Goal: Navigation & Orientation: Find specific page/section

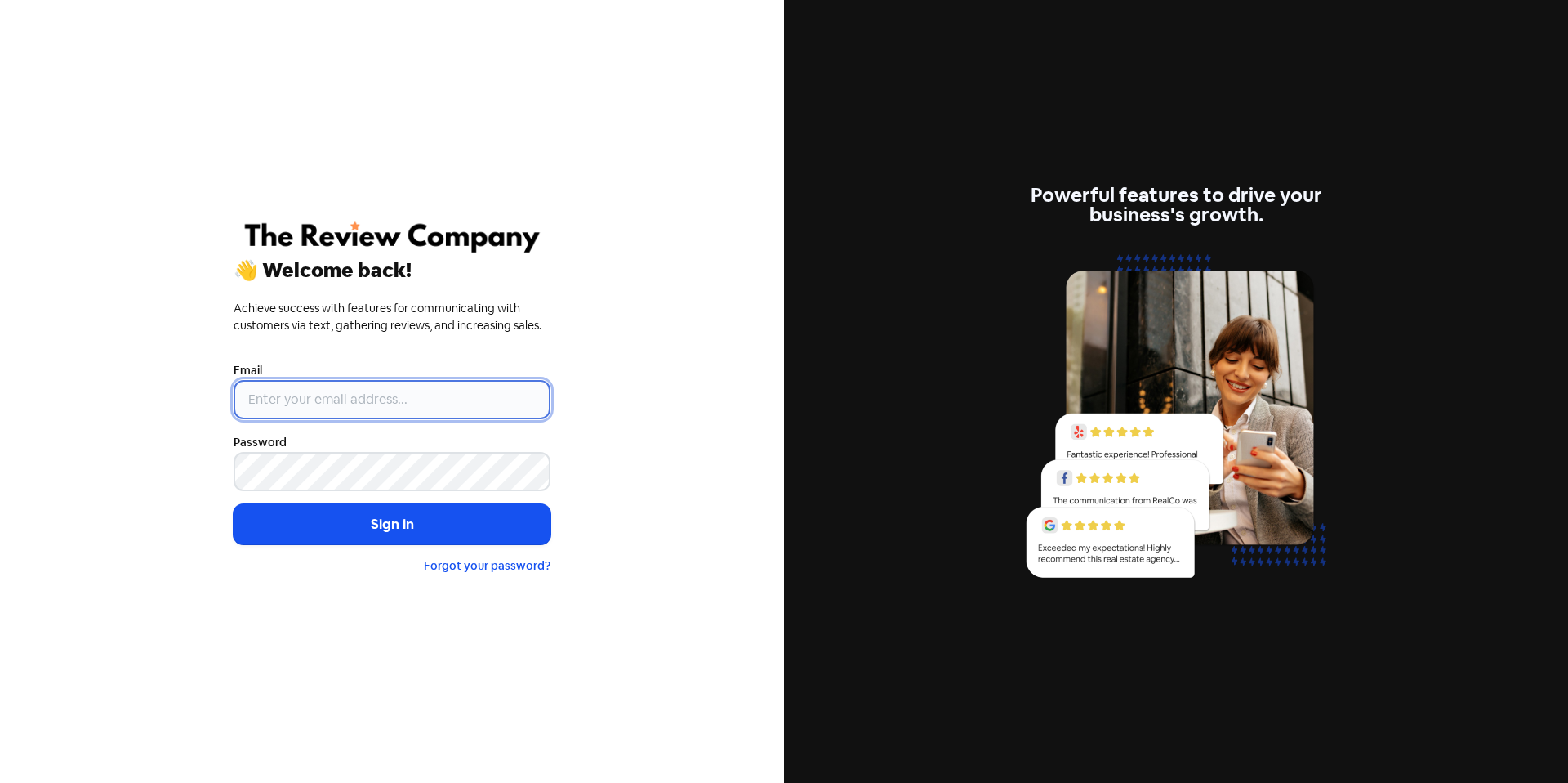
type input "[EMAIL_ADDRESS][DOMAIN_NAME]"
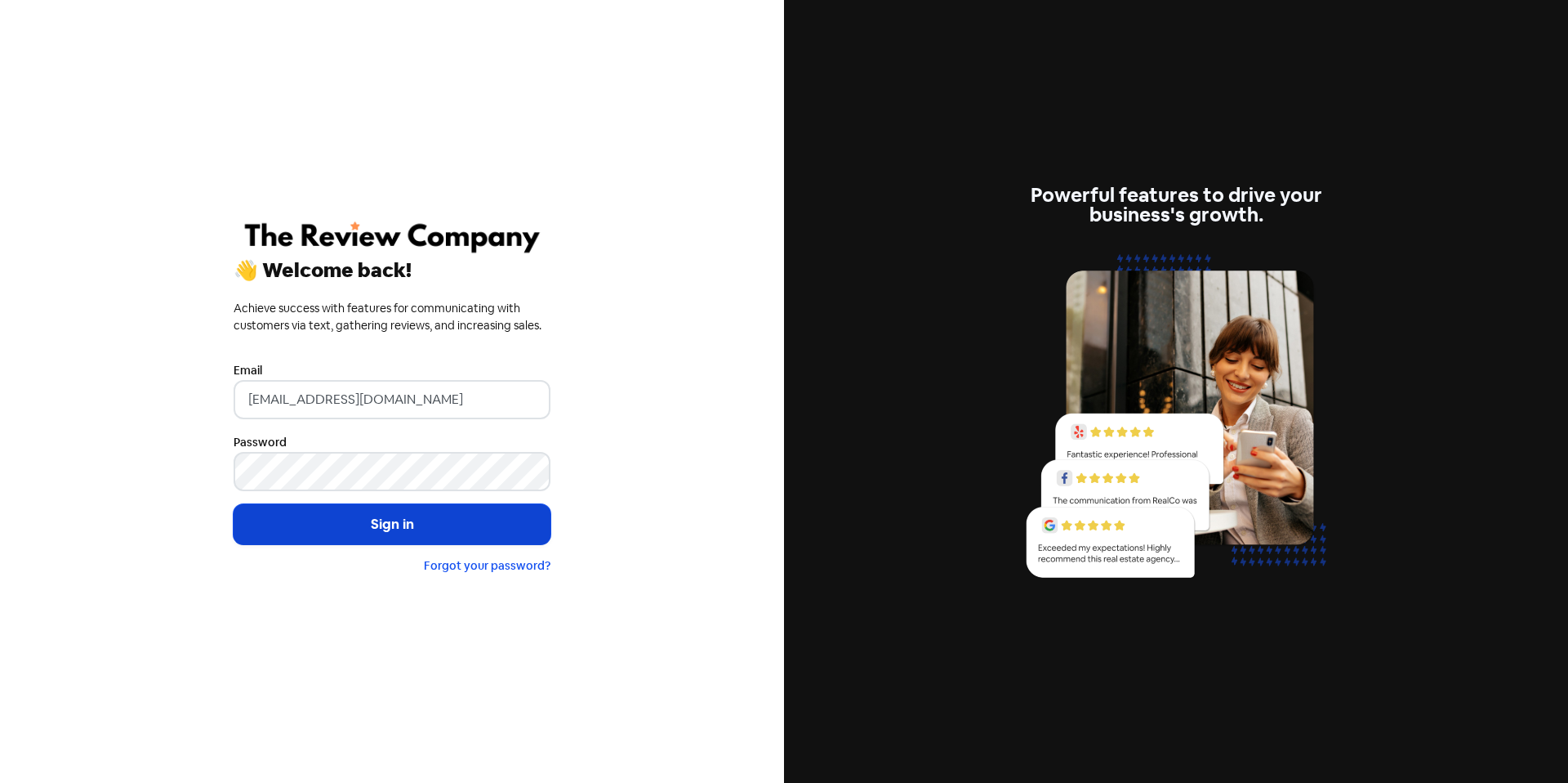
click at [453, 514] on button "Sign in" at bounding box center [393, 525] width 317 height 41
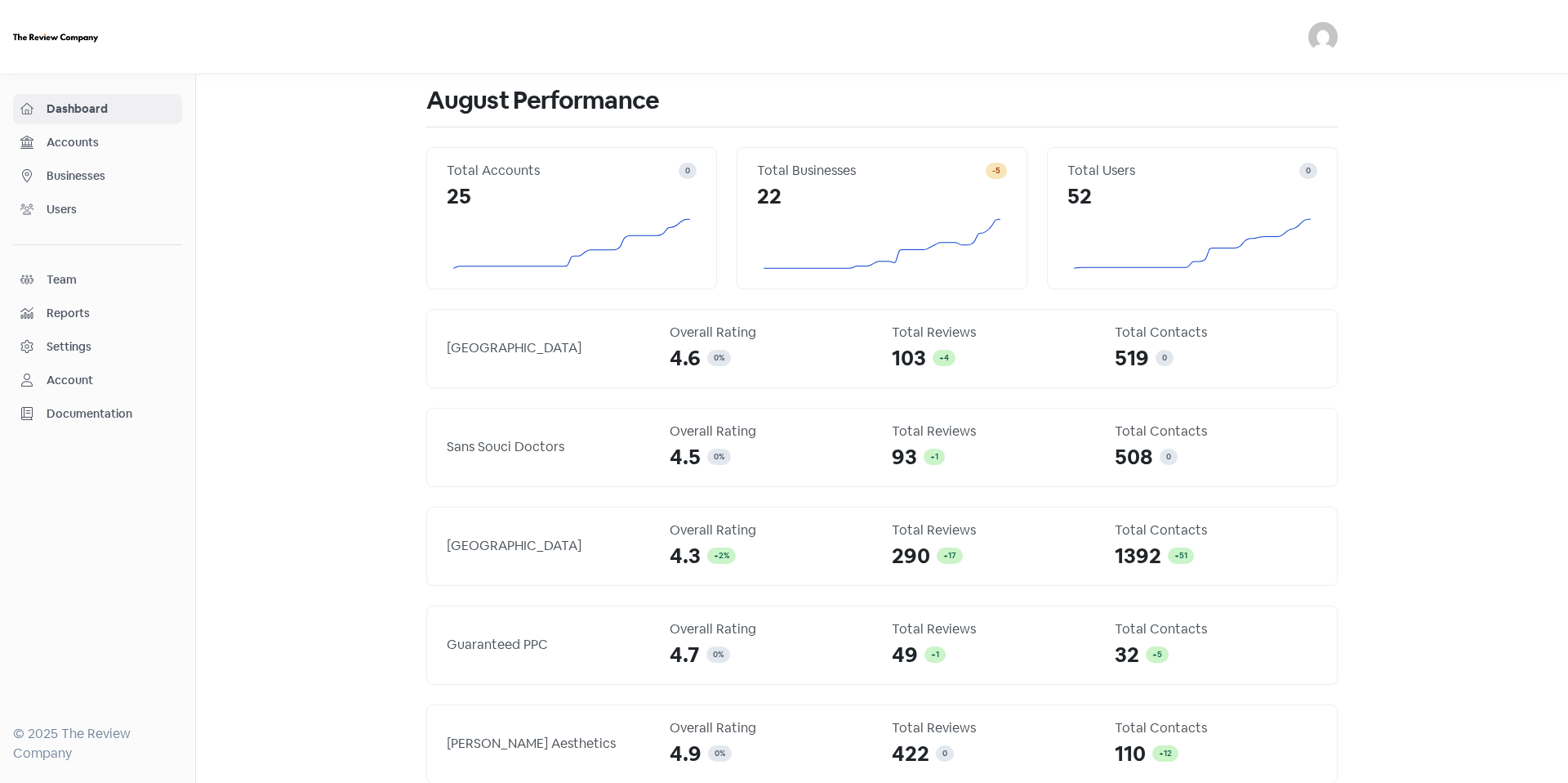
click at [100, 144] on span "Accounts" at bounding box center [110, 142] width 128 height 17
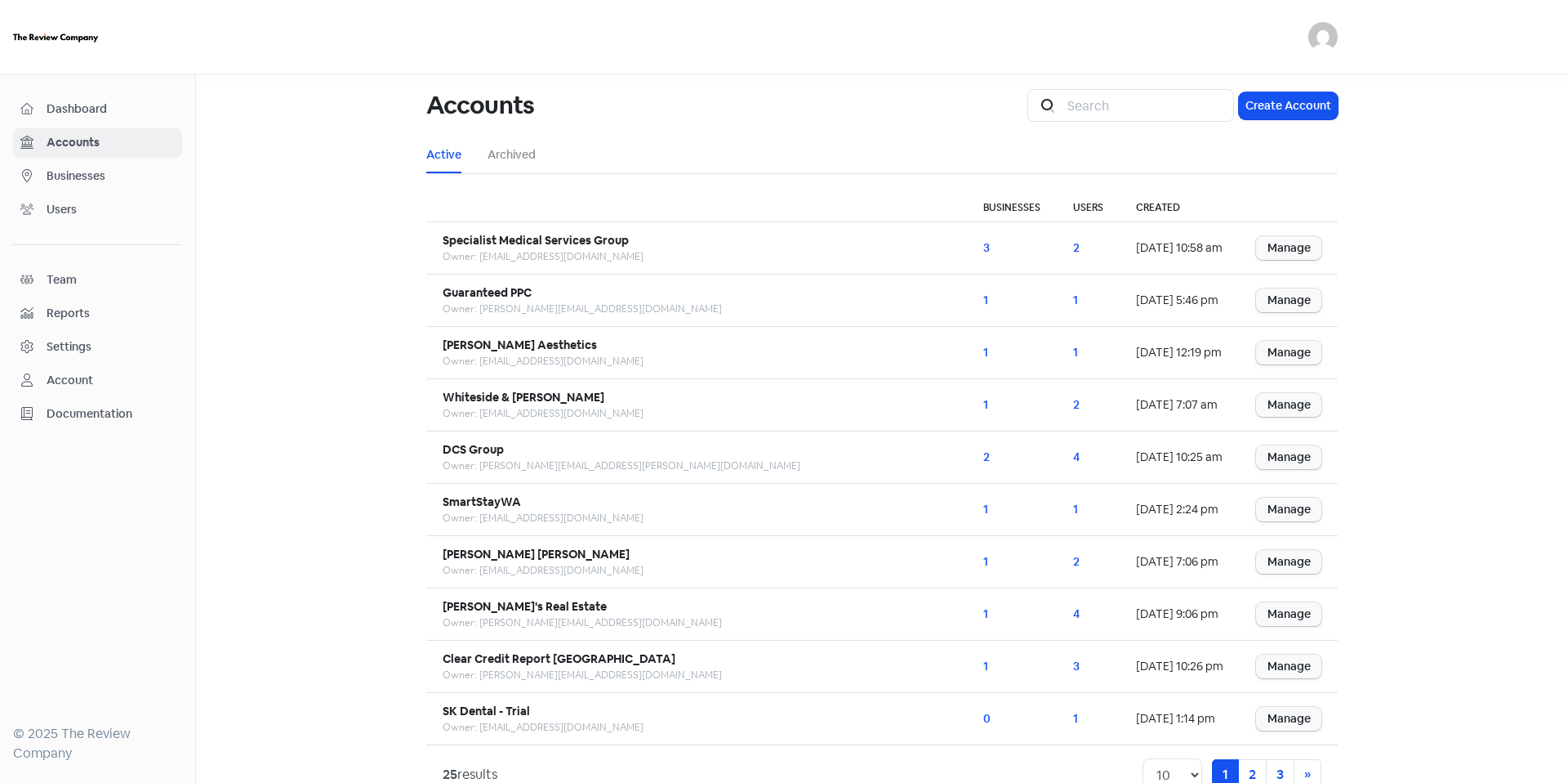
click at [110, 187] on link "Businesses" at bounding box center [98, 176] width 169 height 30
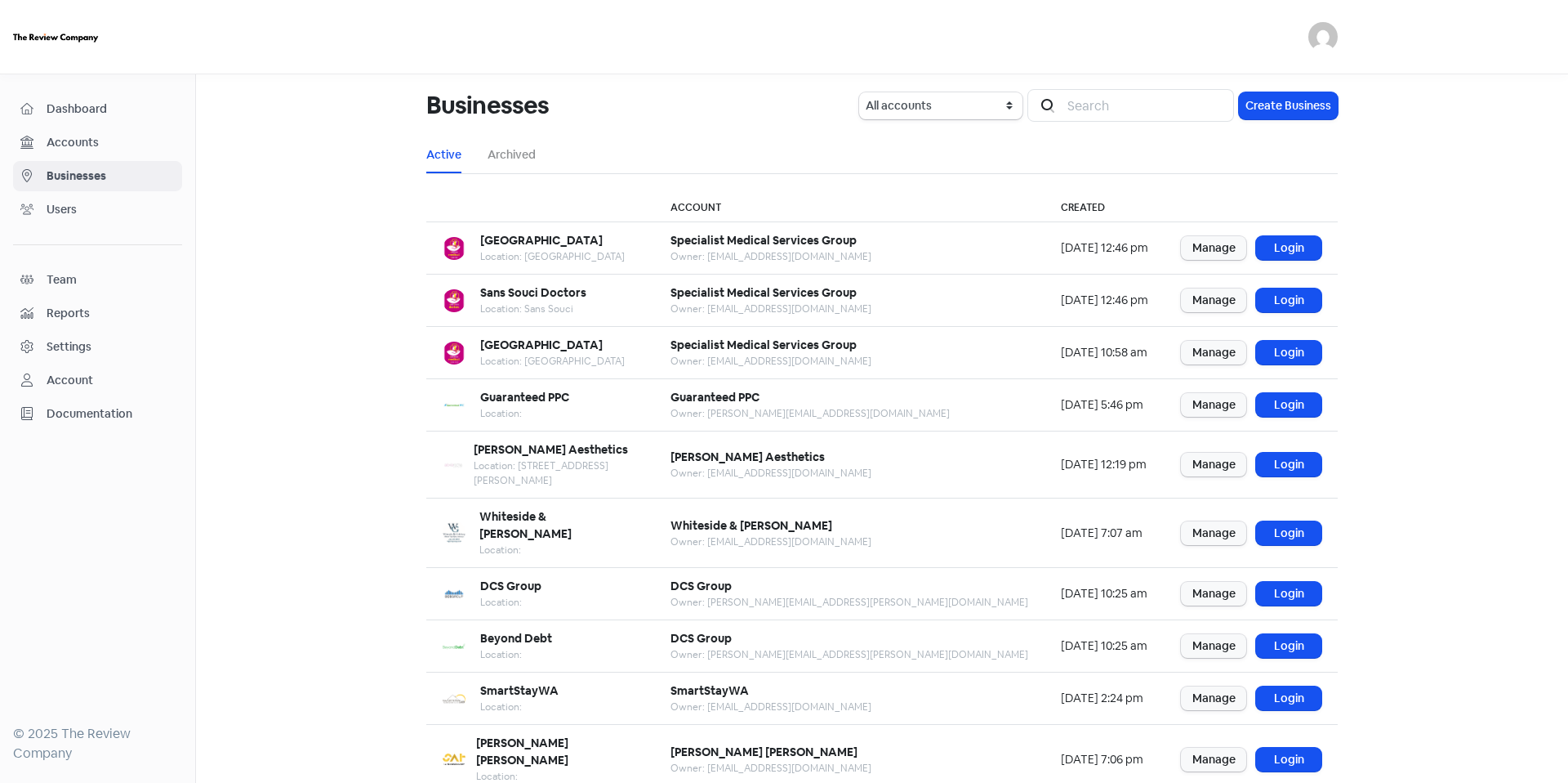
click at [115, 145] on span "Accounts" at bounding box center [110, 142] width 128 height 17
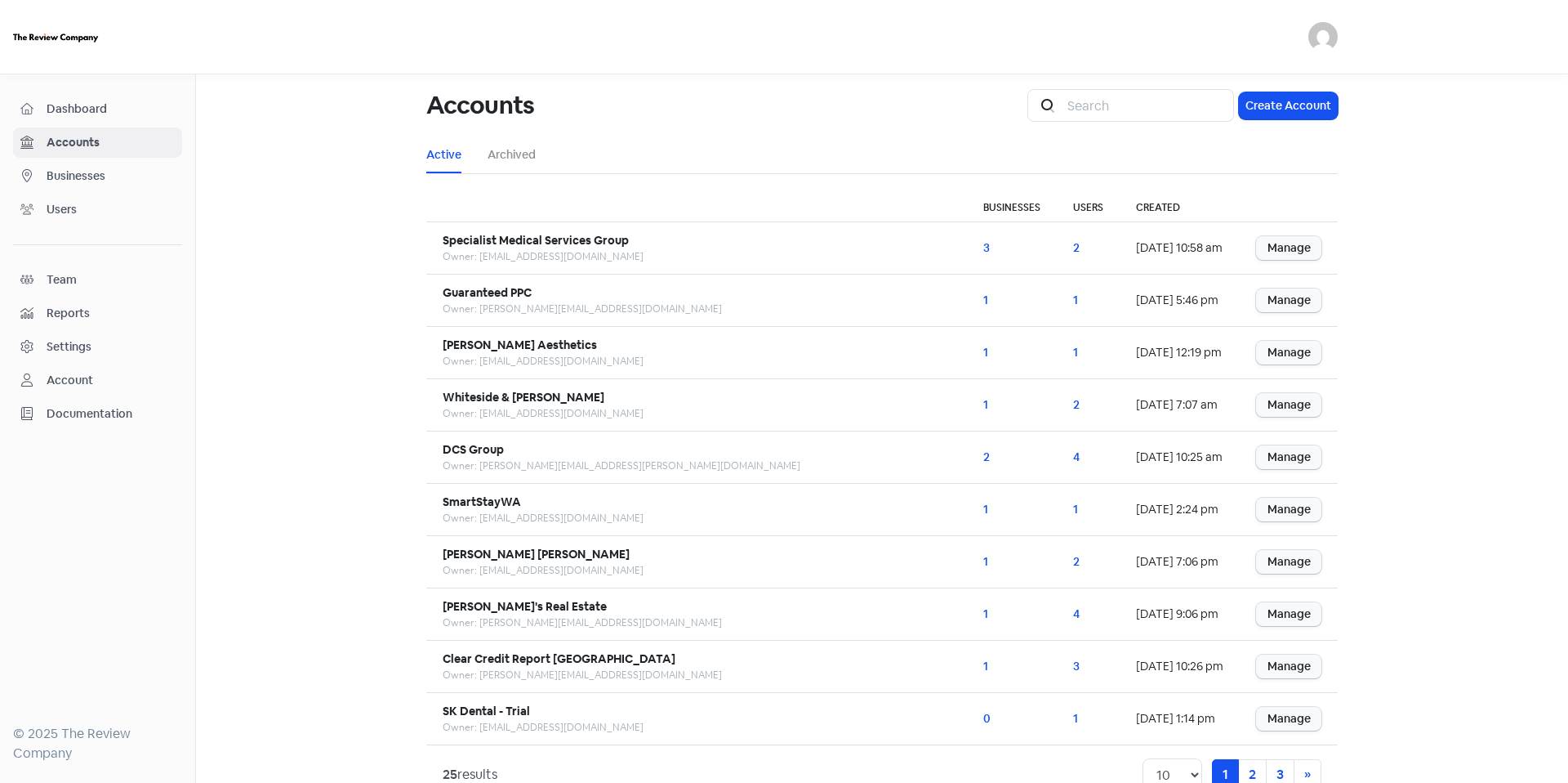
click at [61, 173] on span "Businesses" at bounding box center [110, 176] width 128 height 17
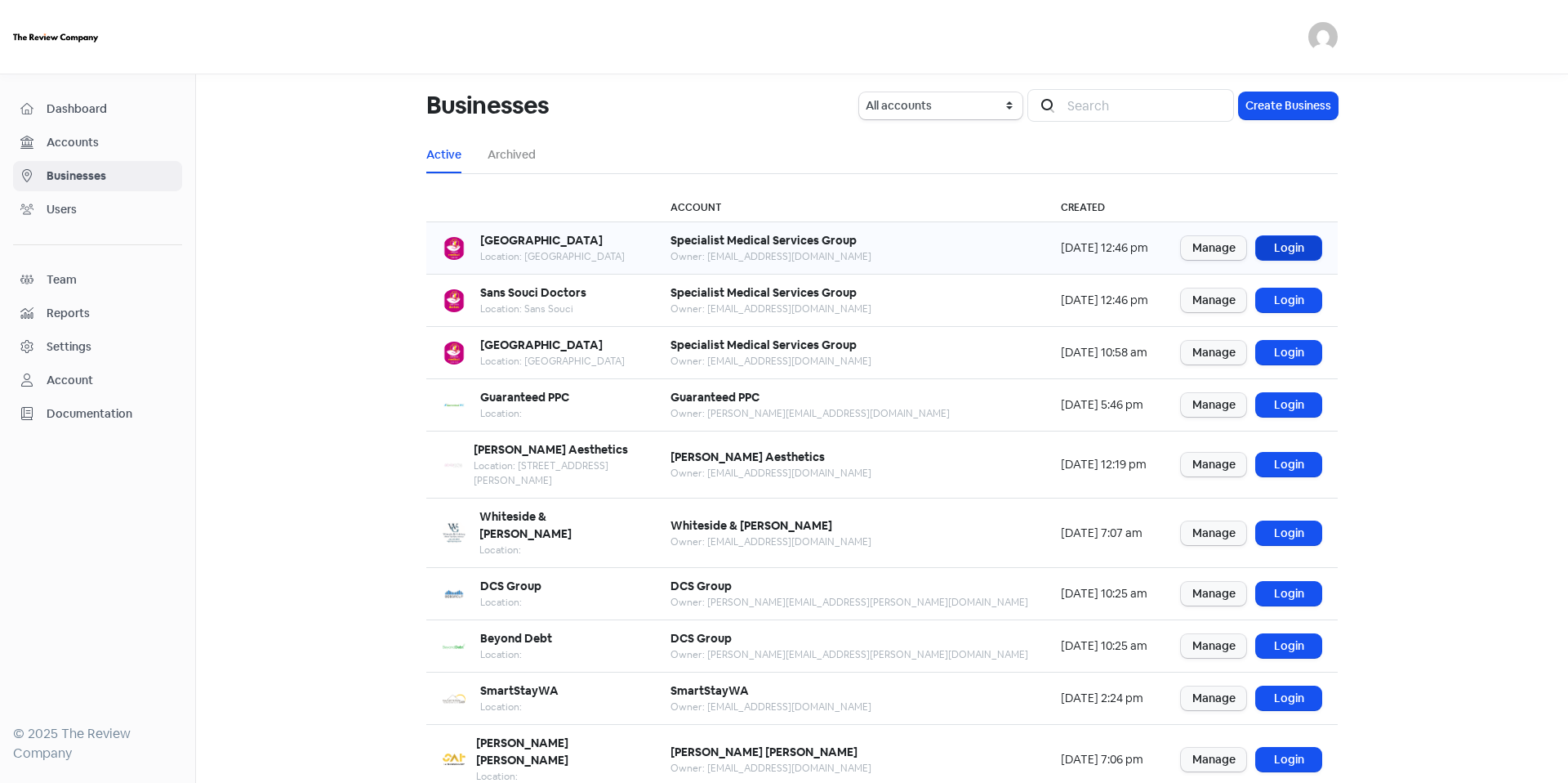
click at [1299, 241] on link "Login" at bounding box center [1288, 248] width 65 height 23
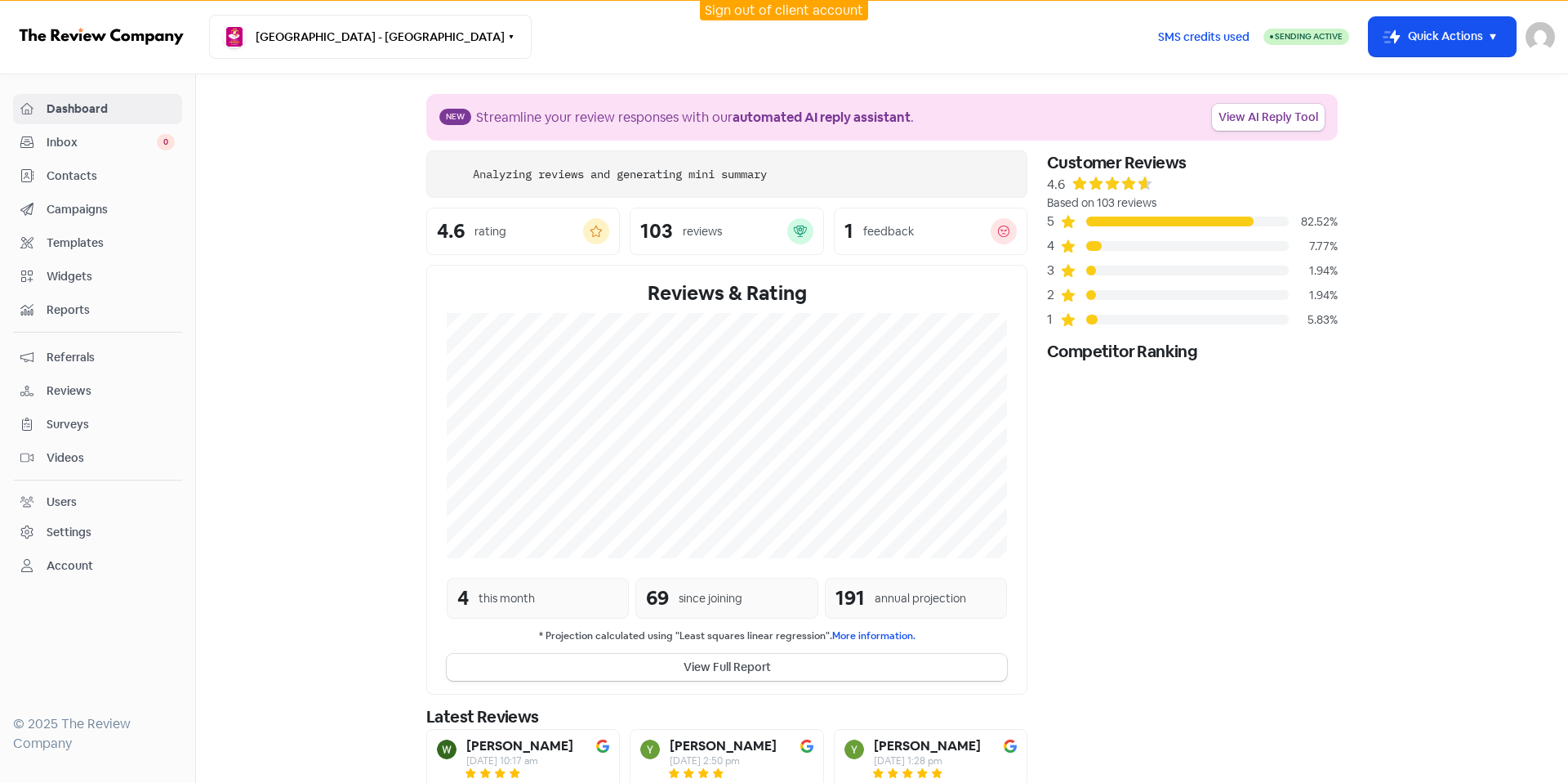
click at [70, 179] on span "Contacts" at bounding box center [110, 176] width 128 height 17
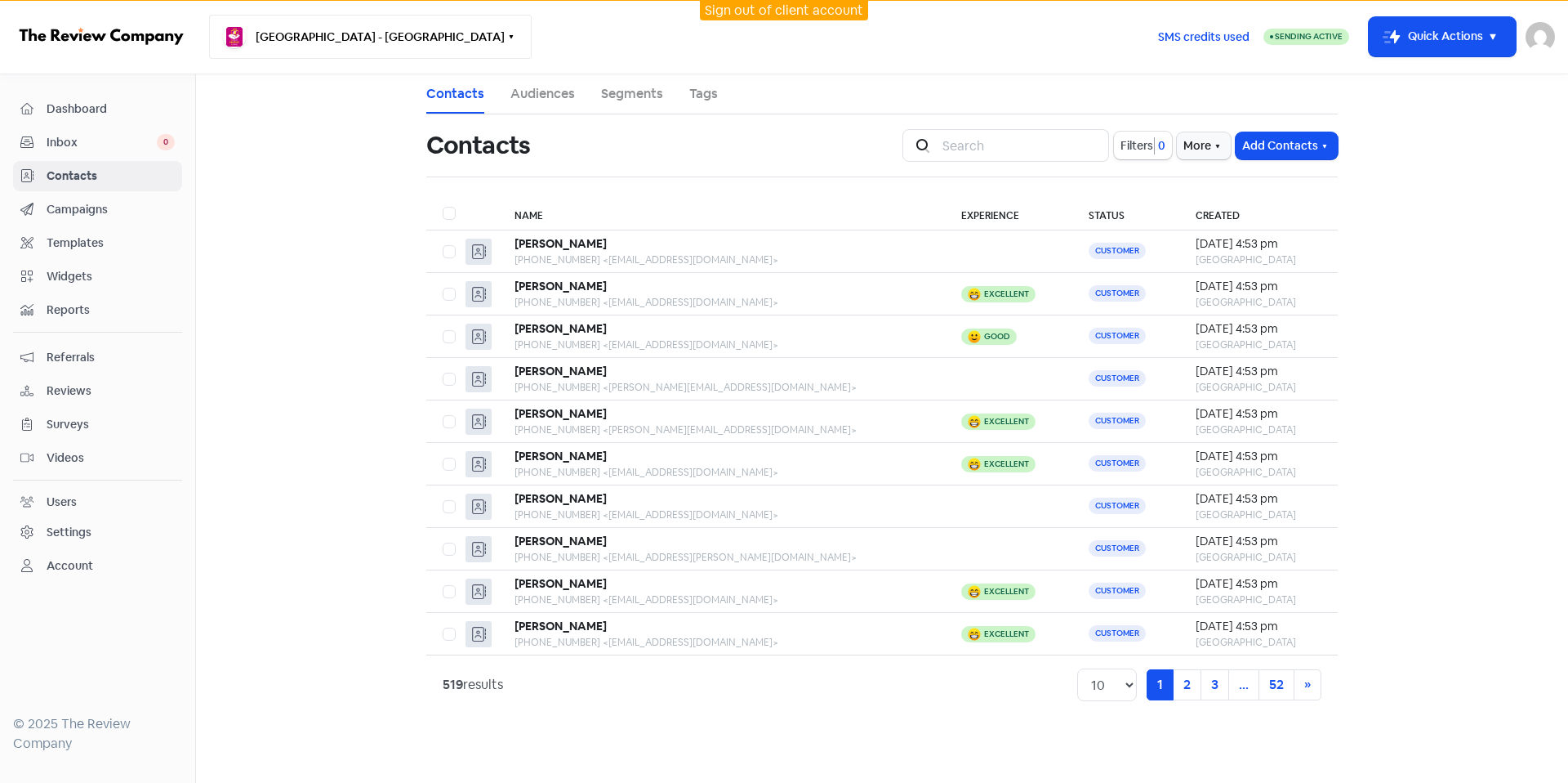
click at [335, 40] on button "Bangor Medical Centre - Bangor" at bounding box center [370, 36] width 323 height 44
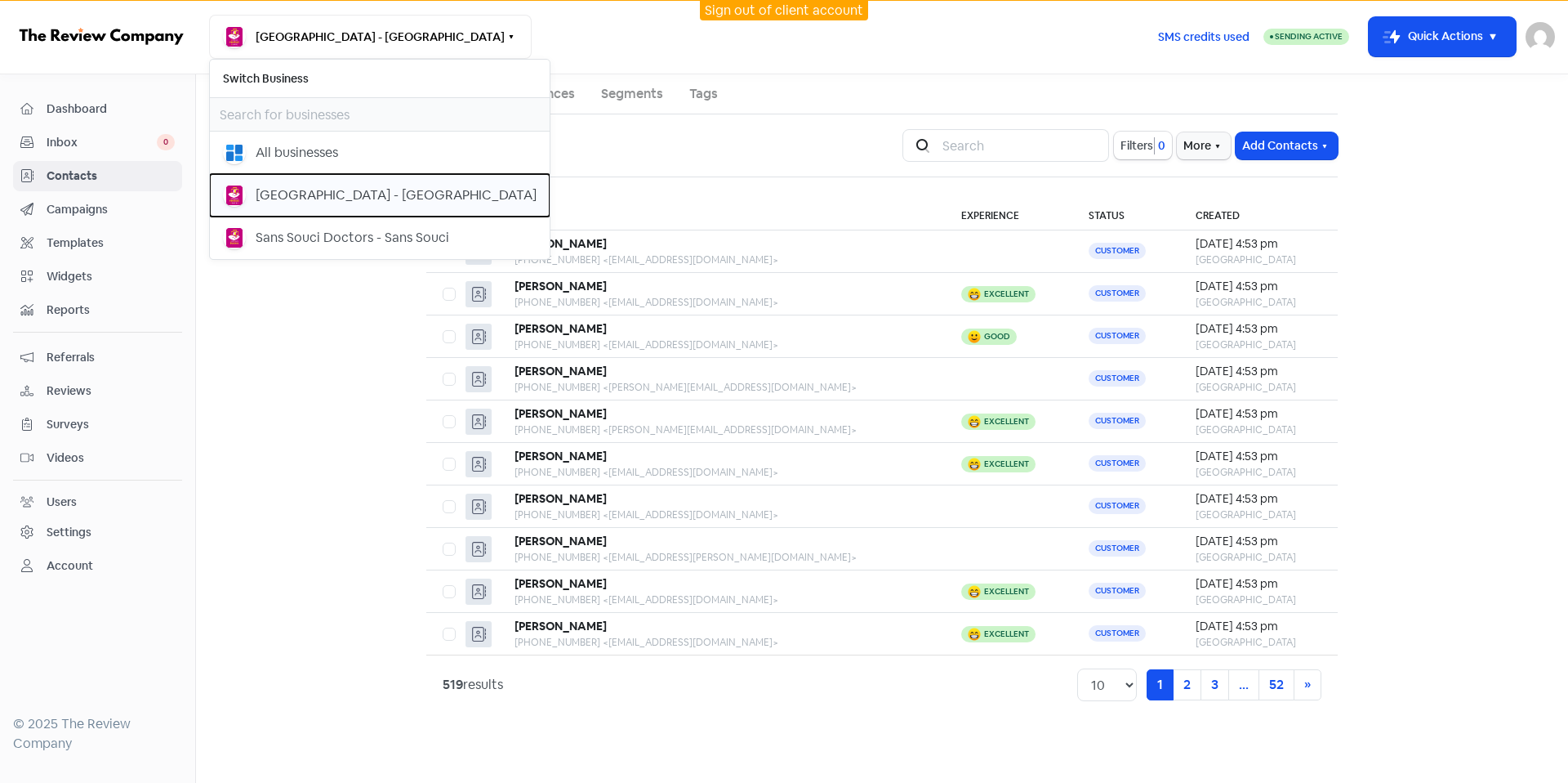
click at [346, 208] on button "Earlwood Medical Centre - Earlwood" at bounding box center [379, 195] width 340 height 42
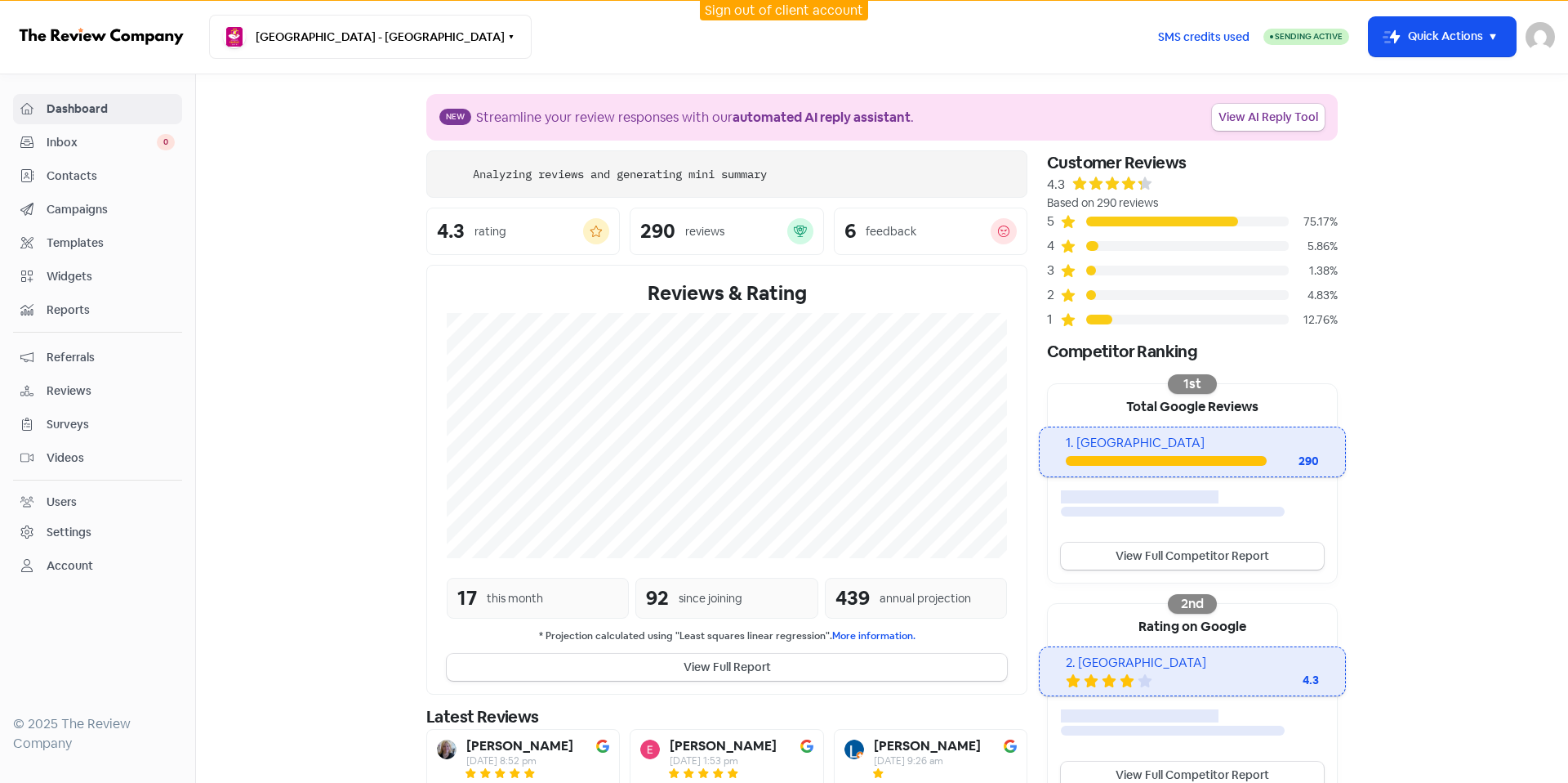
click at [75, 180] on span "Contacts" at bounding box center [110, 176] width 128 height 17
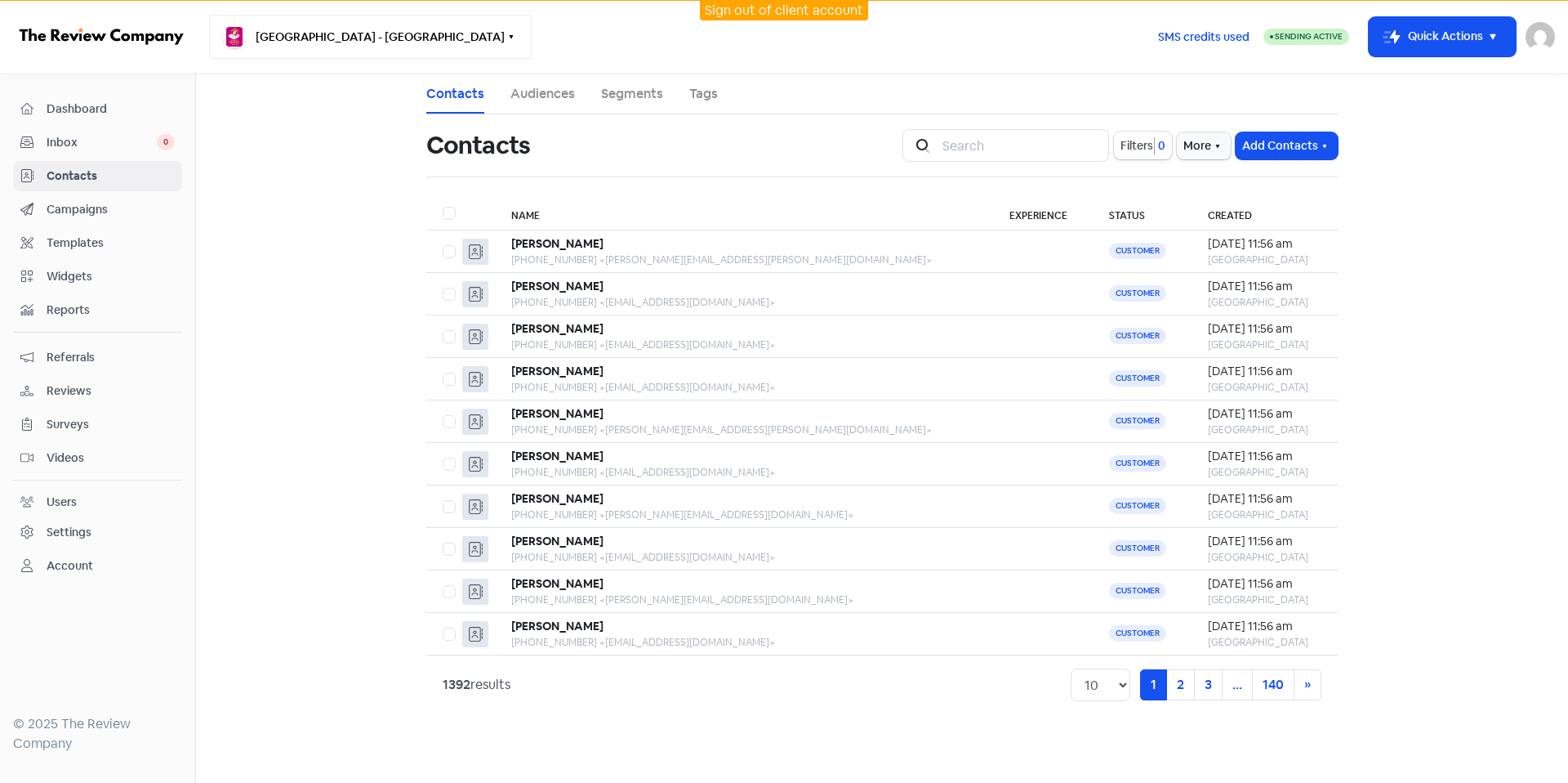
click at [368, 32] on button "Earlwood Medical Centre - Earlwood" at bounding box center [370, 36] width 323 height 44
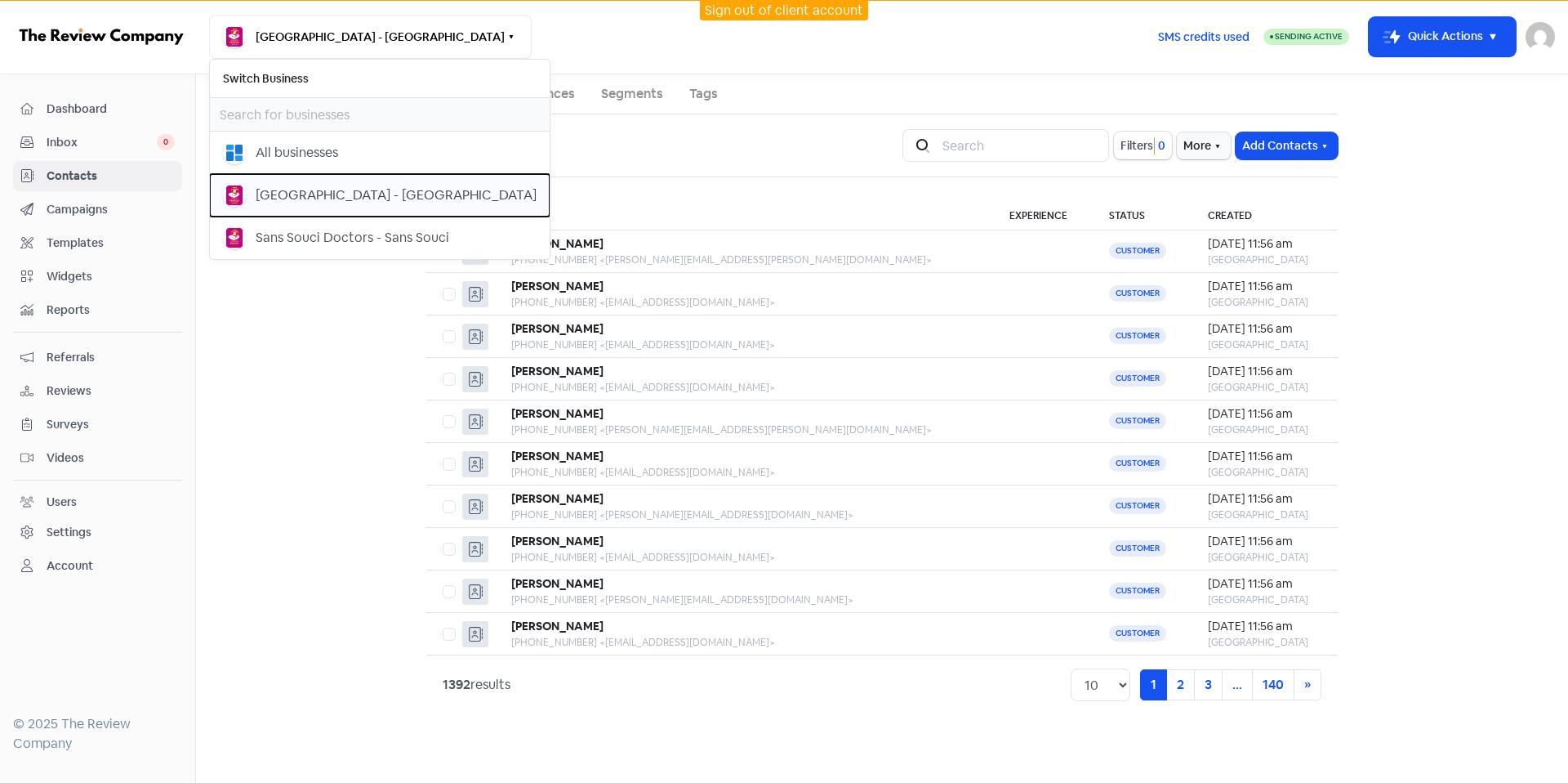
click at [379, 192] on div "Bangor Medical Centre - Bangor" at bounding box center [395, 196] width 281 height 20
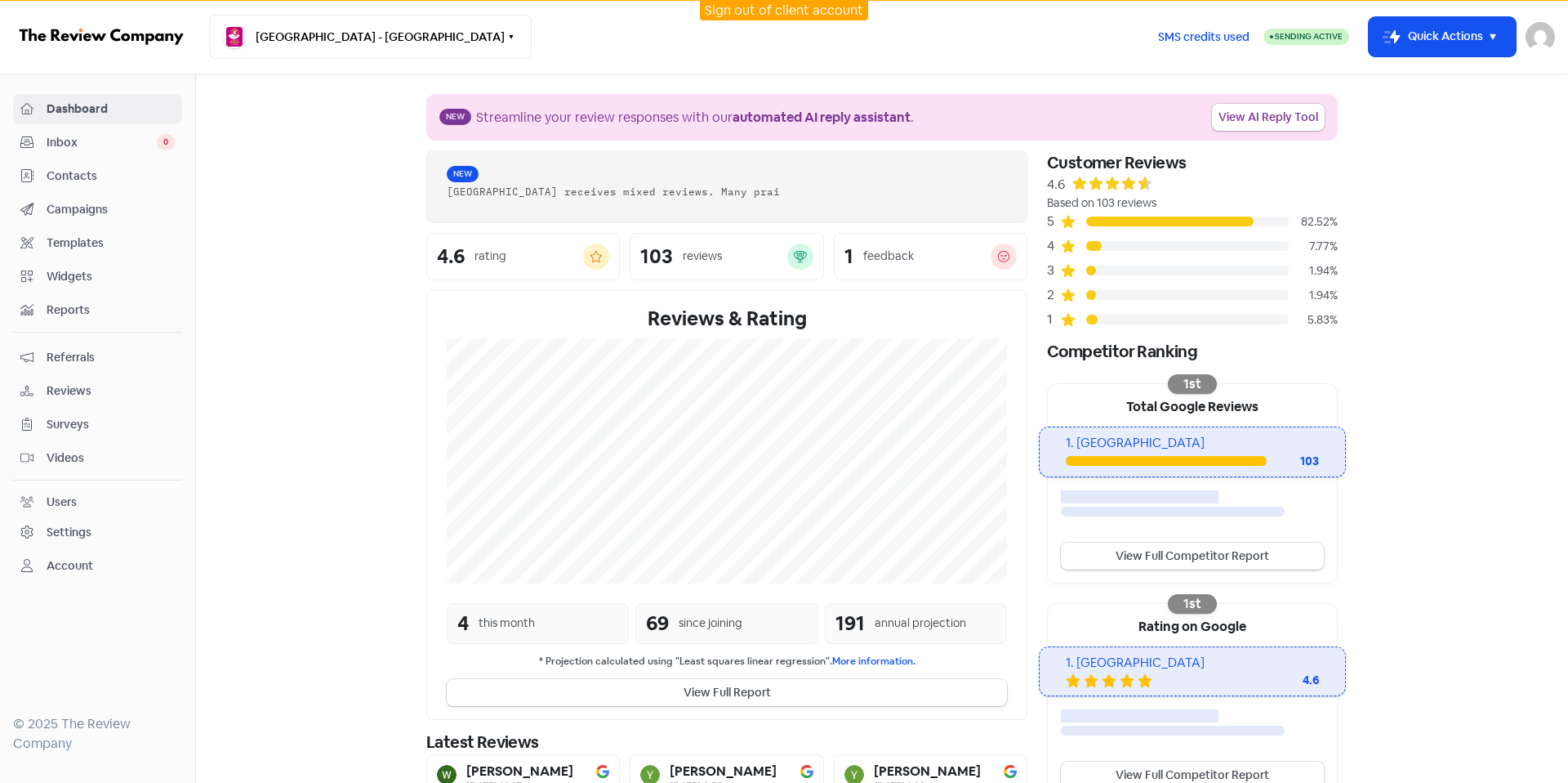
click at [65, 170] on span "Contacts" at bounding box center [110, 176] width 128 height 17
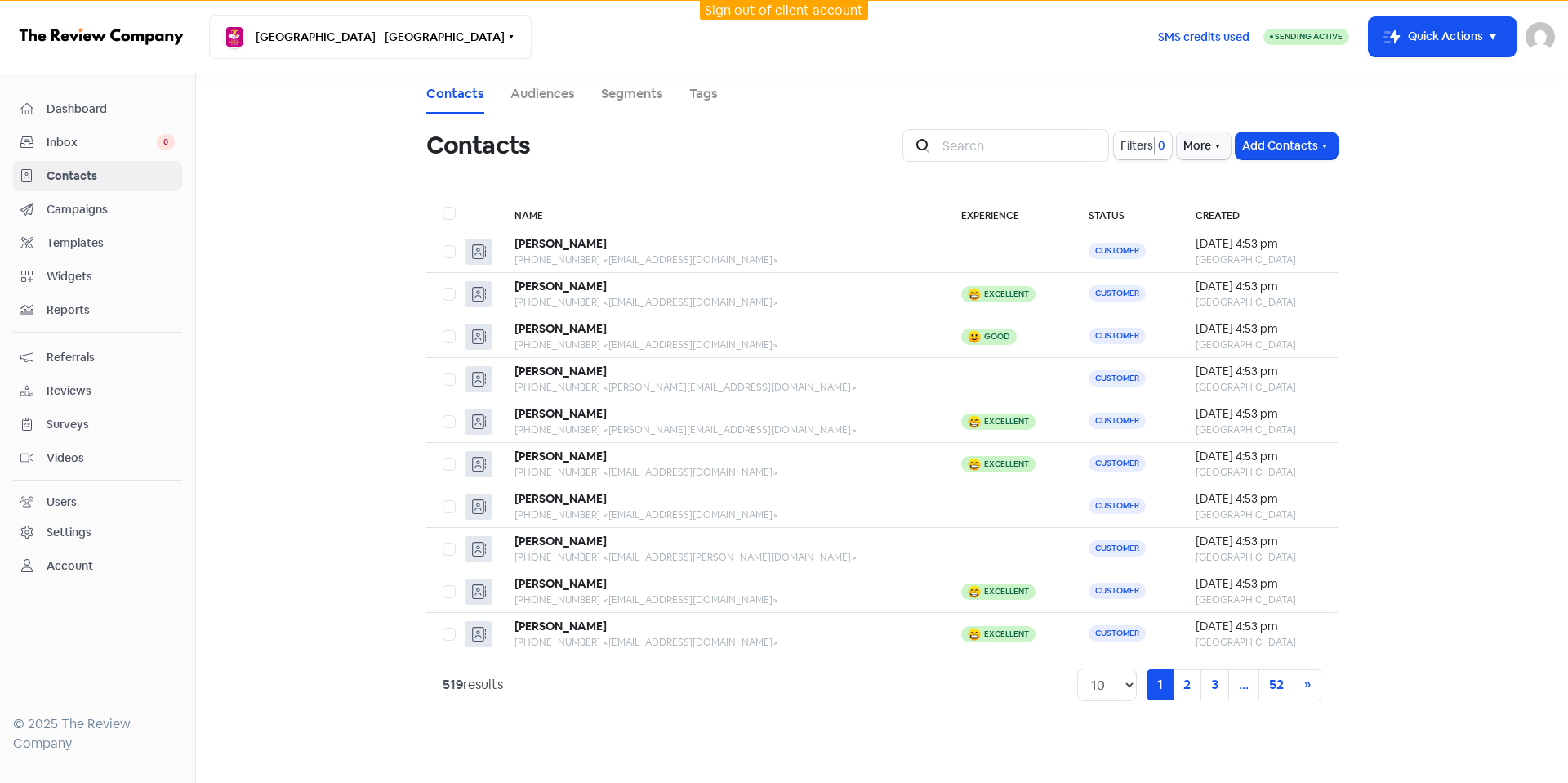
click at [104, 182] on span "Contacts" at bounding box center [110, 176] width 128 height 17
click at [350, 51] on button "[GEOGRAPHIC_DATA] - [GEOGRAPHIC_DATA]" at bounding box center [370, 36] width 323 height 44
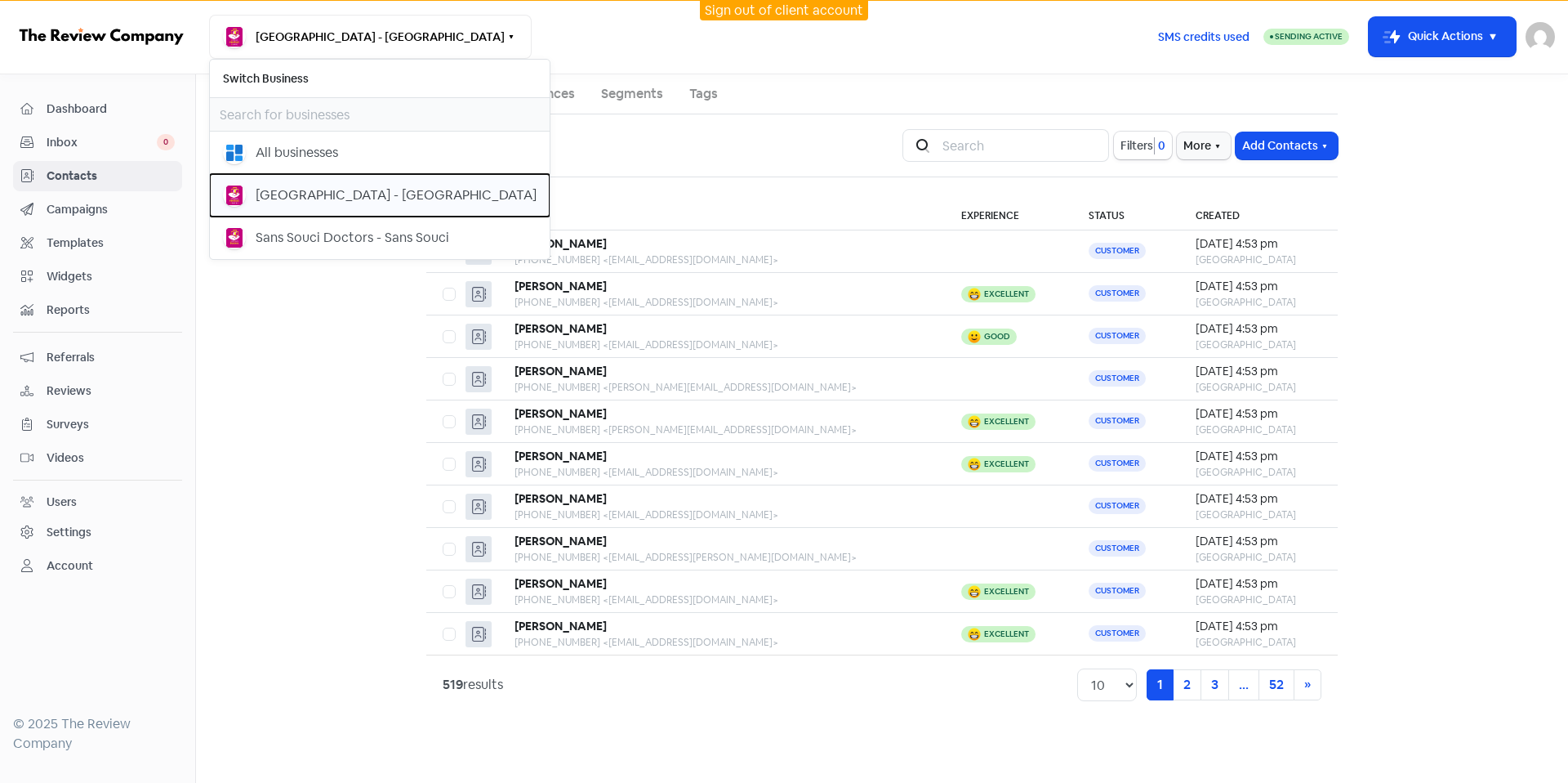
click at [357, 209] on button "[GEOGRAPHIC_DATA] - [GEOGRAPHIC_DATA]" at bounding box center [379, 195] width 340 height 42
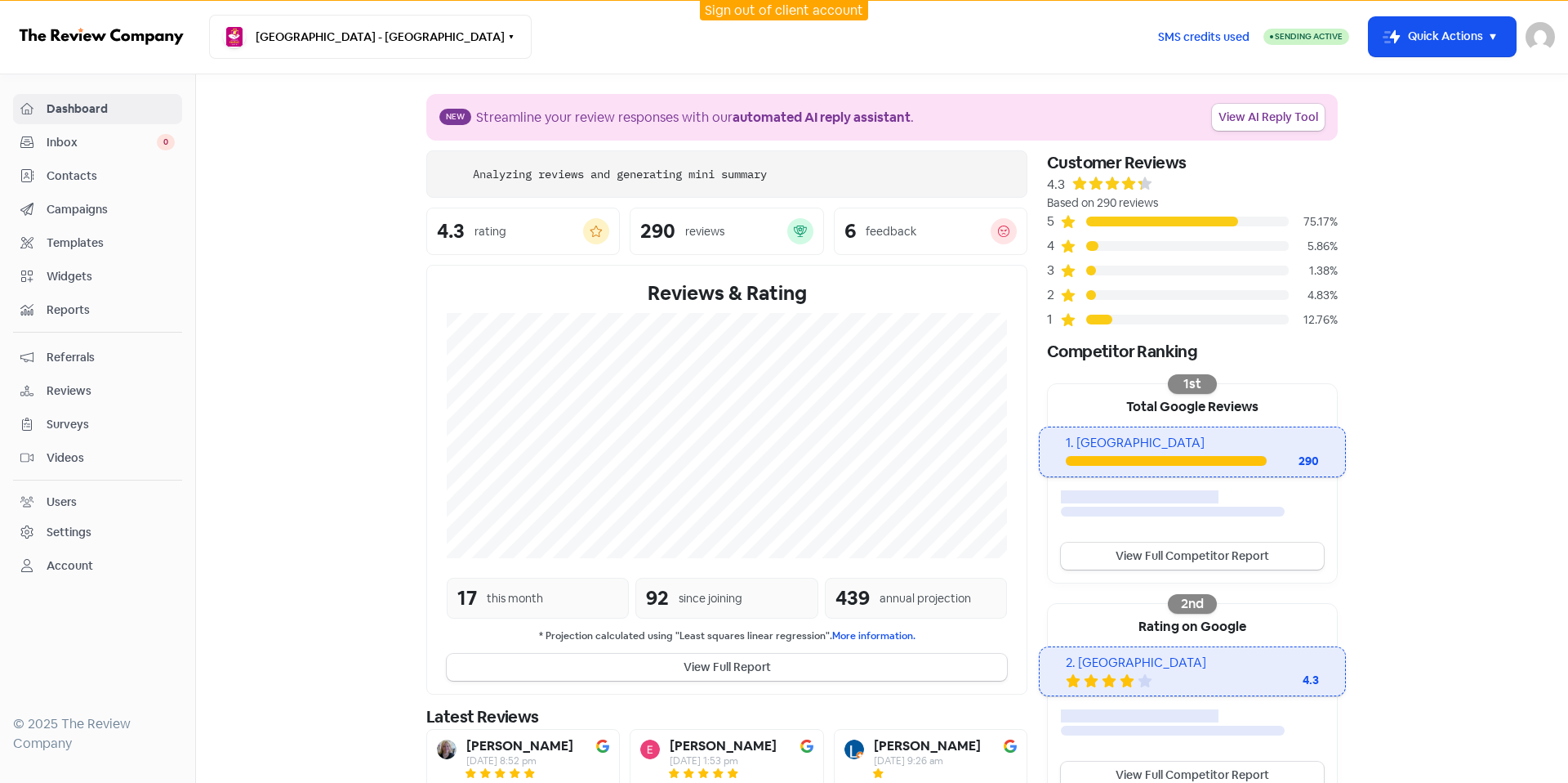
click at [100, 180] on span "Contacts" at bounding box center [110, 176] width 128 height 17
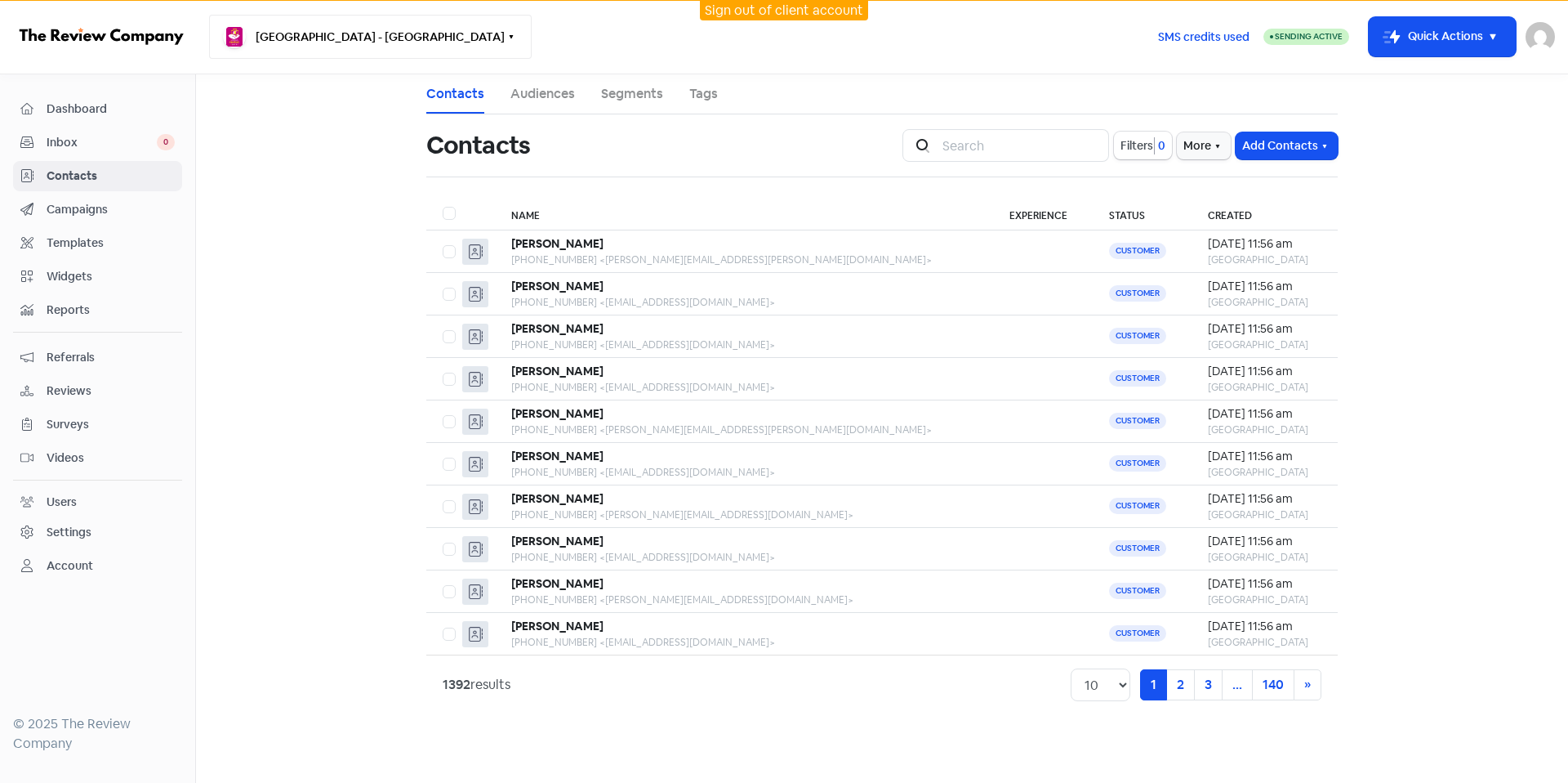
click at [368, 46] on button "[GEOGRAPHIC_DATA] - [GEOGRAPHIC_DATA]" at bounding box center [370, 36] width 323 height 44
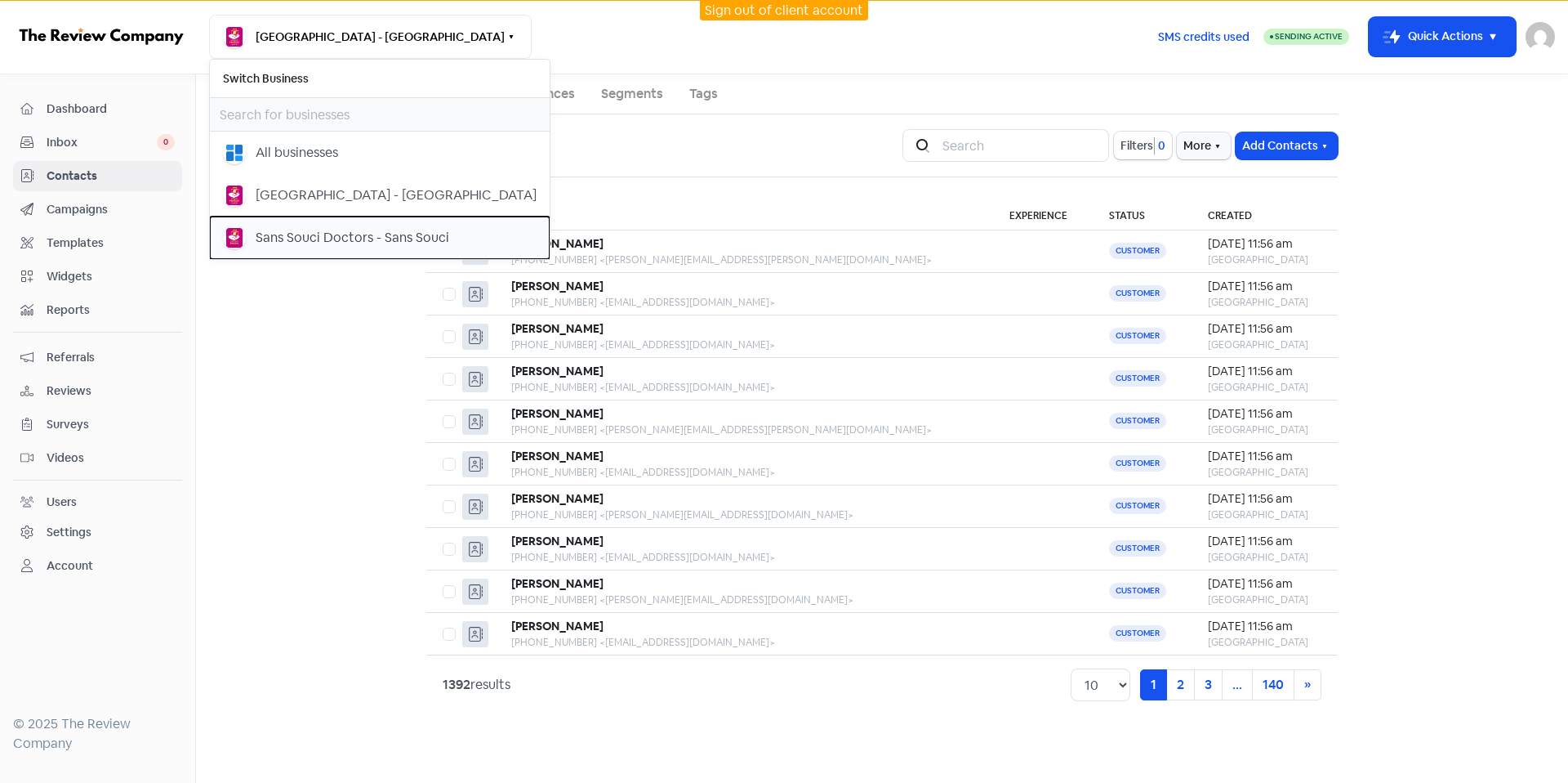
click at [388, 231] on div "Sans Souci Doctors - Sans Souci" at bounding box center [352, 238] width 194 height 20
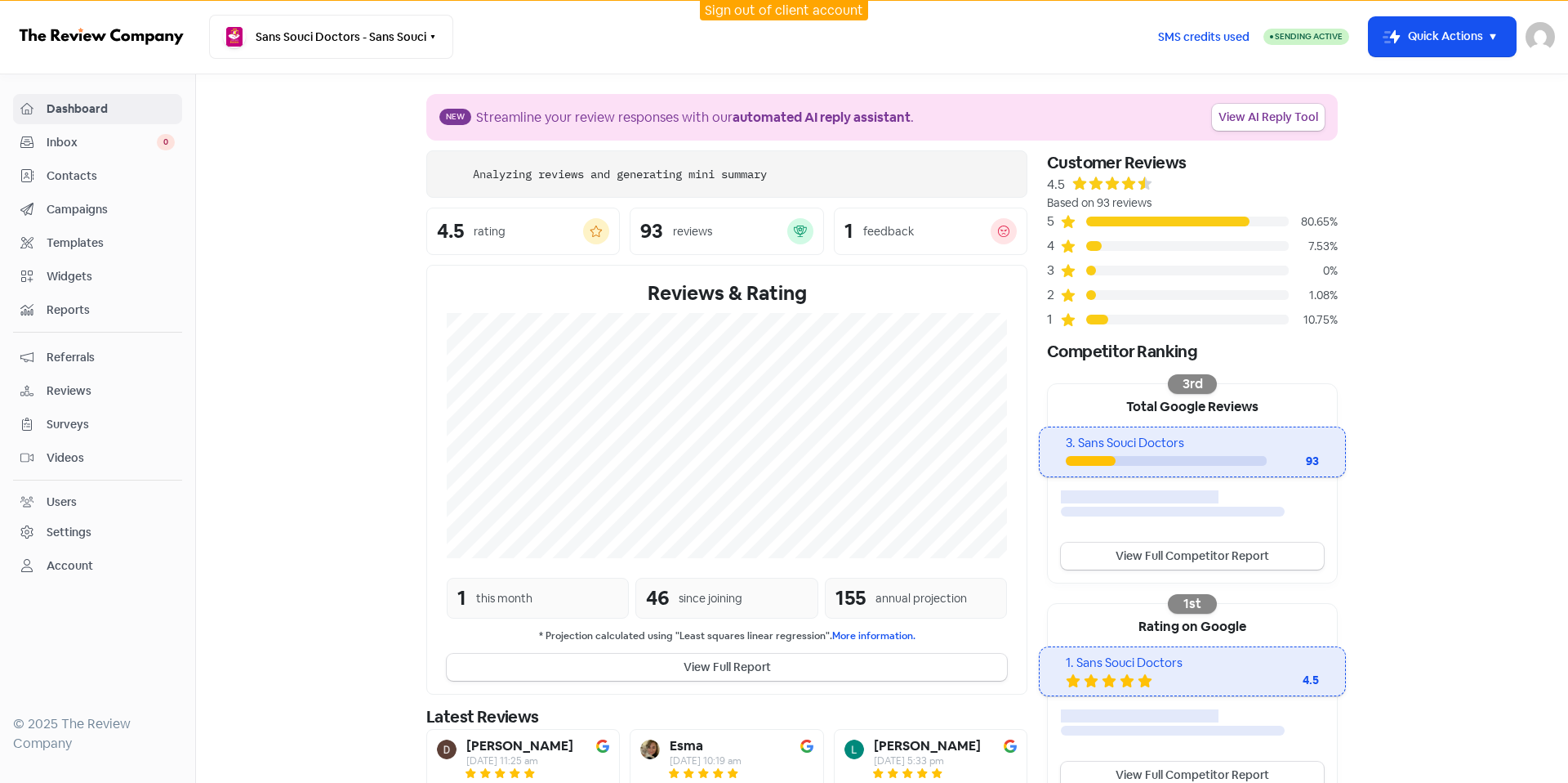
click at [78, 170] on span "Contacts" at bounding box center [110, 176] width 128 height 17
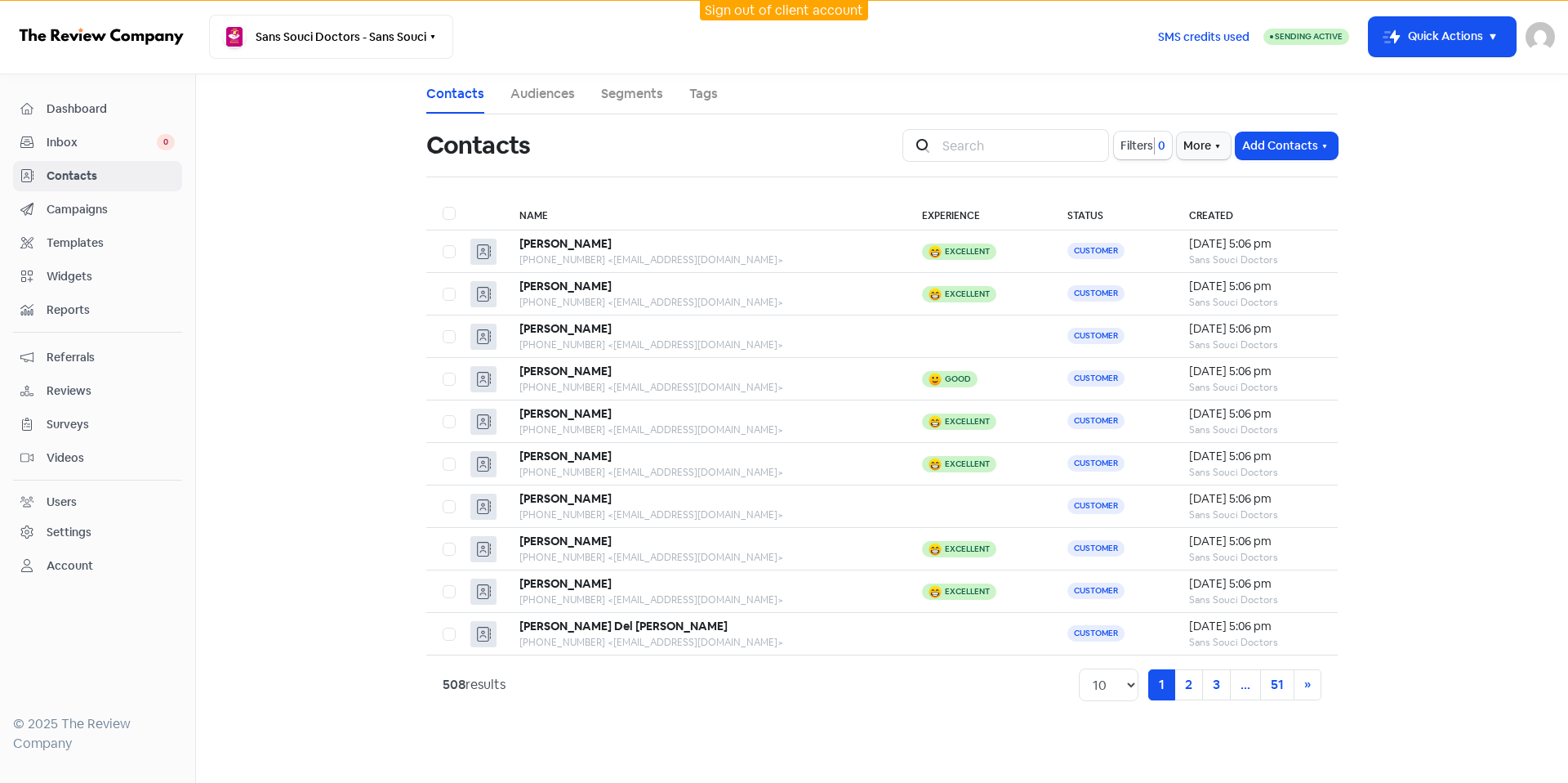
click at [101, 117] on div "Dashboard" at bounding box center [98, 109] width 154 height 19
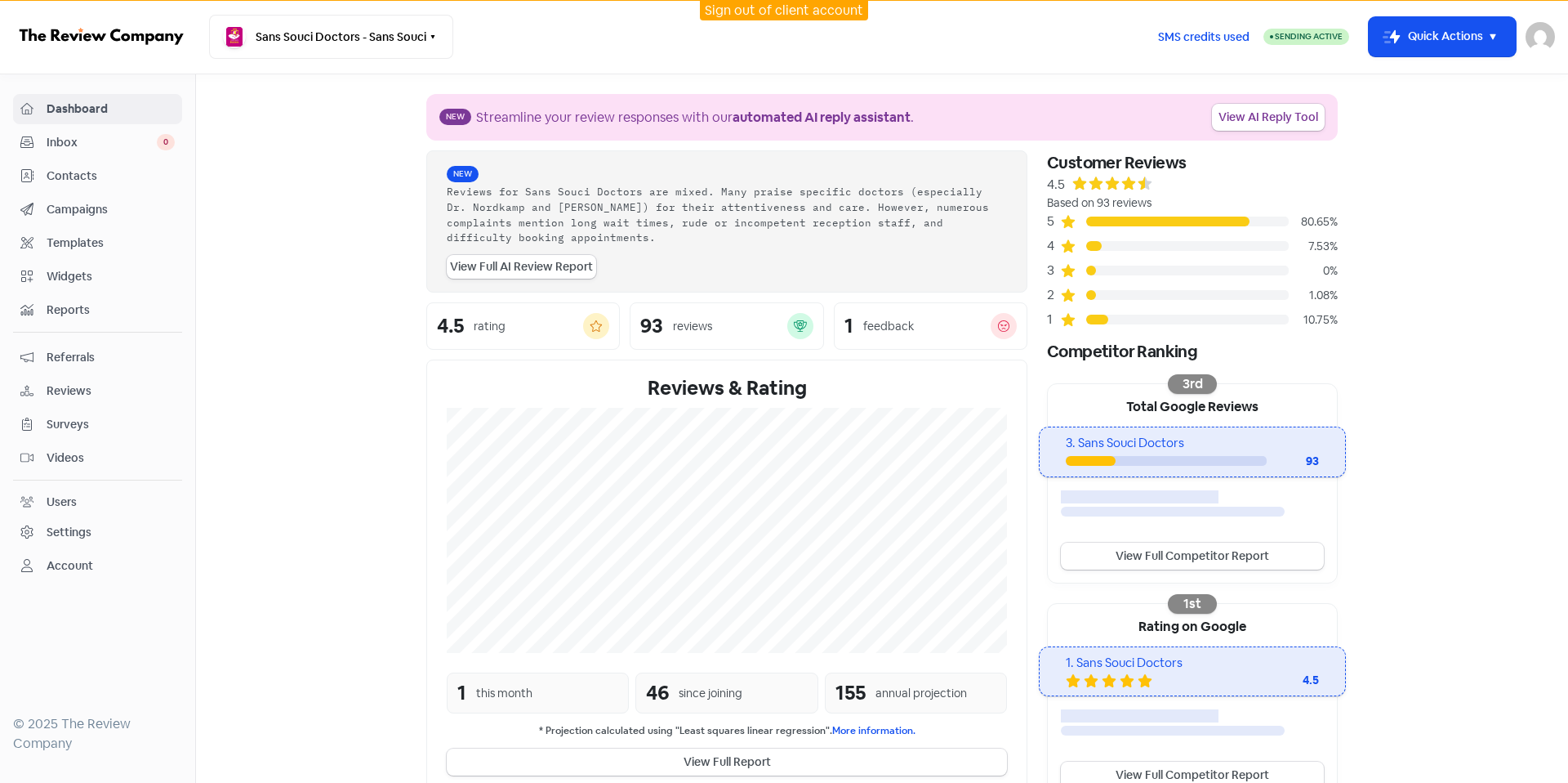
click at [80, 169] on span "Contacts" at bounding box center [110, 176] width 128 height 17
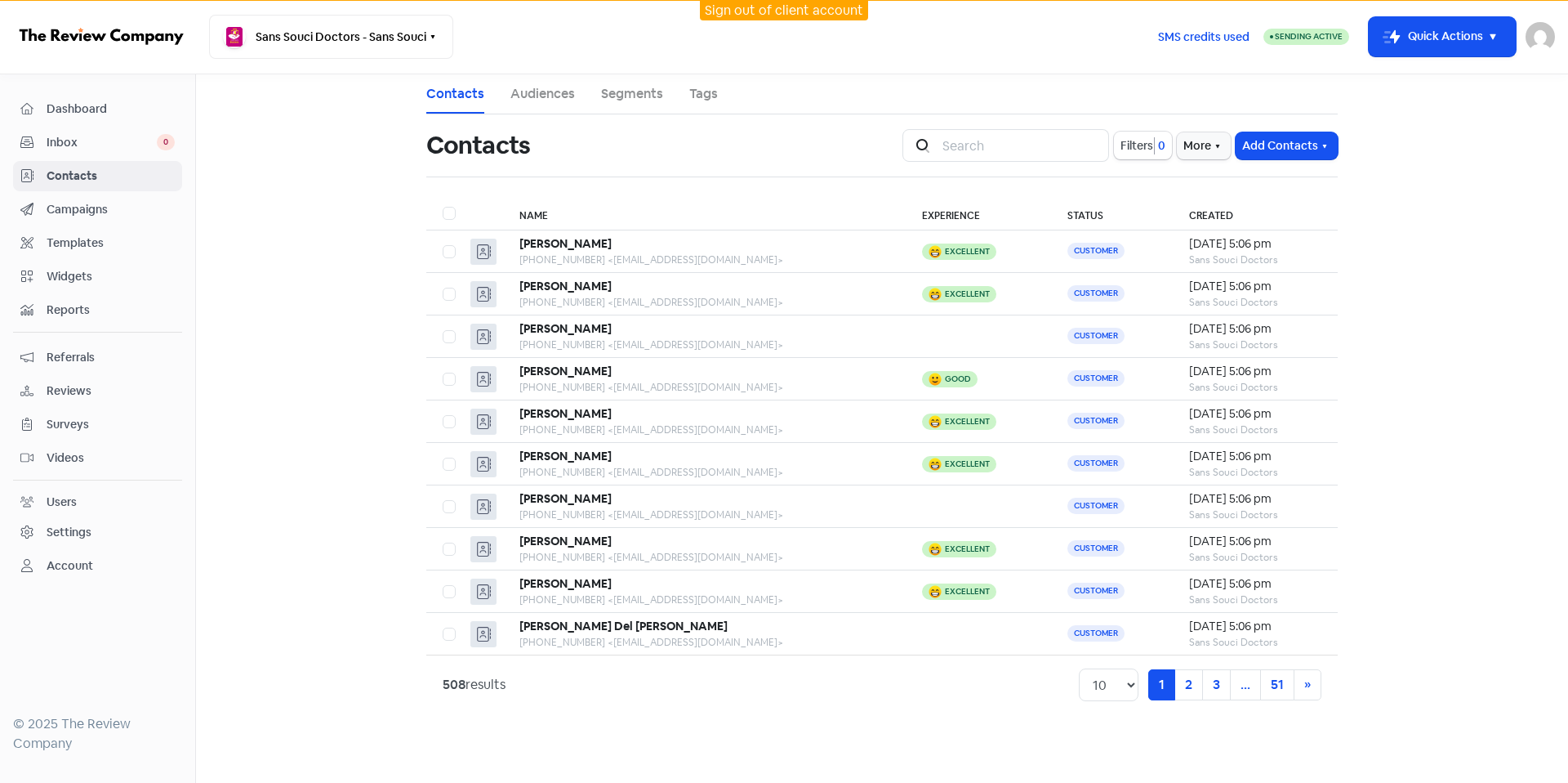
click at [117, 215] on span "Campaigns" at bounding box center [110, 209] width 128 height 17
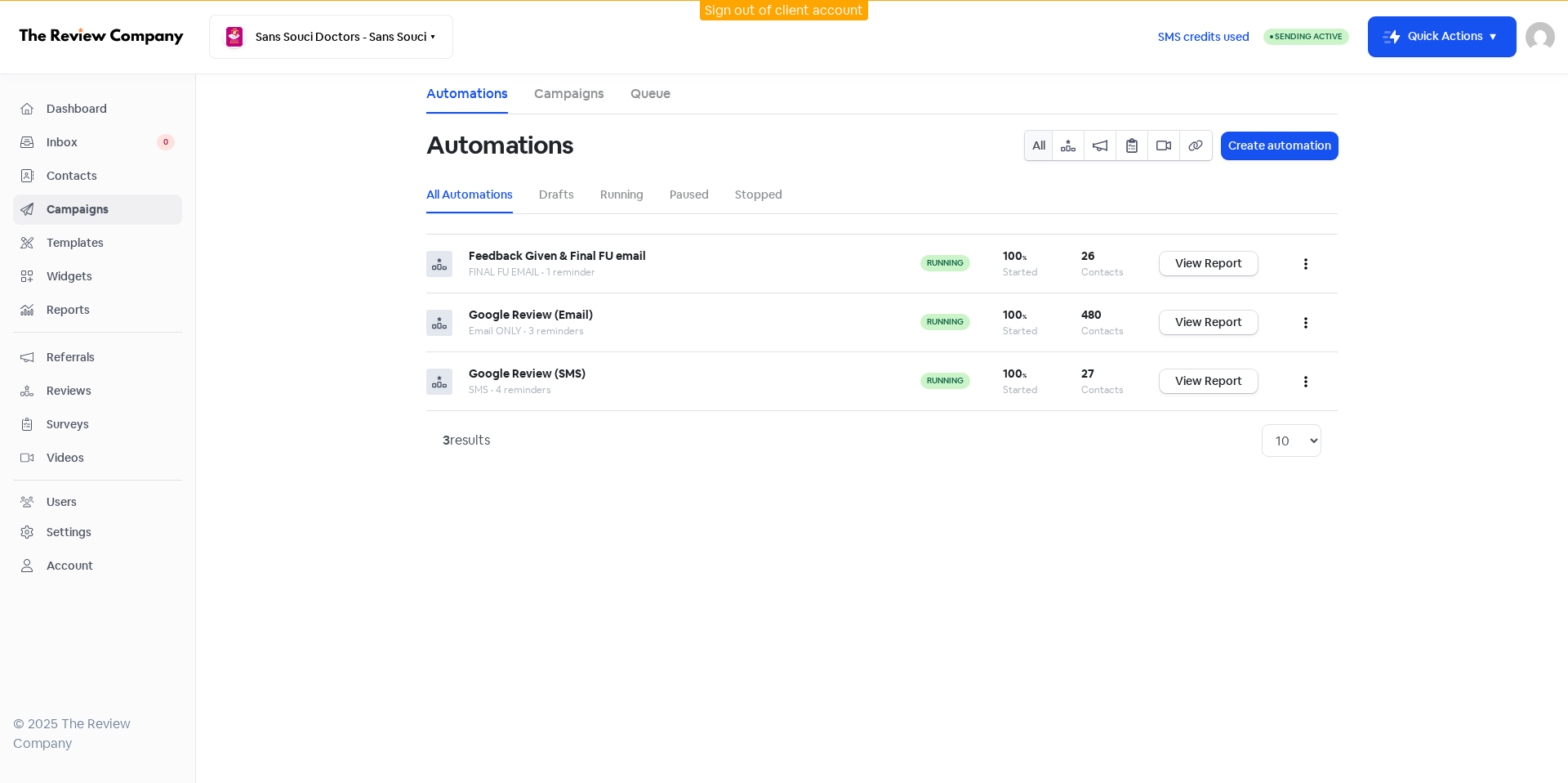
click at [117, 180] on span "Contacts" at bounding box center [110, 176] width 128 height 17
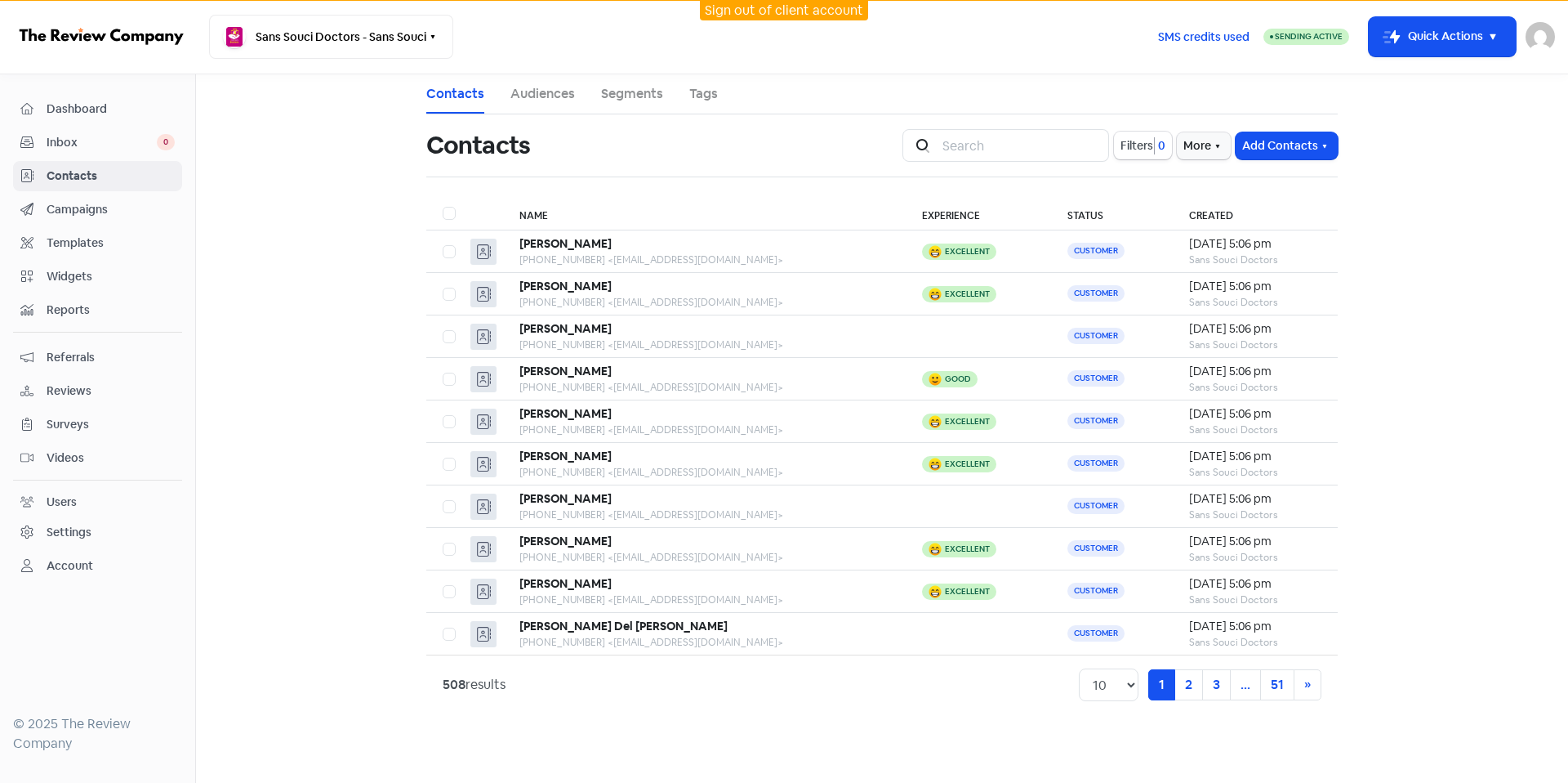
click at [126, 114] on span "Dashboard" at bounding box center [110, 109] width 128 height 17
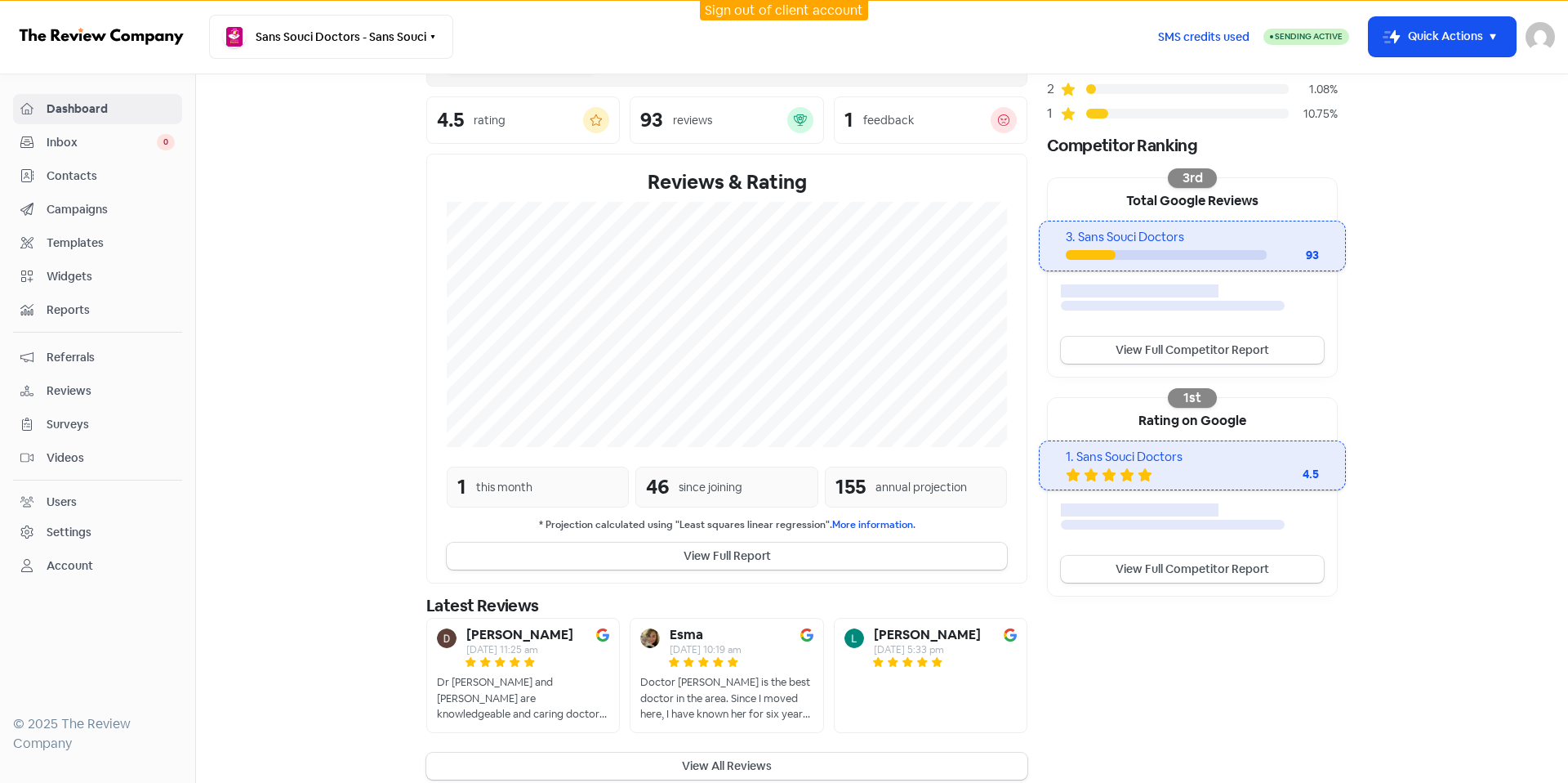
scroll to position [207, 0]
click at [783, 543] on button "View Full Report" at bounding box center [726, 555] width 560 height 27
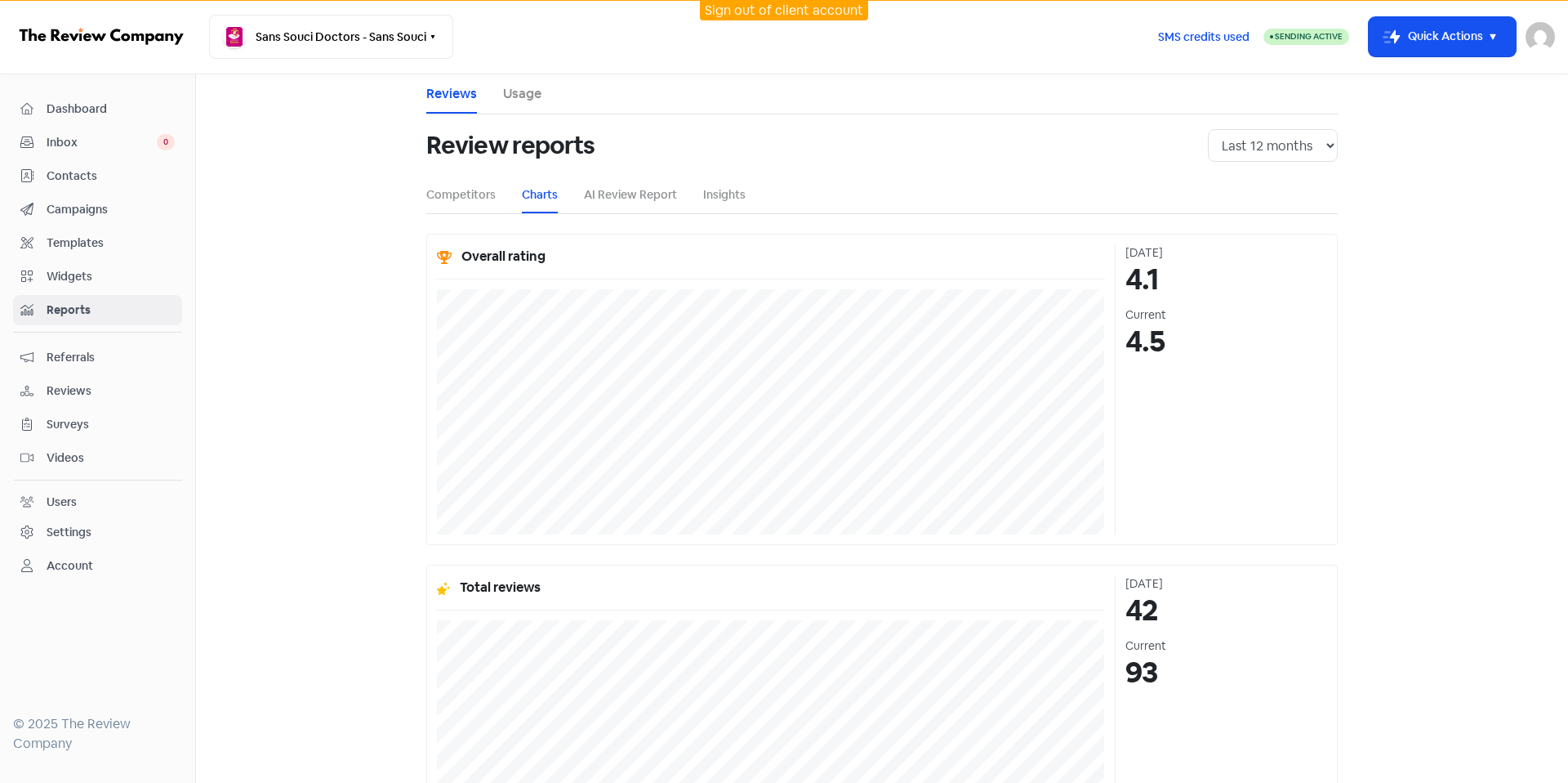
click at [75, 115] on span "Dashboard" at bounding box center [110, 109] width 128 height 17
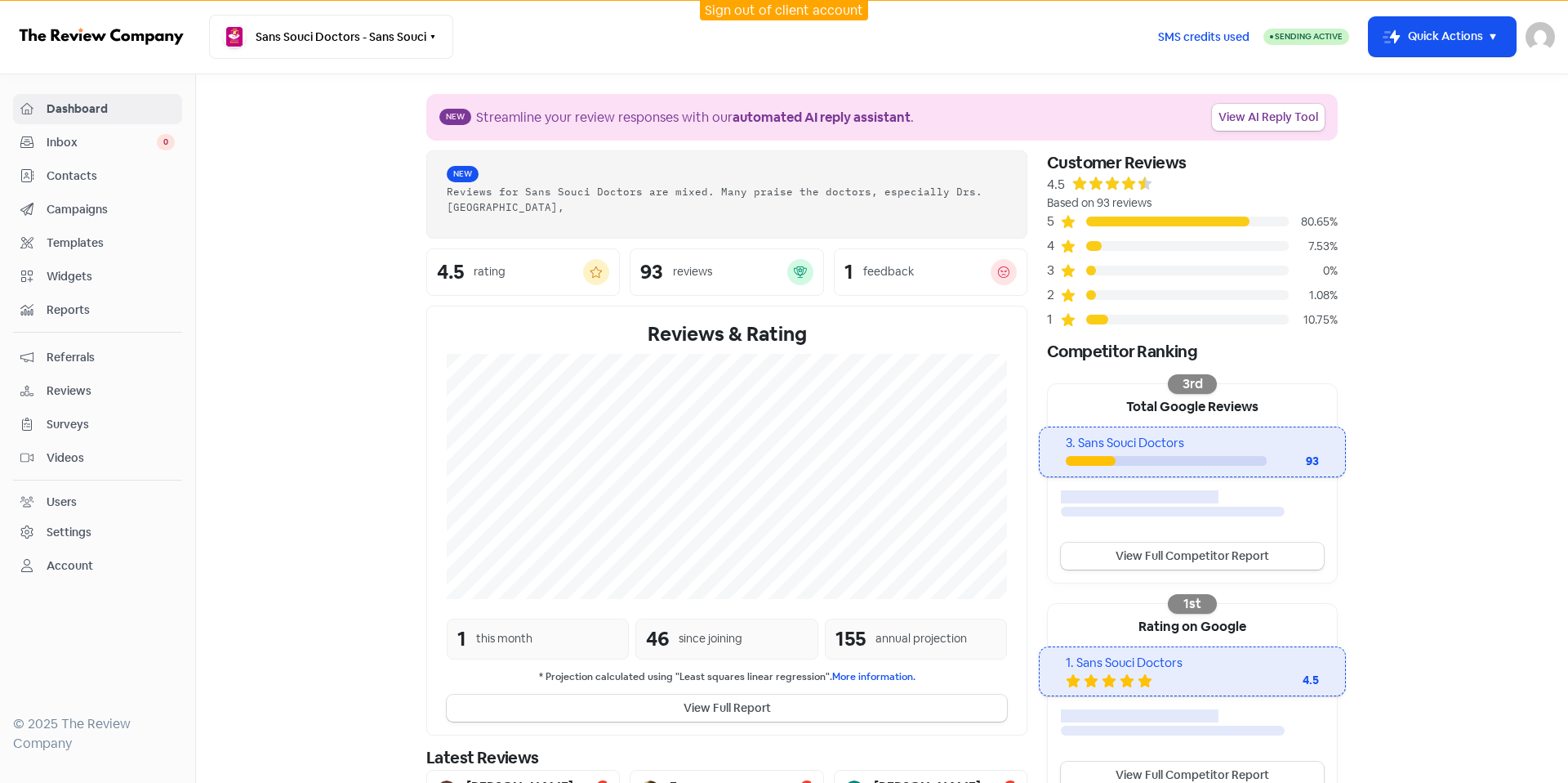
click at [104, 207] on span "Campaigns" at bounding box center [110, 209] width 128 height 17
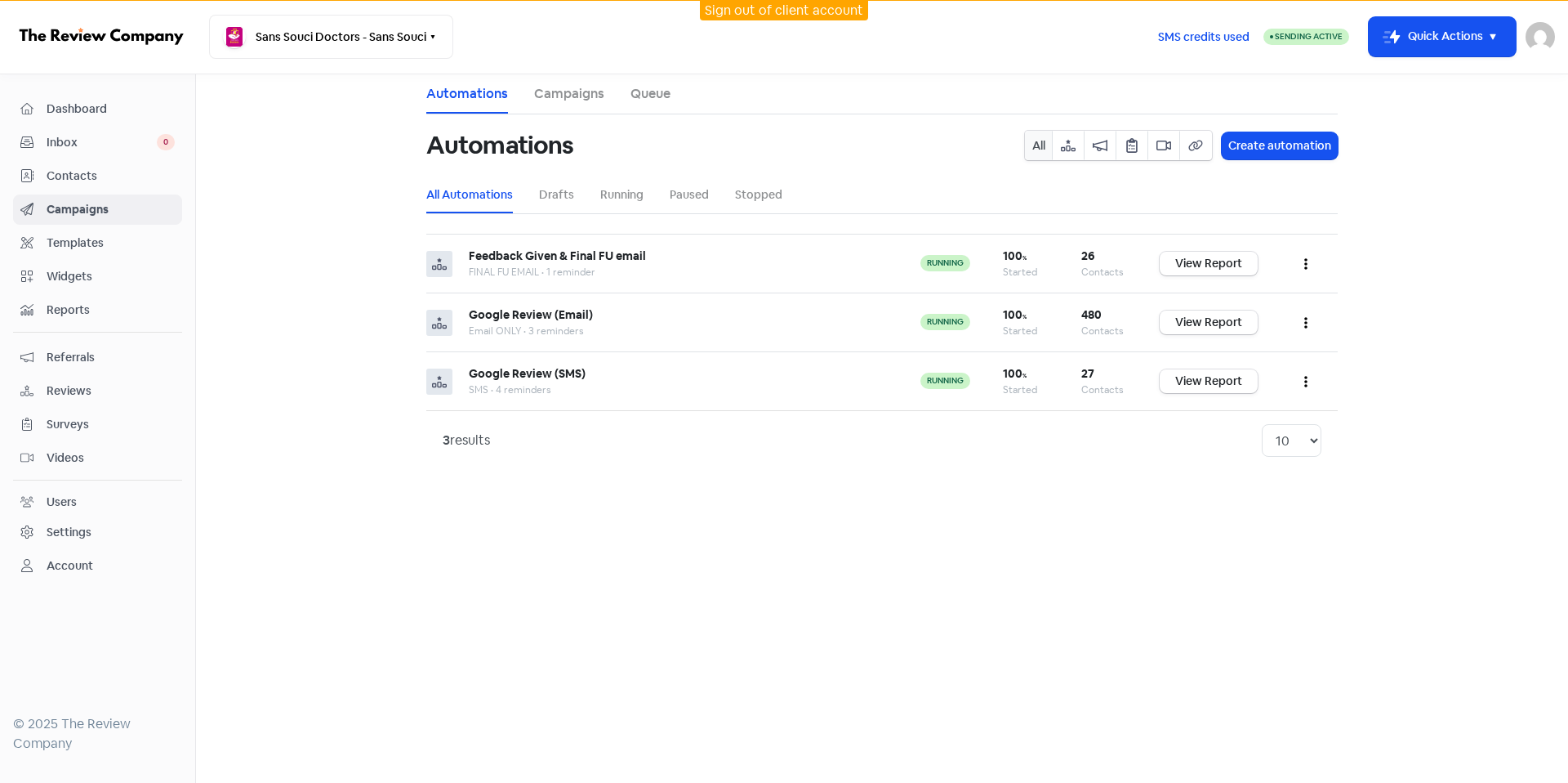
click at [765, 10] on link "Sign out of client account" at bounding box center [784, 10] width 159 height 17
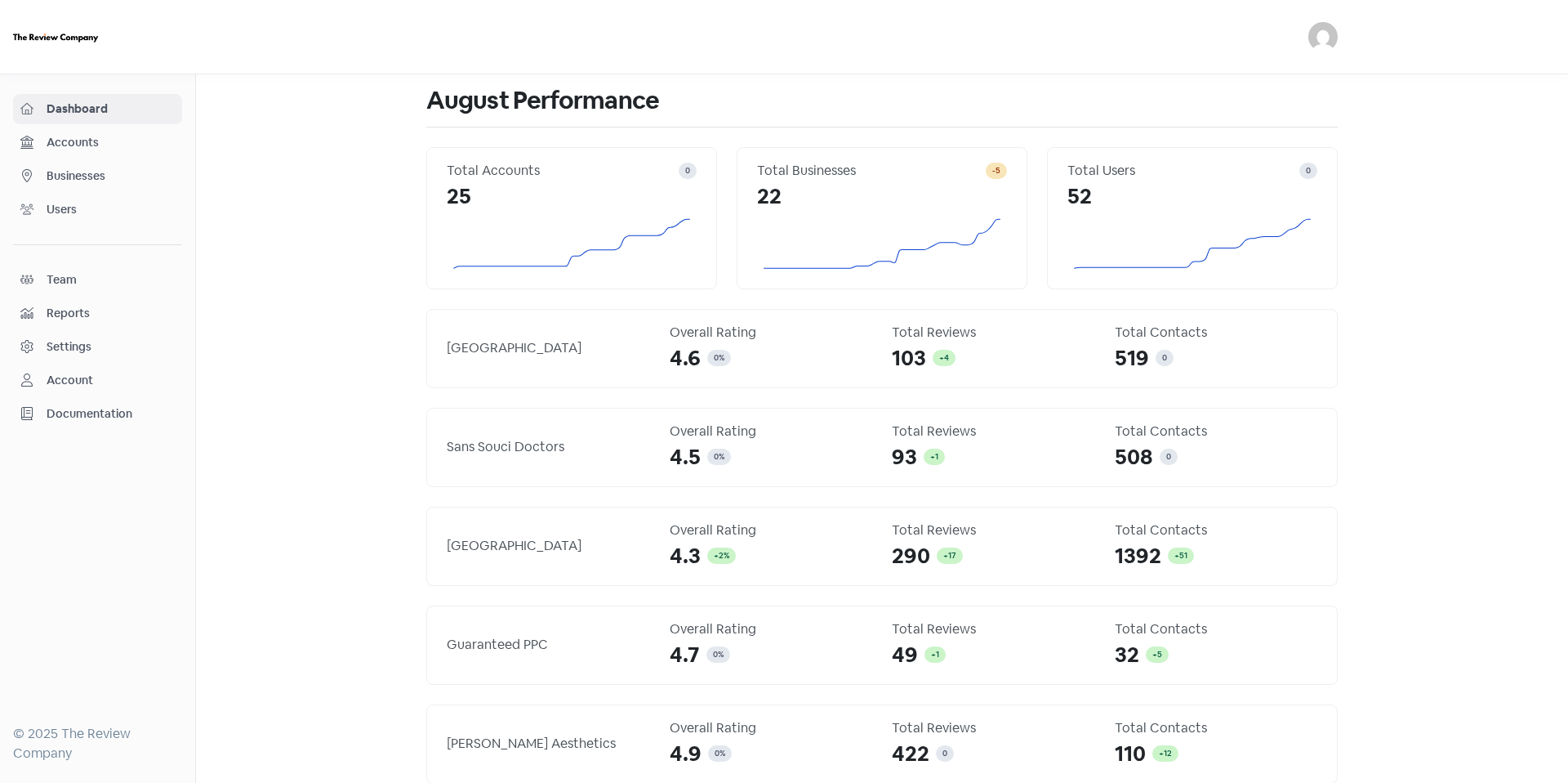
click at [152, 146] on span "Accounts" at bounding box center [110, 142] width 128 height 17
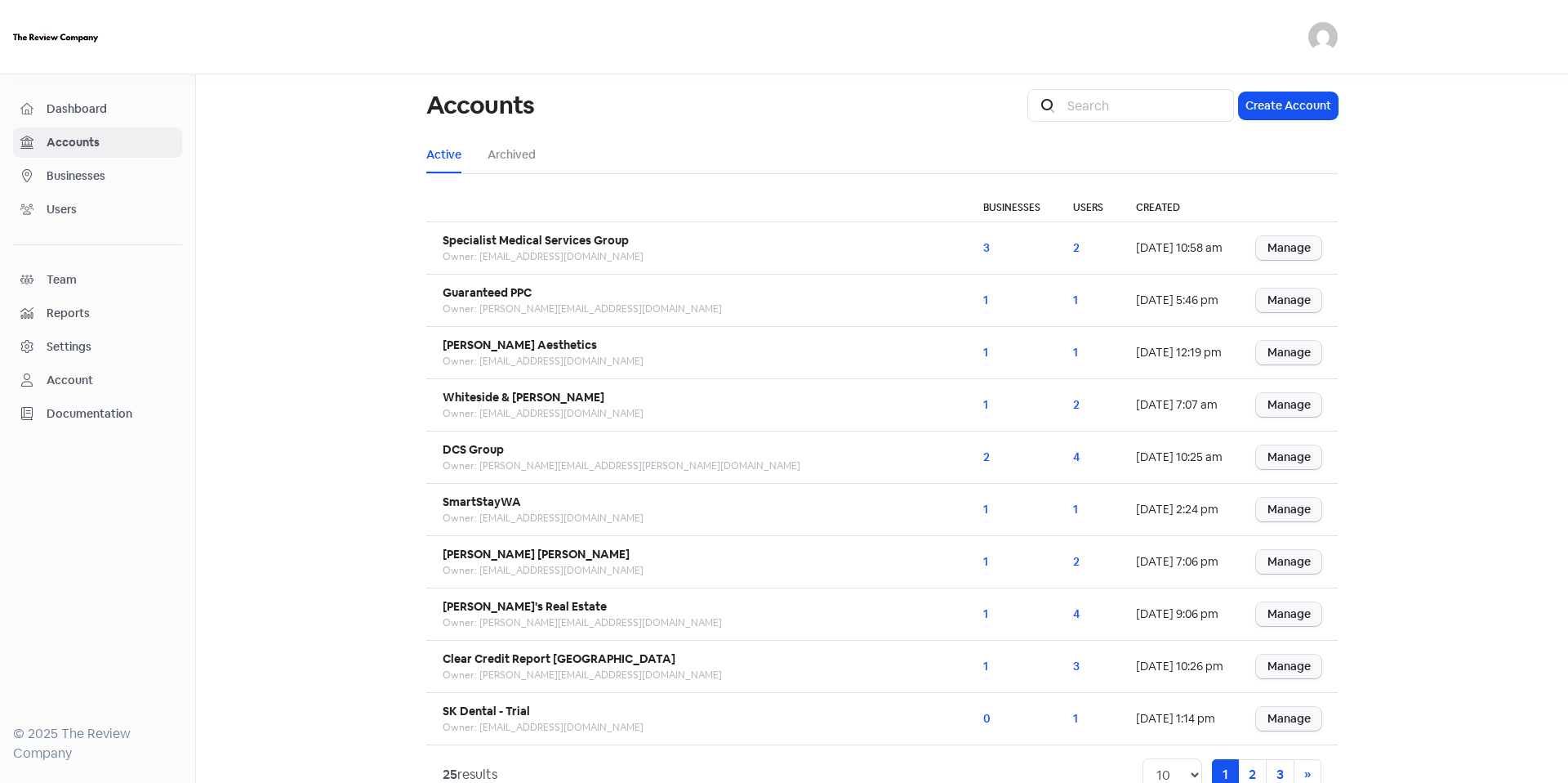
click at [144, 173] on span "Businesses" at bounding box center [110, 176] width 128 height 17
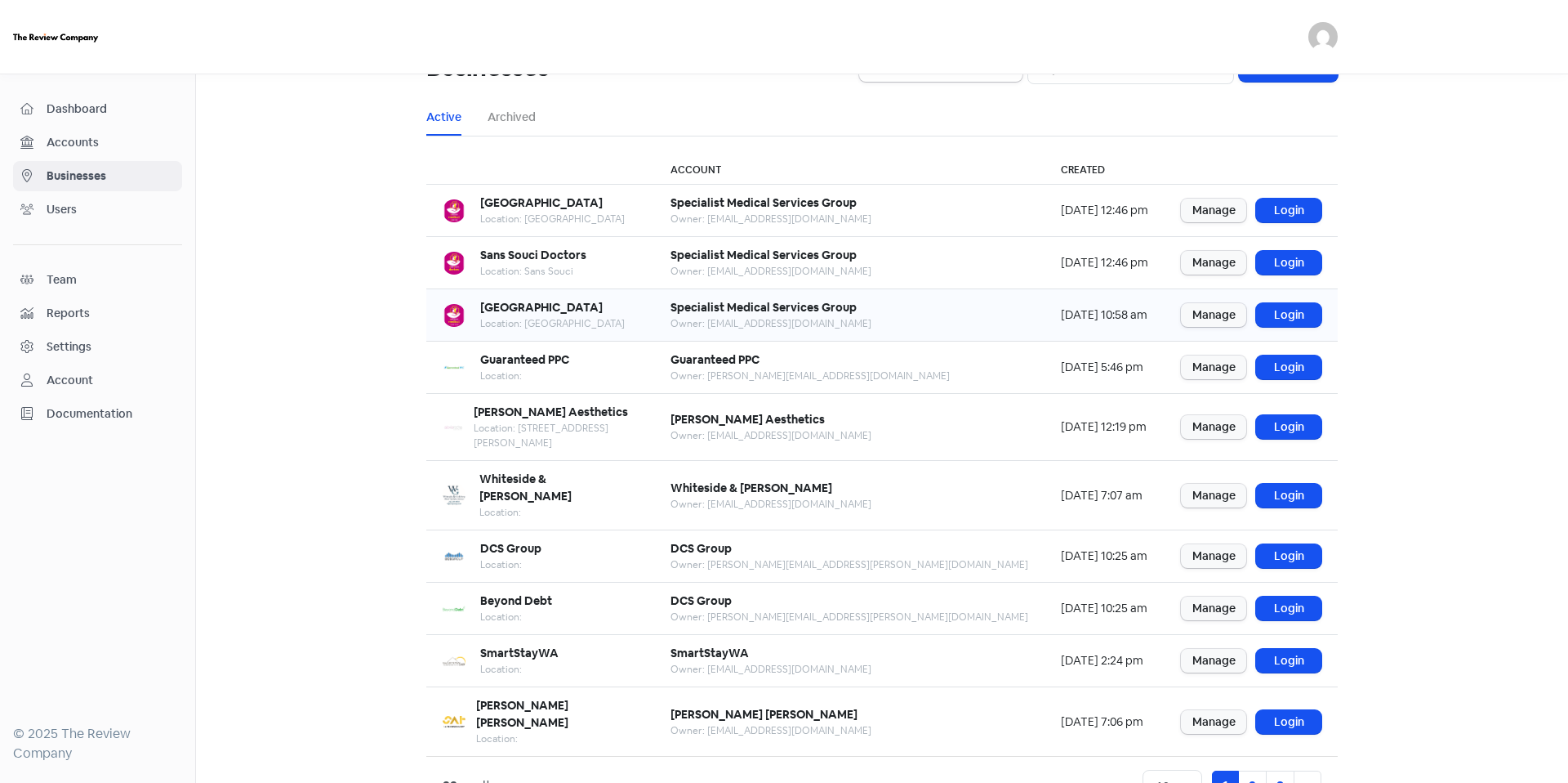
scroll to position [41, 0]
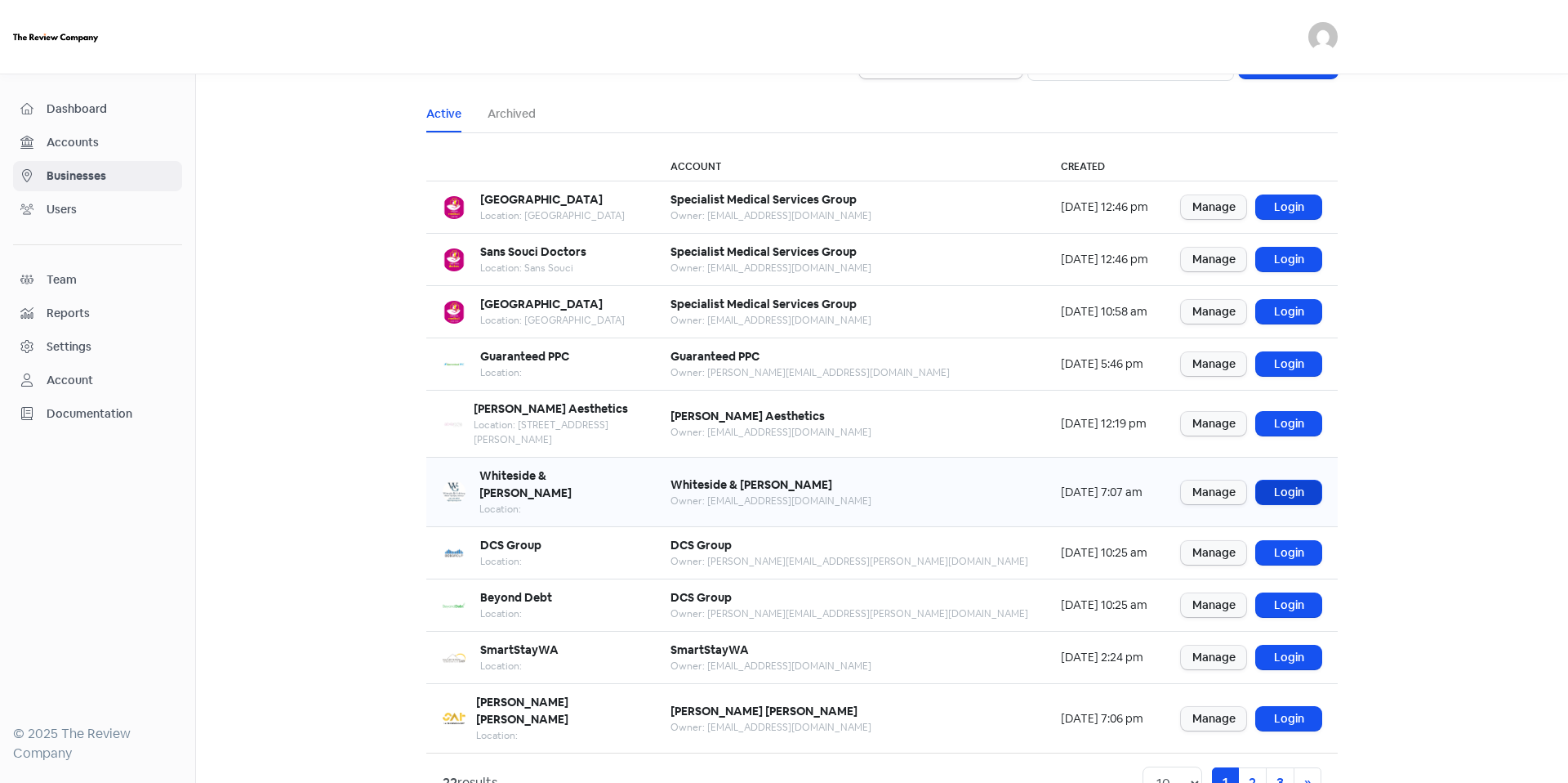
click at [1277, 481] on link "Login" at bounding box center [1288, 492] width 65 height 23
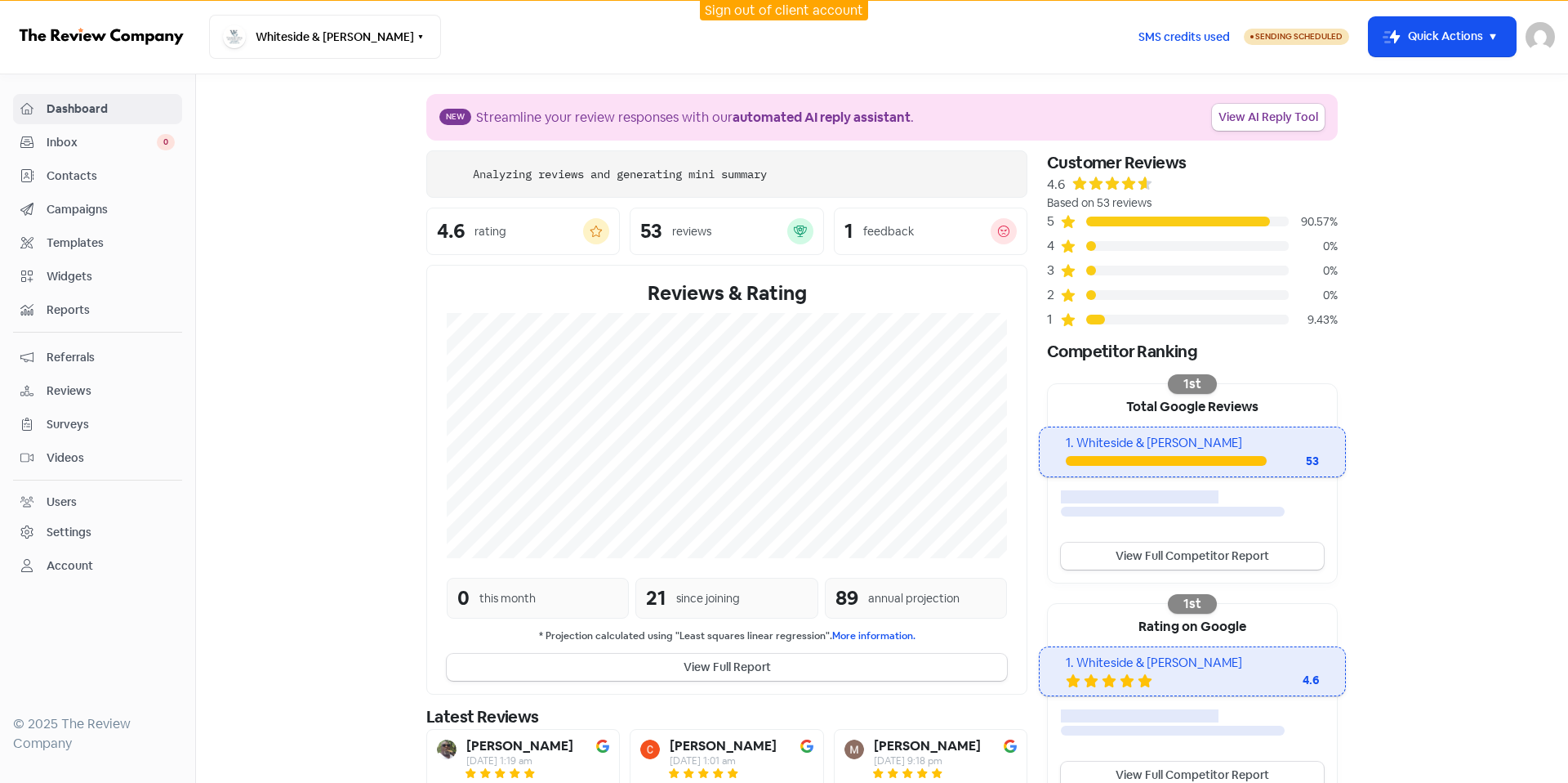
click at [116, 185] on div "Contacts" at bounding box center [98, 176] width 154 height 19
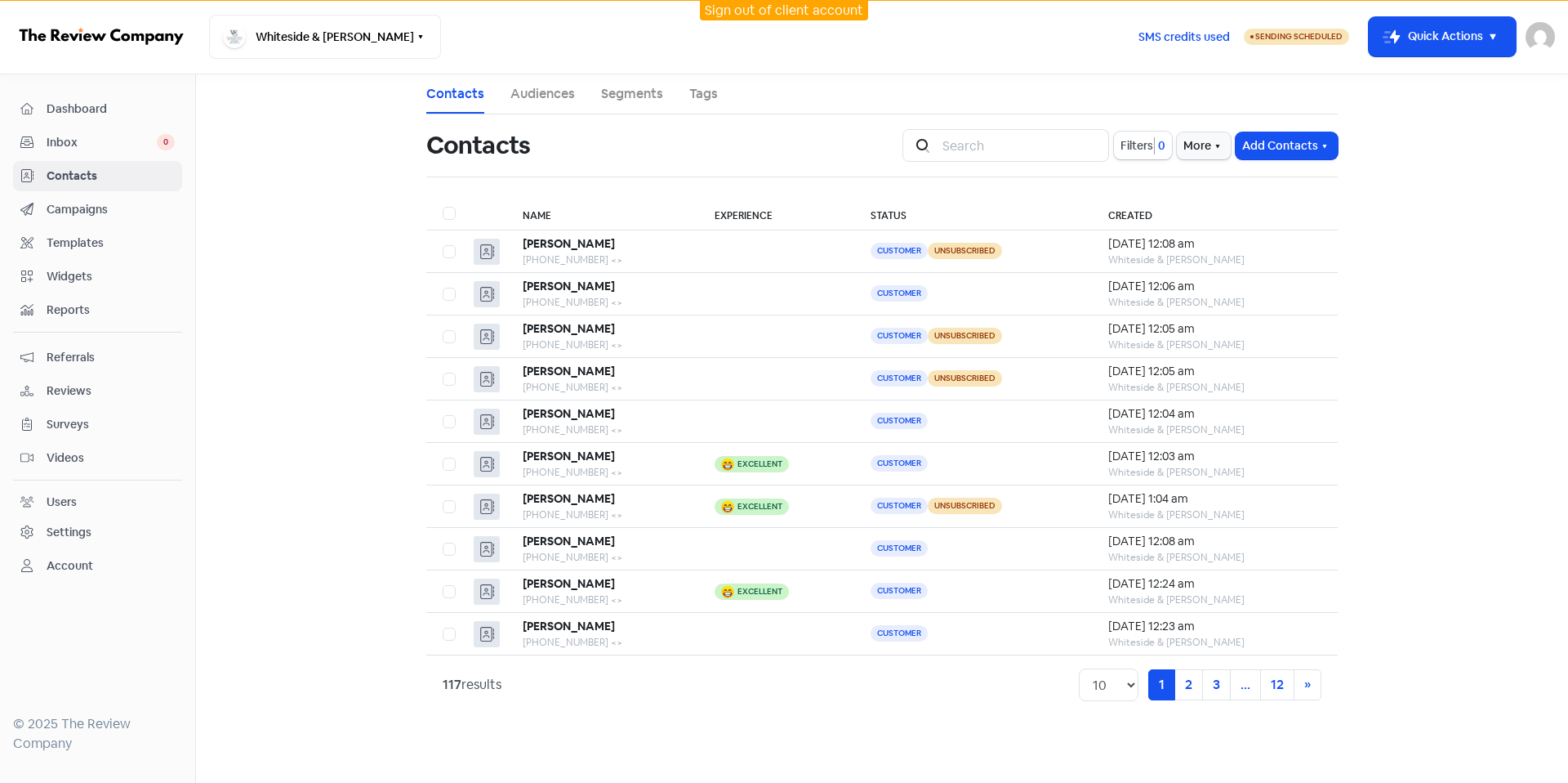
click at [101, 119] on link "Dashboard" at bounding box center [98, 109] width 169 height 30
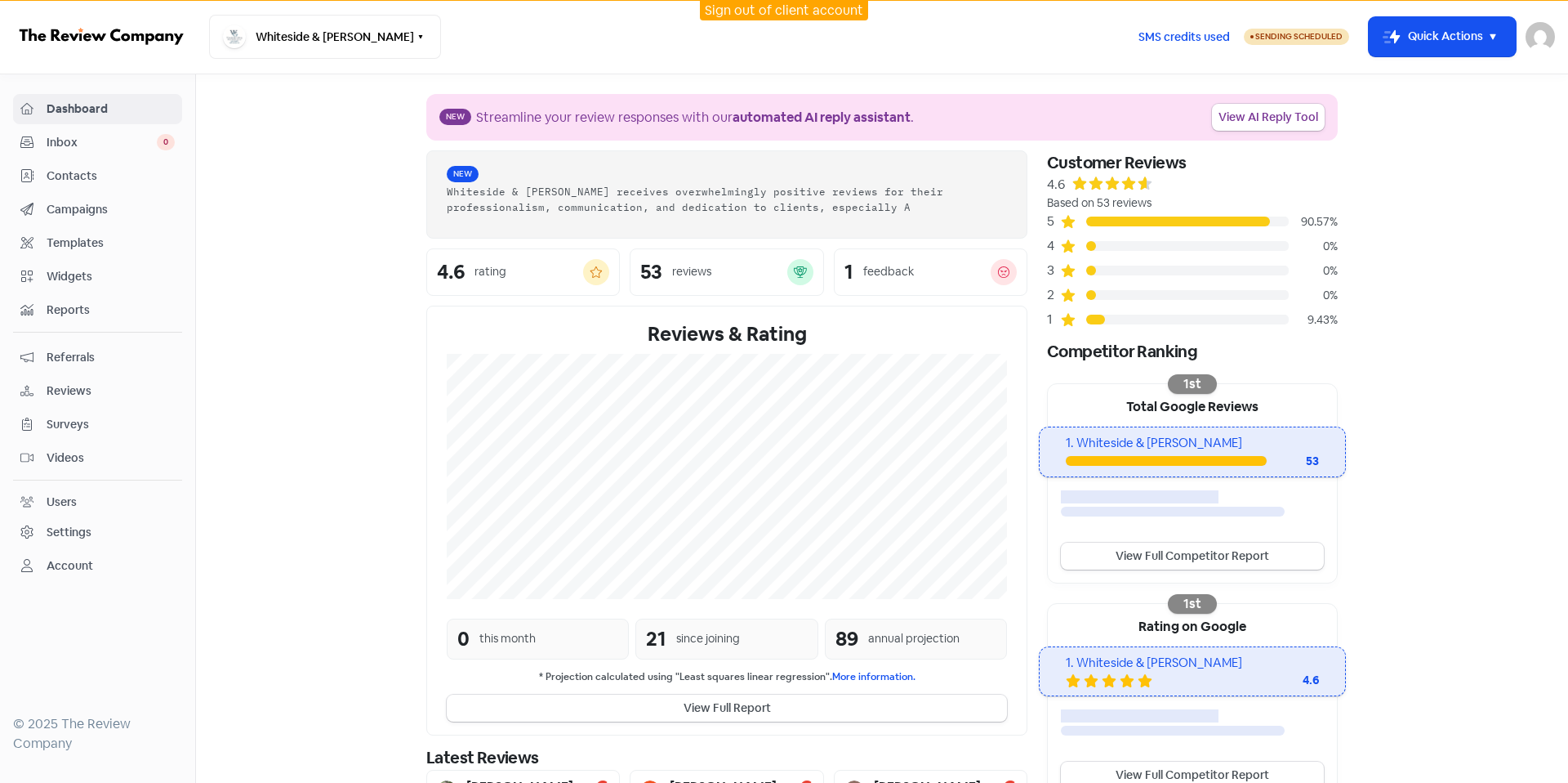
click at [115, 142] on span "Inbox" at bounding box center [101, 142] width 110 height 17
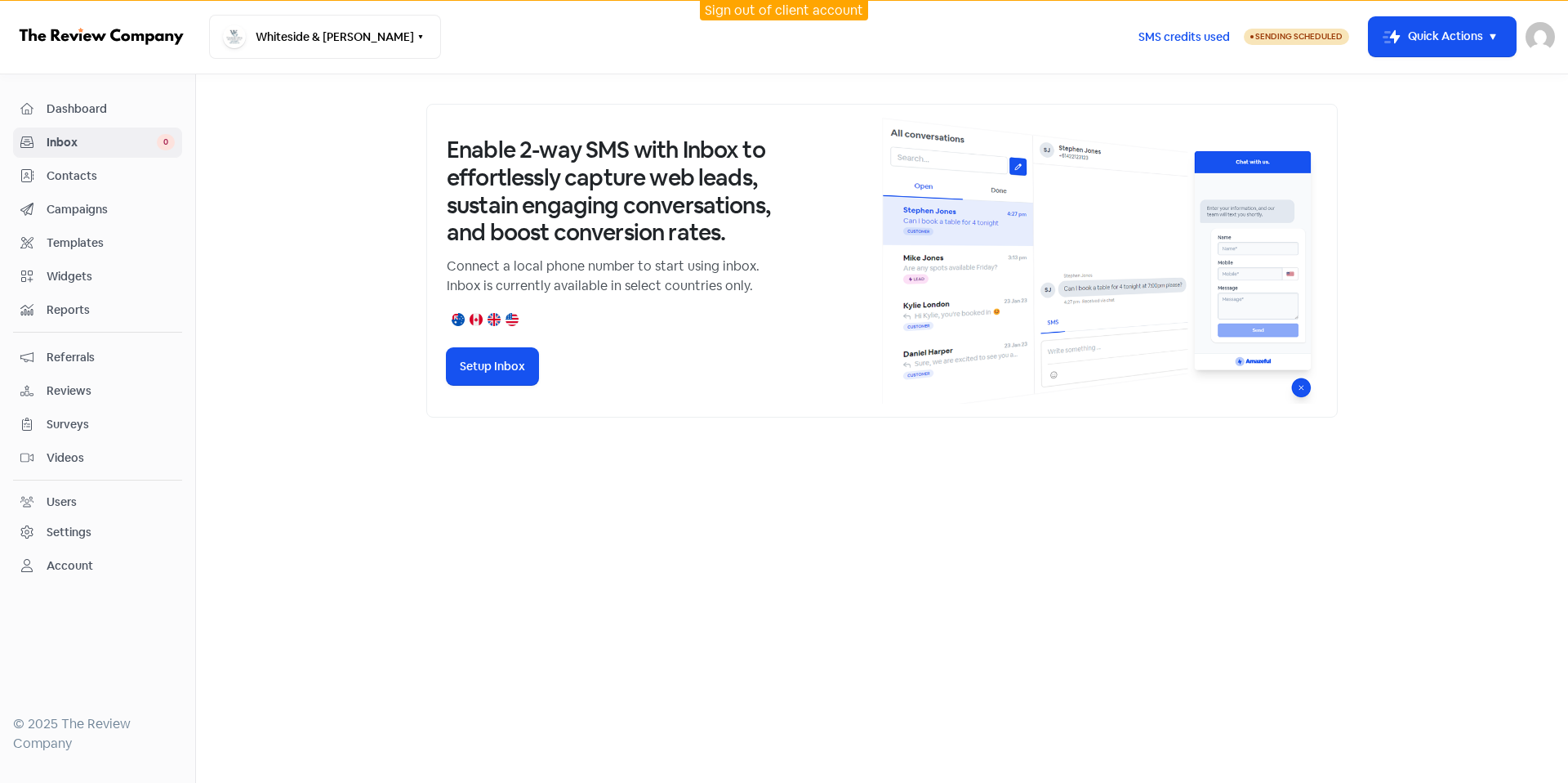
click at [114, 162] on link "Contacts" at bounding box center [98, 176] width 169 height 30
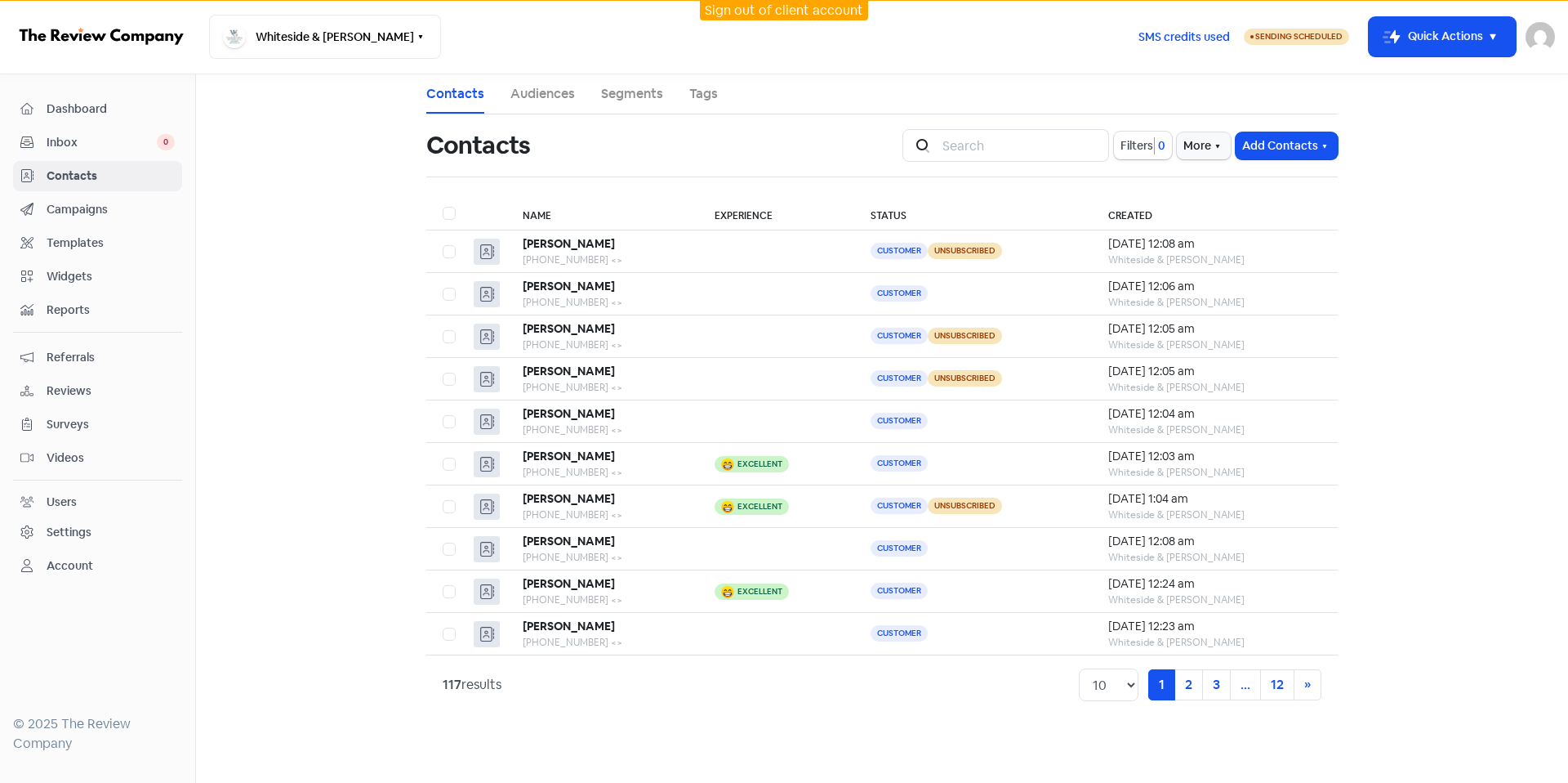
click at [847, 29] on div "Whiteside & Goldberg Switch Business All businesses No other businesses found" at bounding box center [666, 36] width 915 height 44
click at [847, 14] on link "Sign out of client account" at bounding box center [784, 10] width 159 height 17
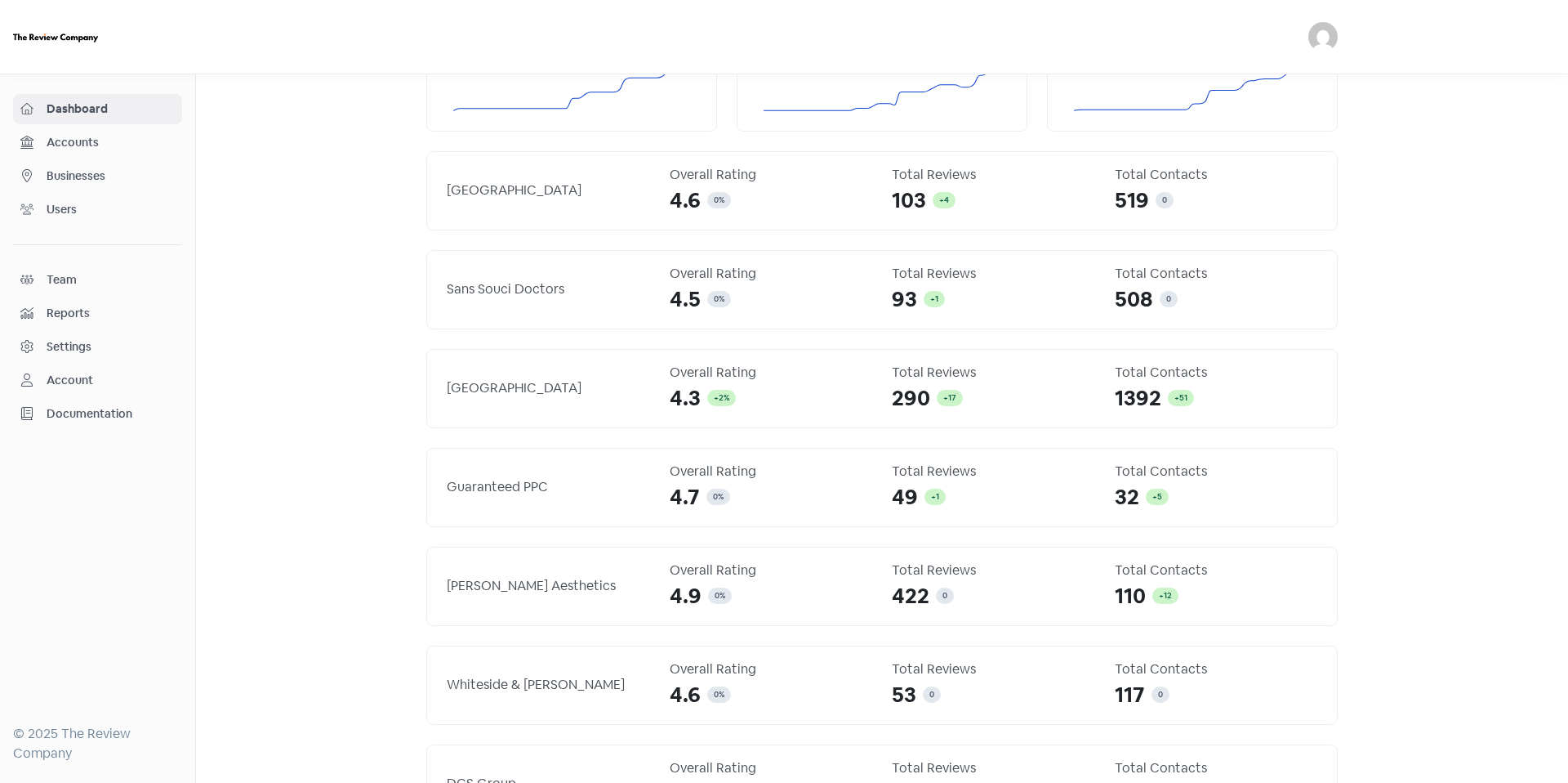
scroll to position [163, 0]
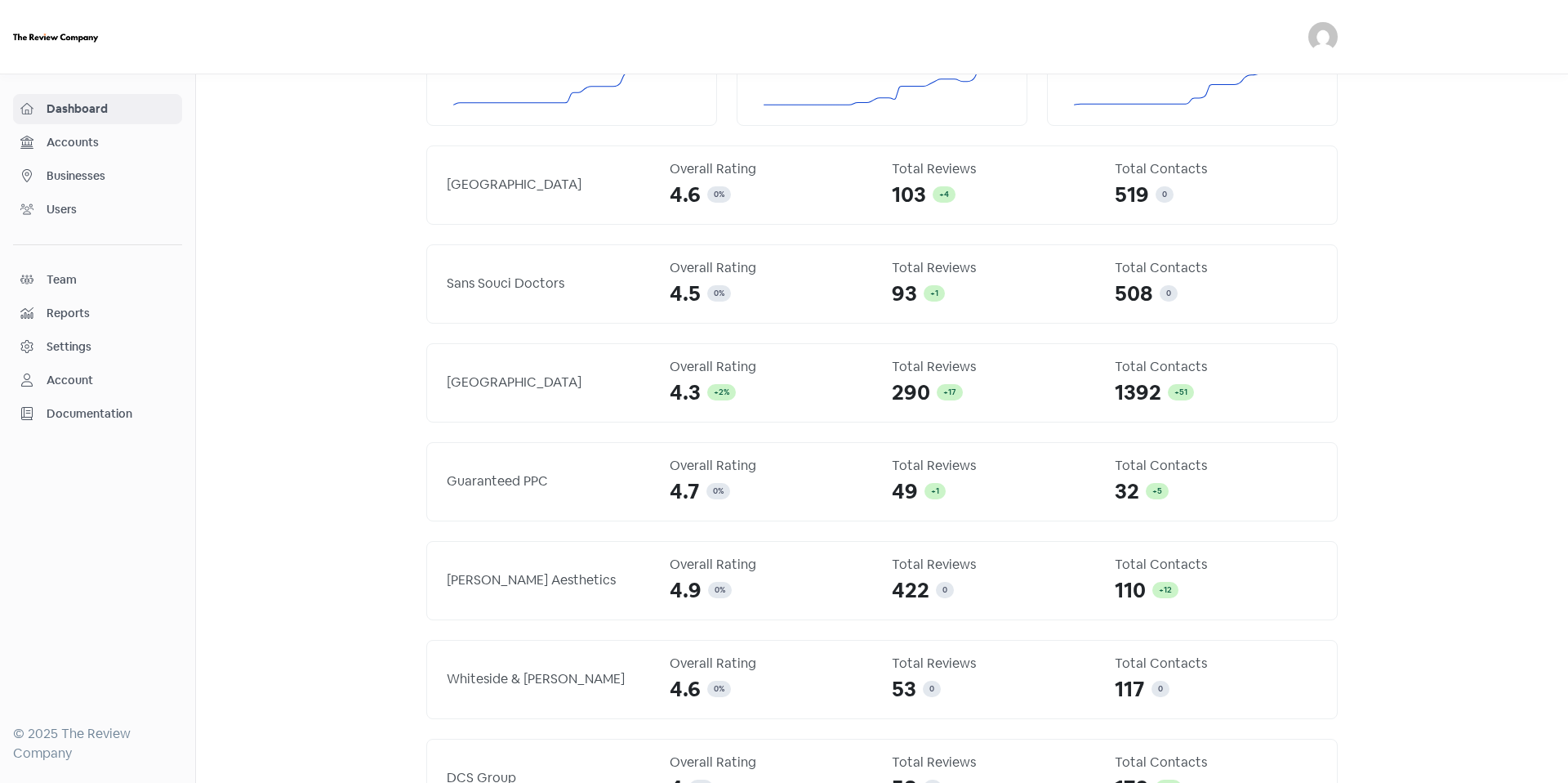
click at [116, 162] on link "Businesses" at bounding box center [98, 176] width 169 height 30
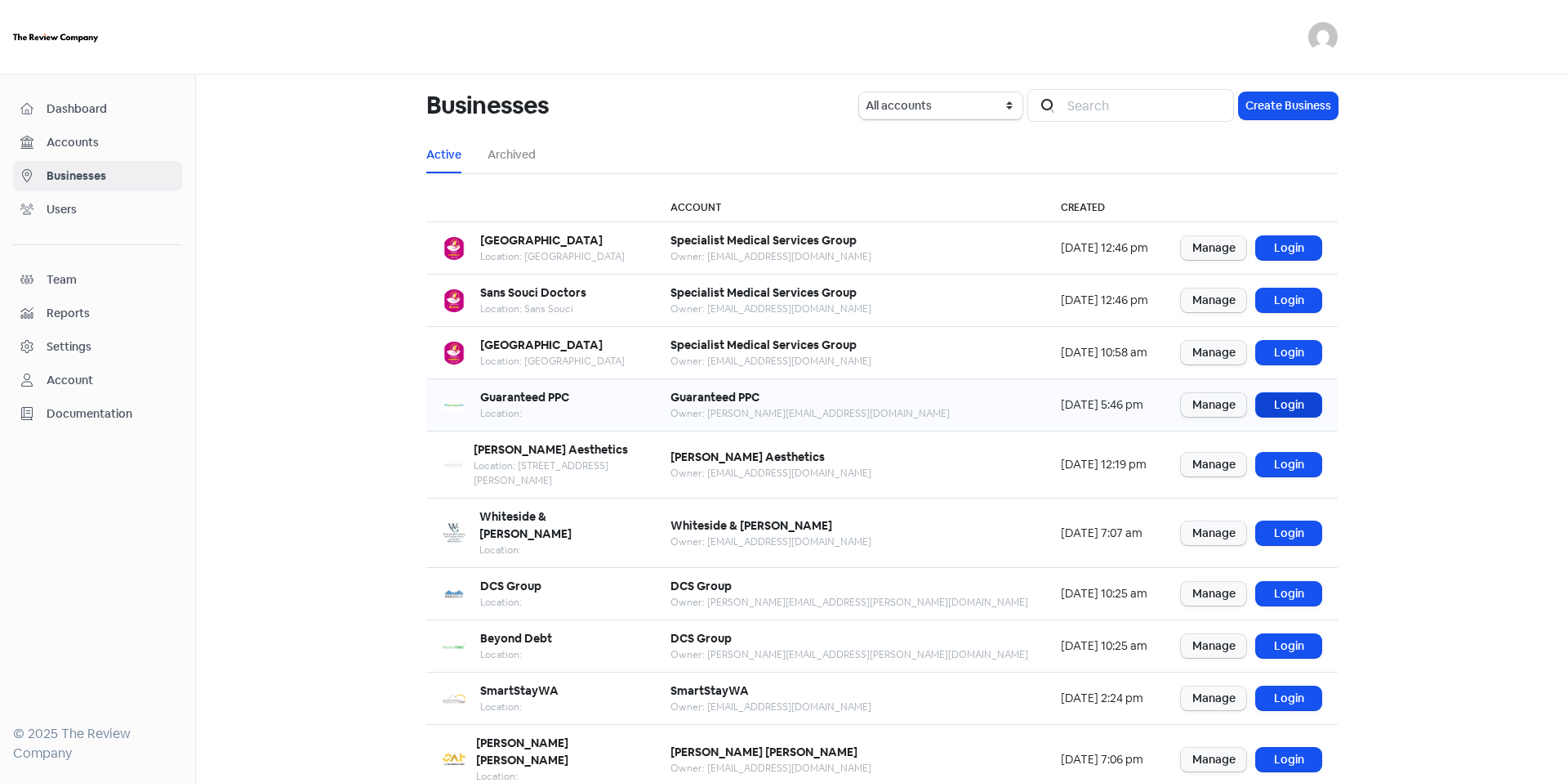
click at [1293, 398] on link "Login" at bounding box center [1288, 405] width 65 height 23
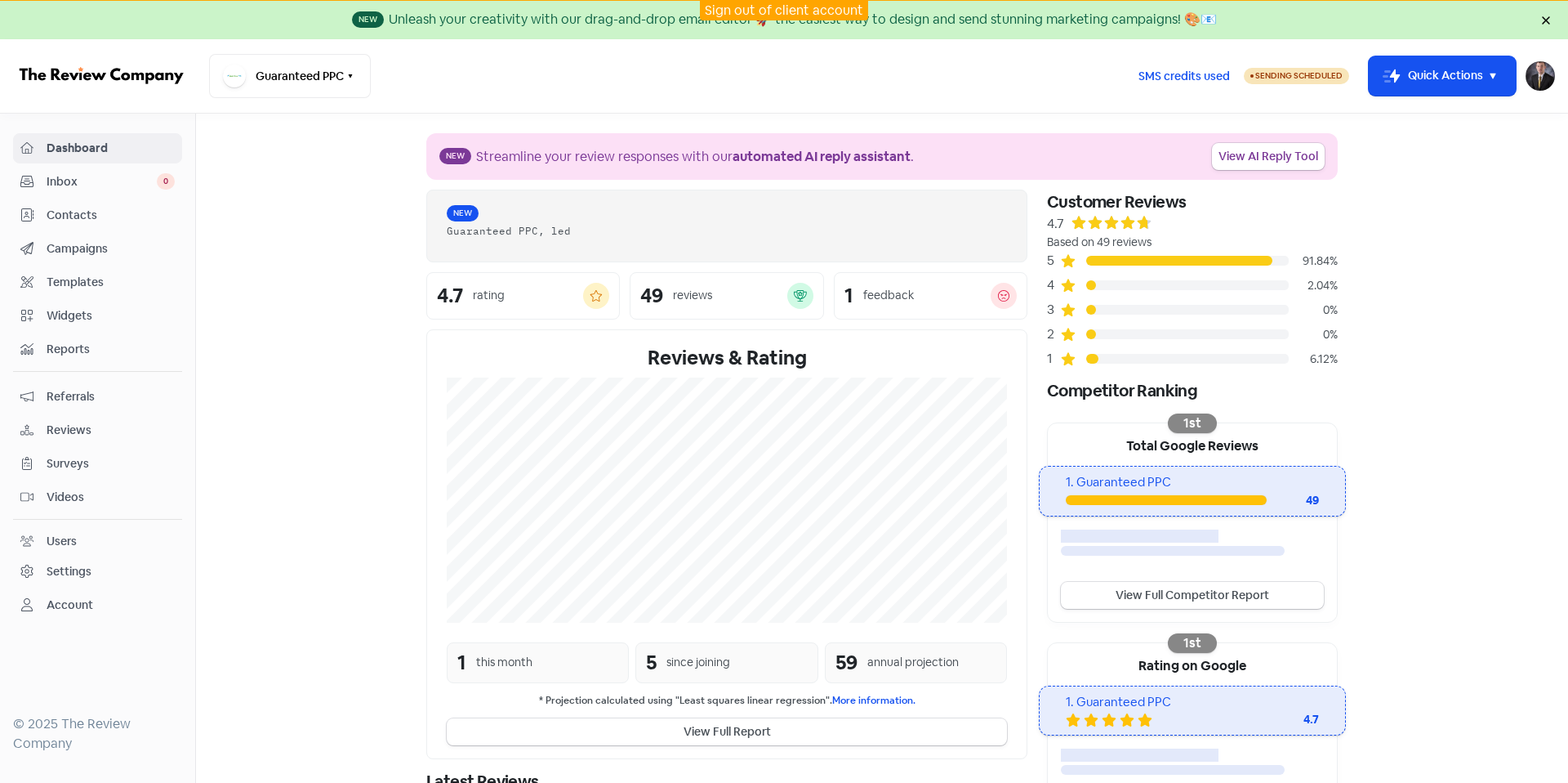
click at [110, 221] on span "Contacts" at bounding box center [110, 215] width 128 height 17
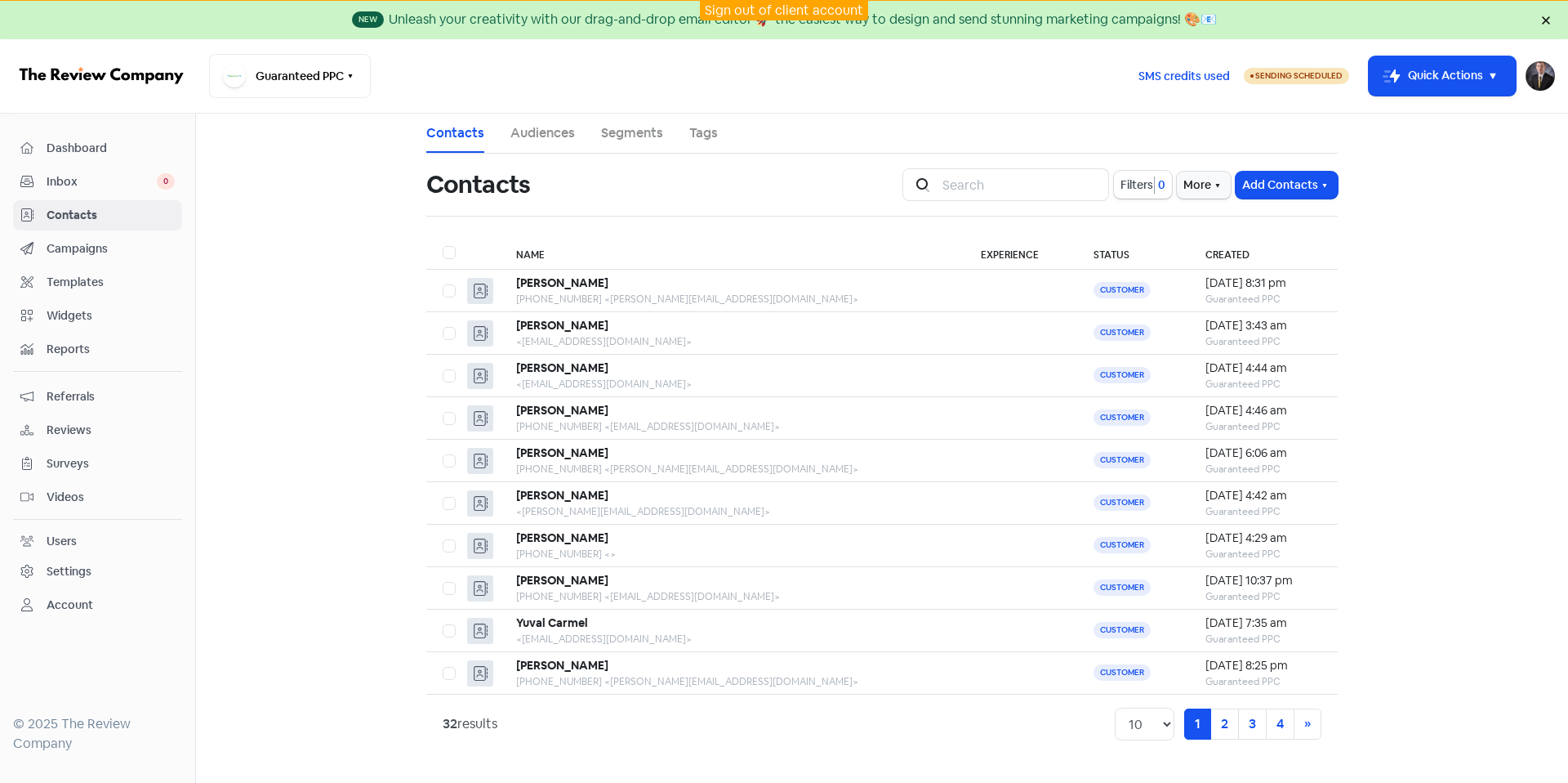
click at [62, 189] on span "Inbox" at bounding box center [101, 181] width 110 height 17
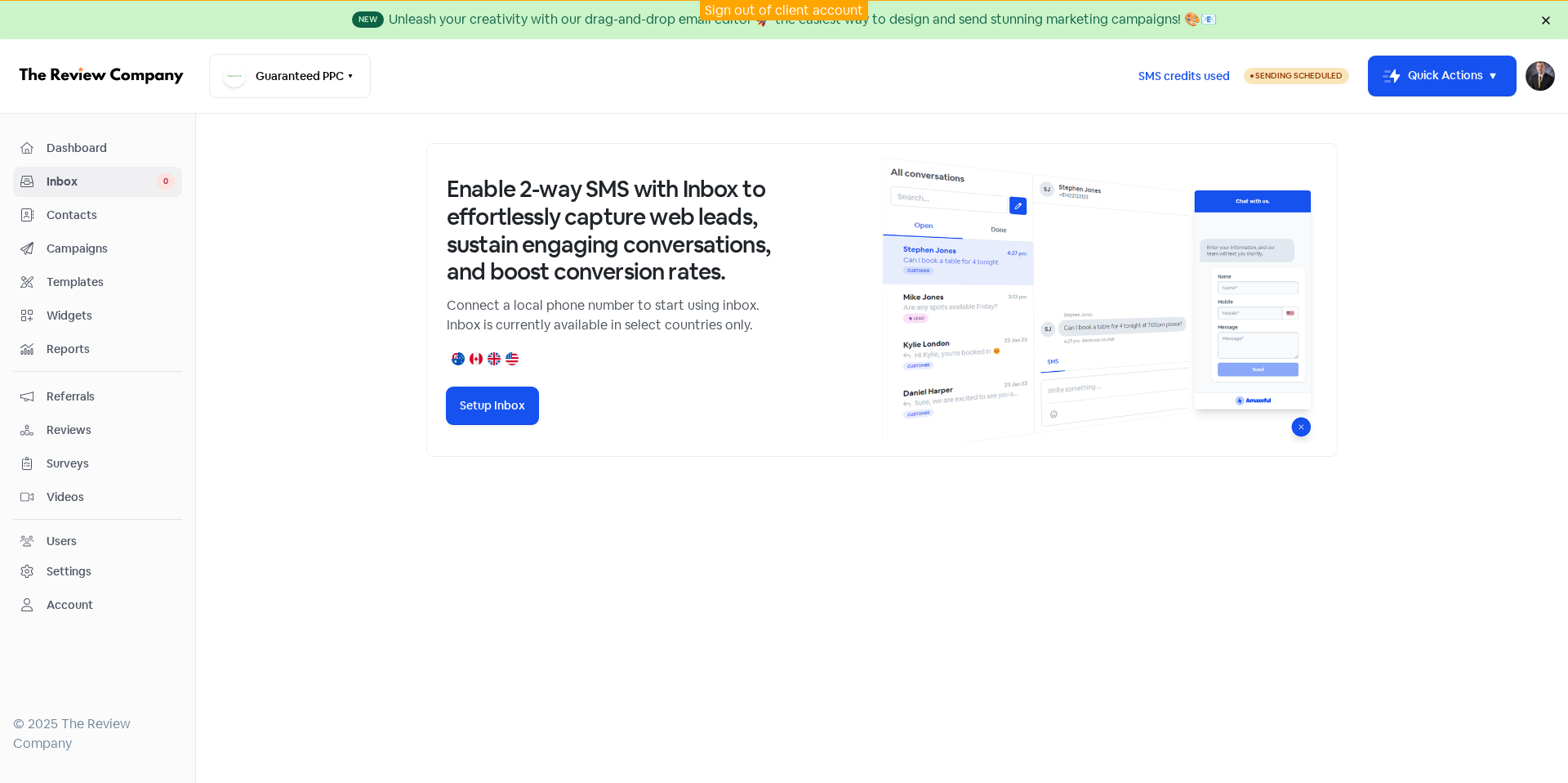
click at [78, 247] on span "Campaigns" at bounding box center [110, 248] width 128 height 17
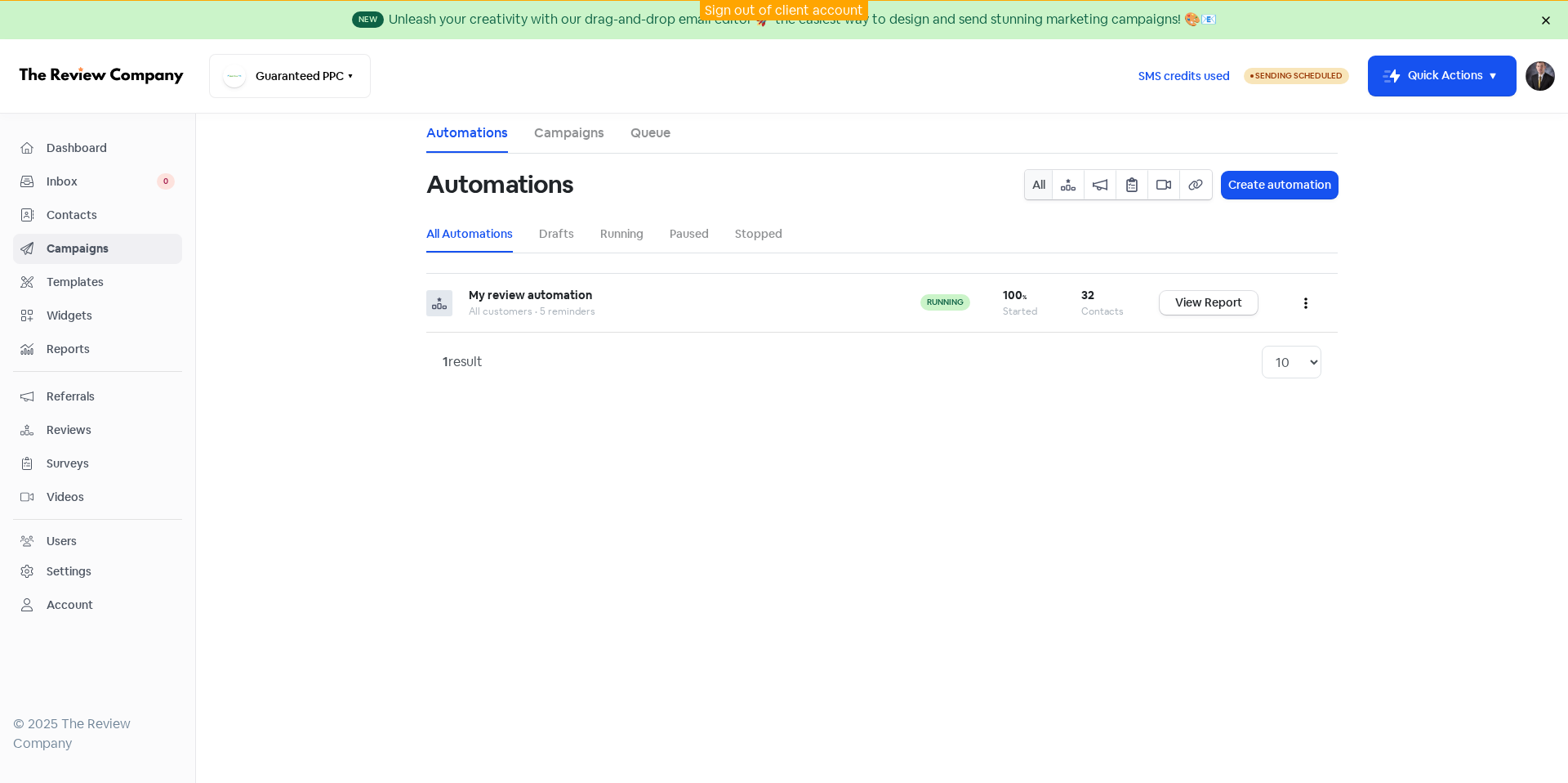
click at [93, 142] on span "Dashboard" at bounding box center [110, 148] width 128 height 17
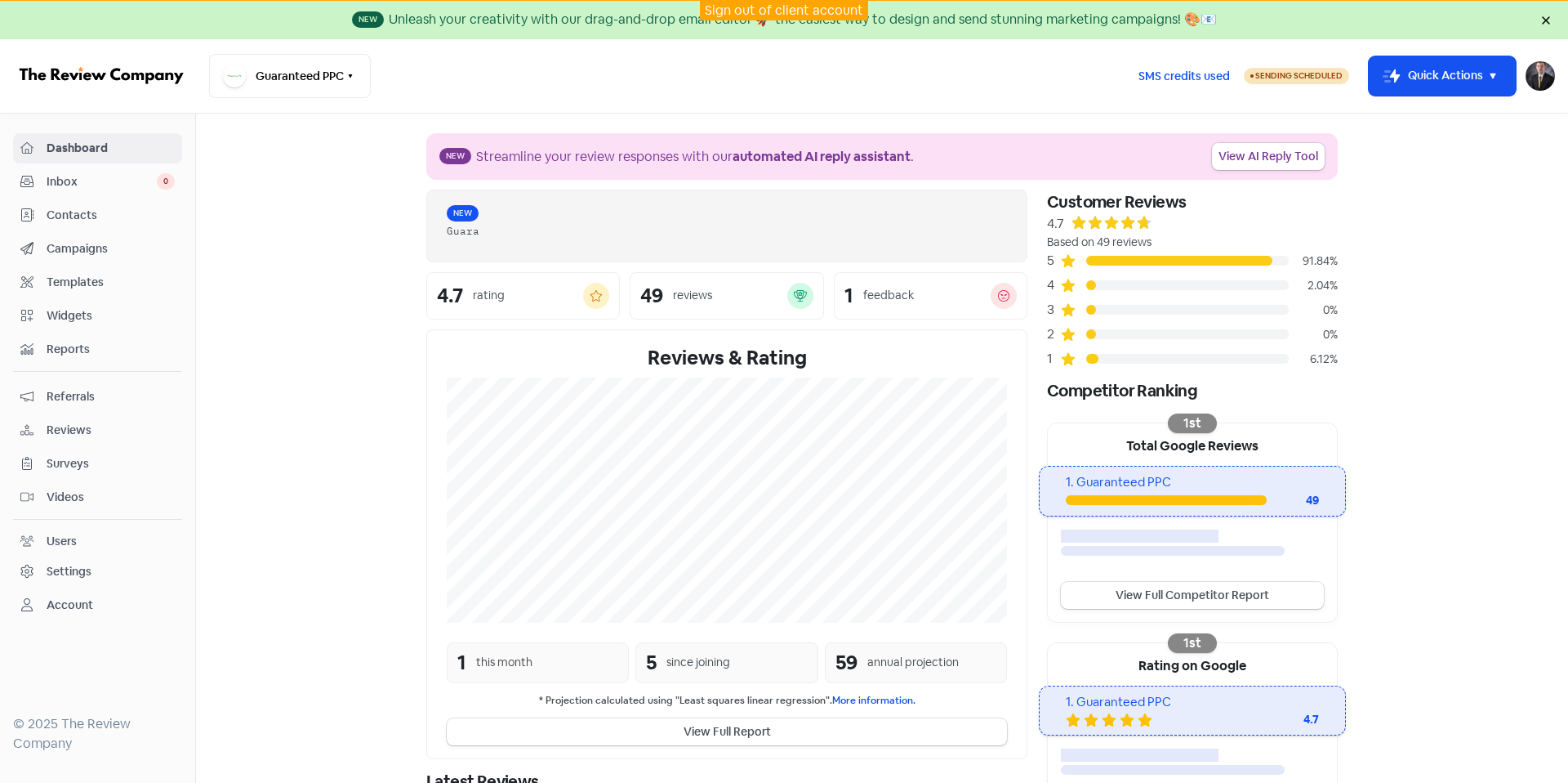
click at [765, 2] on link "Sign out of client account" at bounding box center [784, 10] width 159 height 17
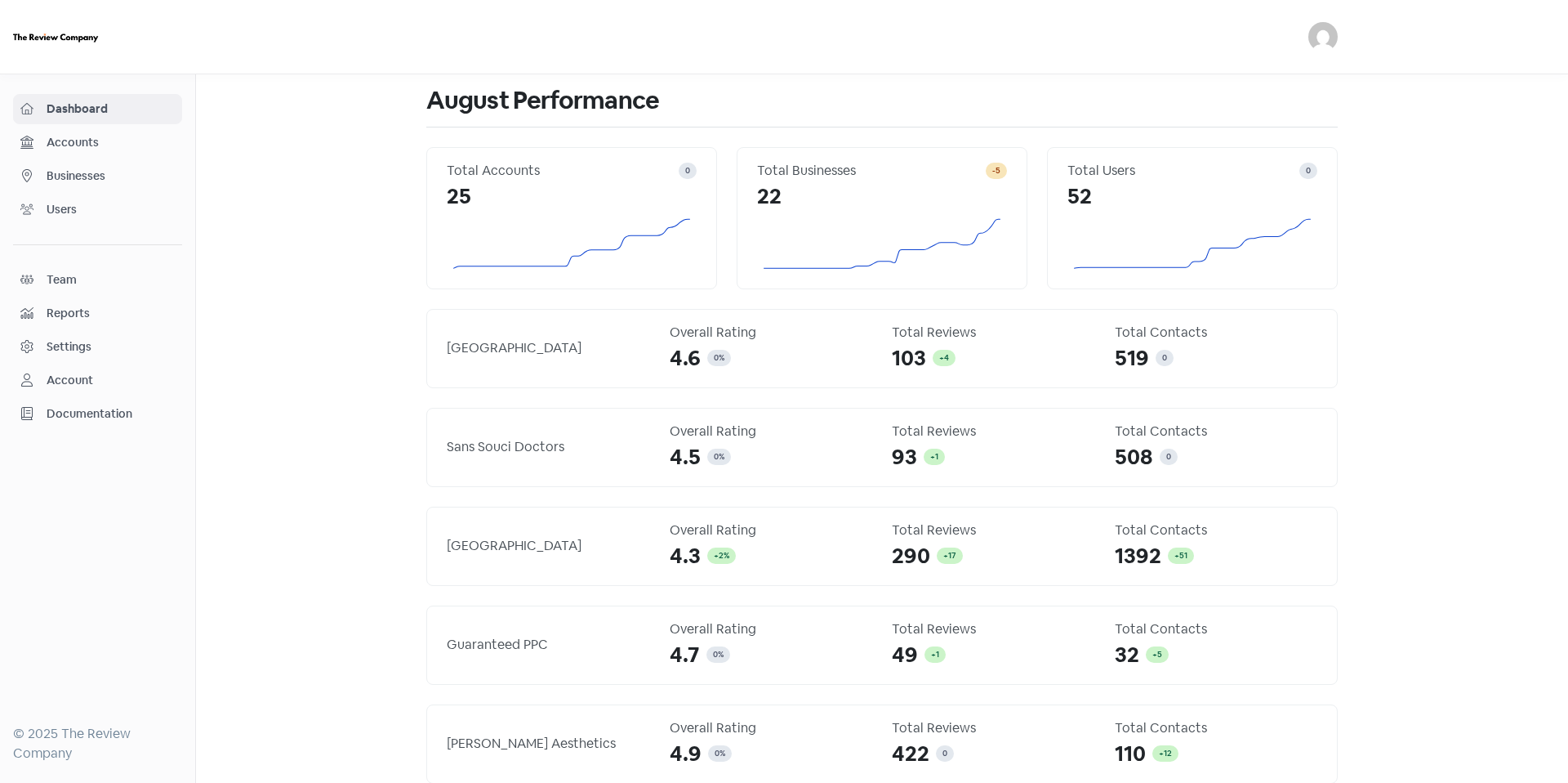
click at [155, 137] on span "Accounts" at bounding box center [110, 142] width 128 height 17
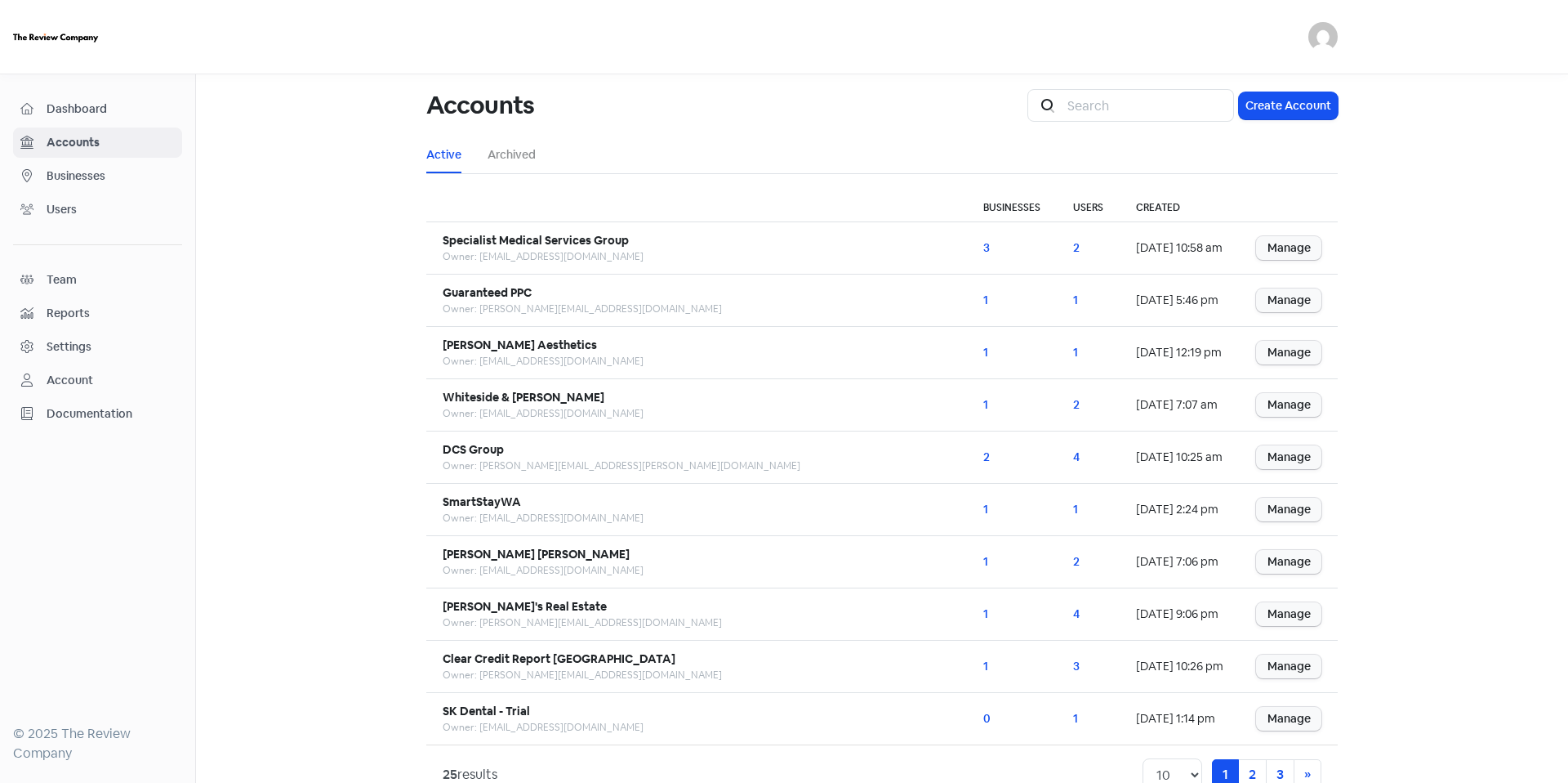
click at [153, 170] on span "Businesses" at bounding box center [110, 176] width 128 height 17
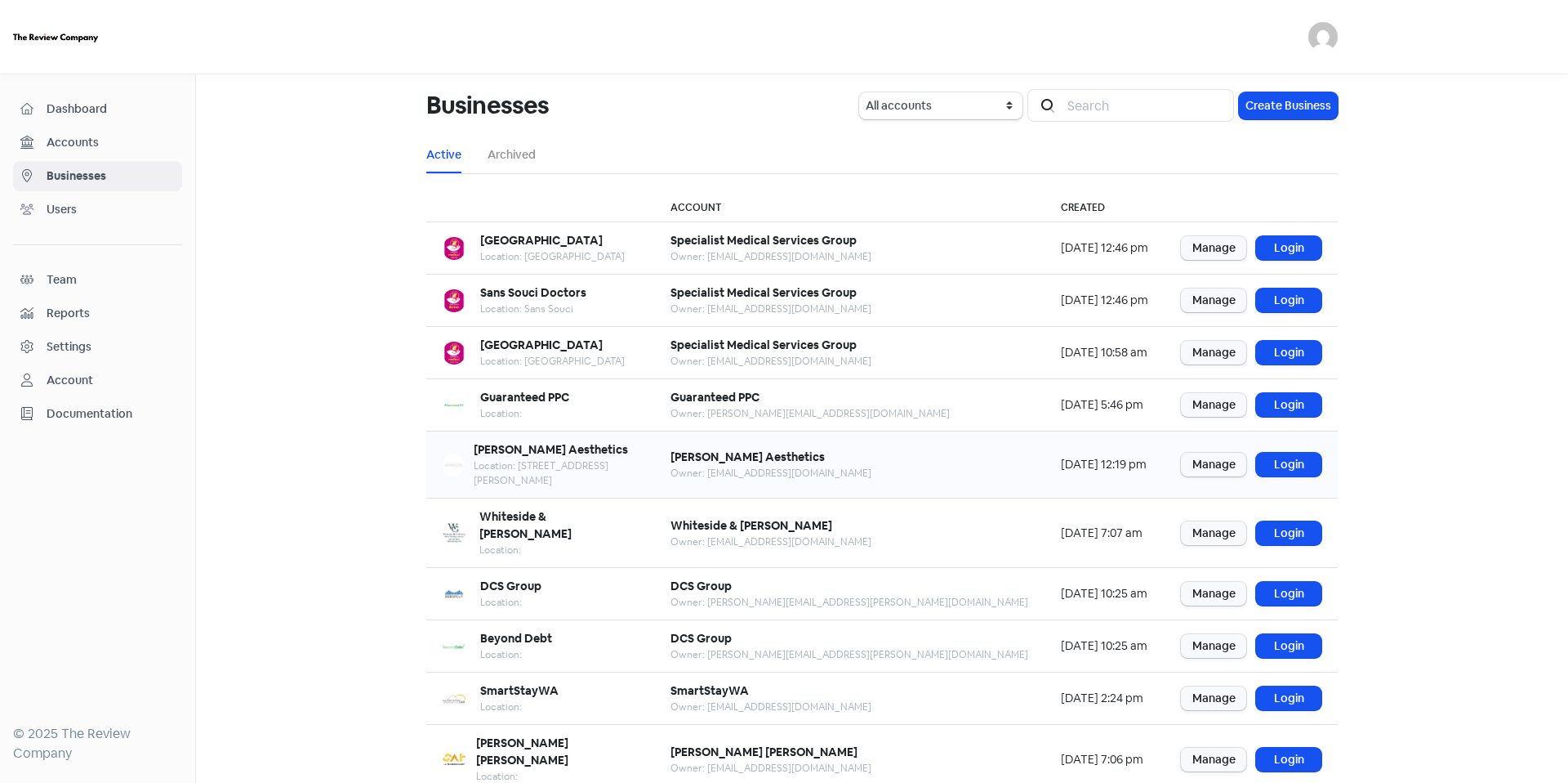
scroll to position [30, 0]
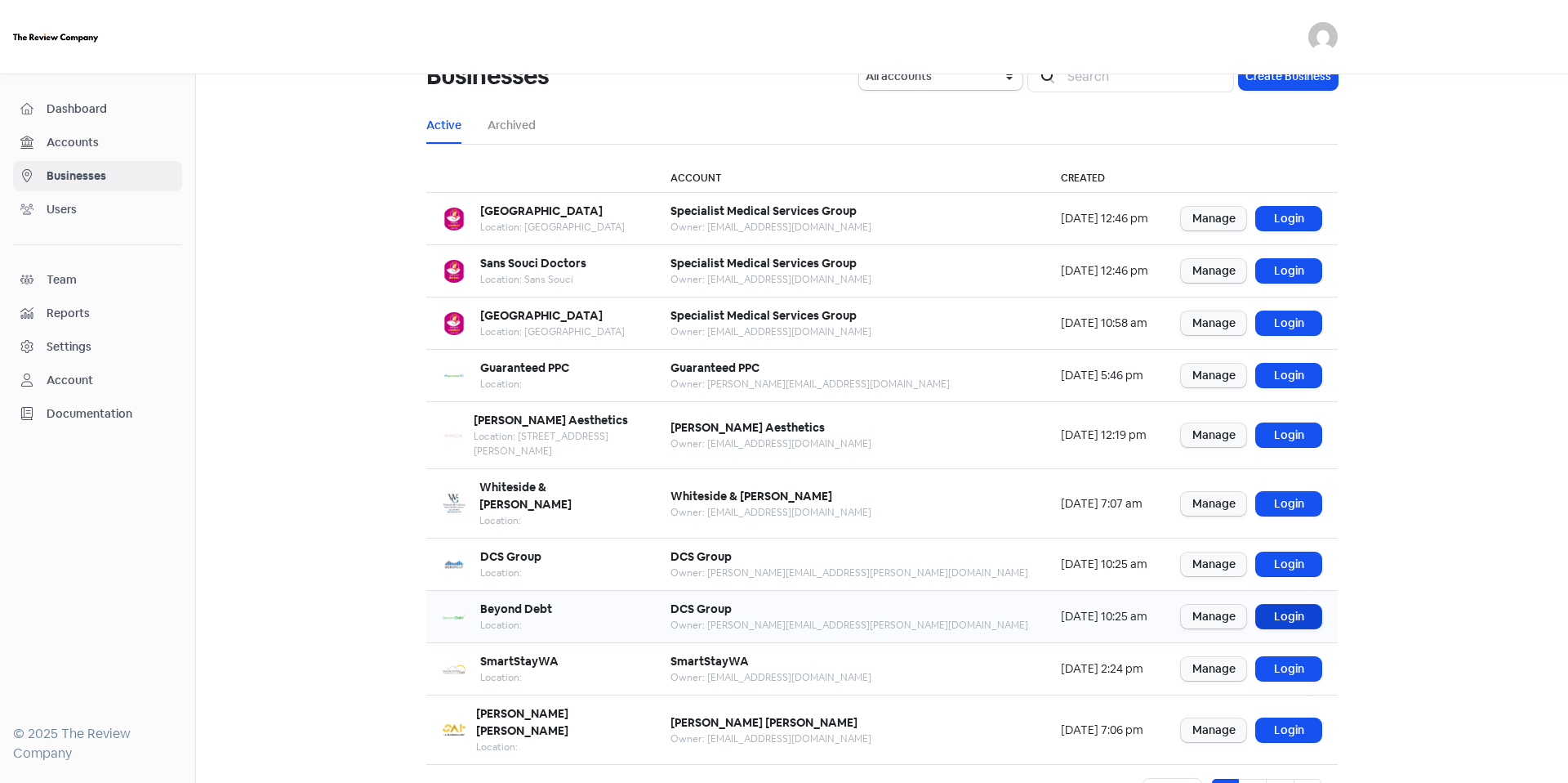
click at [1282, 605] on link "Login" at bounding box center [1288, 616] width 65 height 23
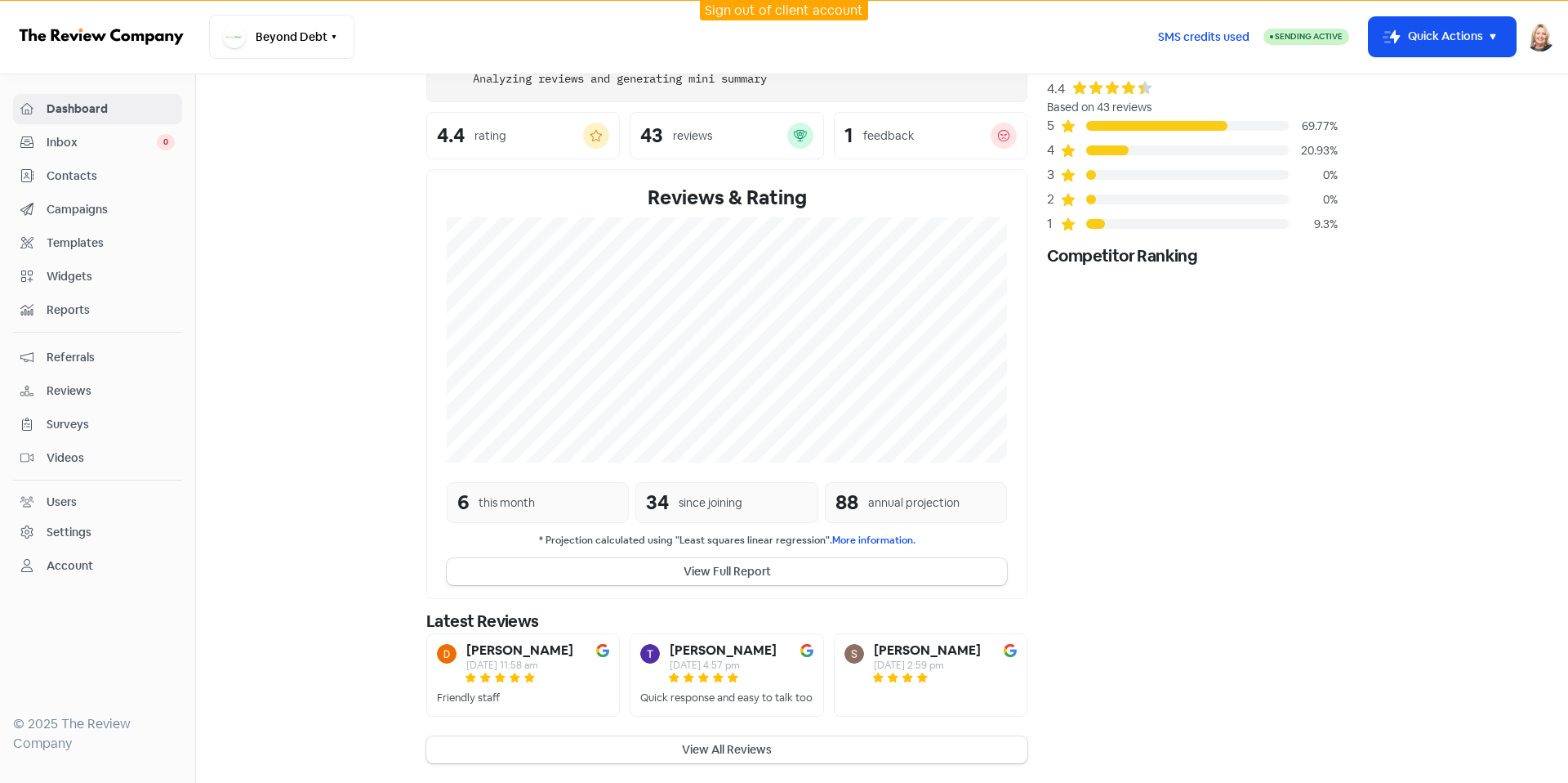
scroll to position [111, 0]
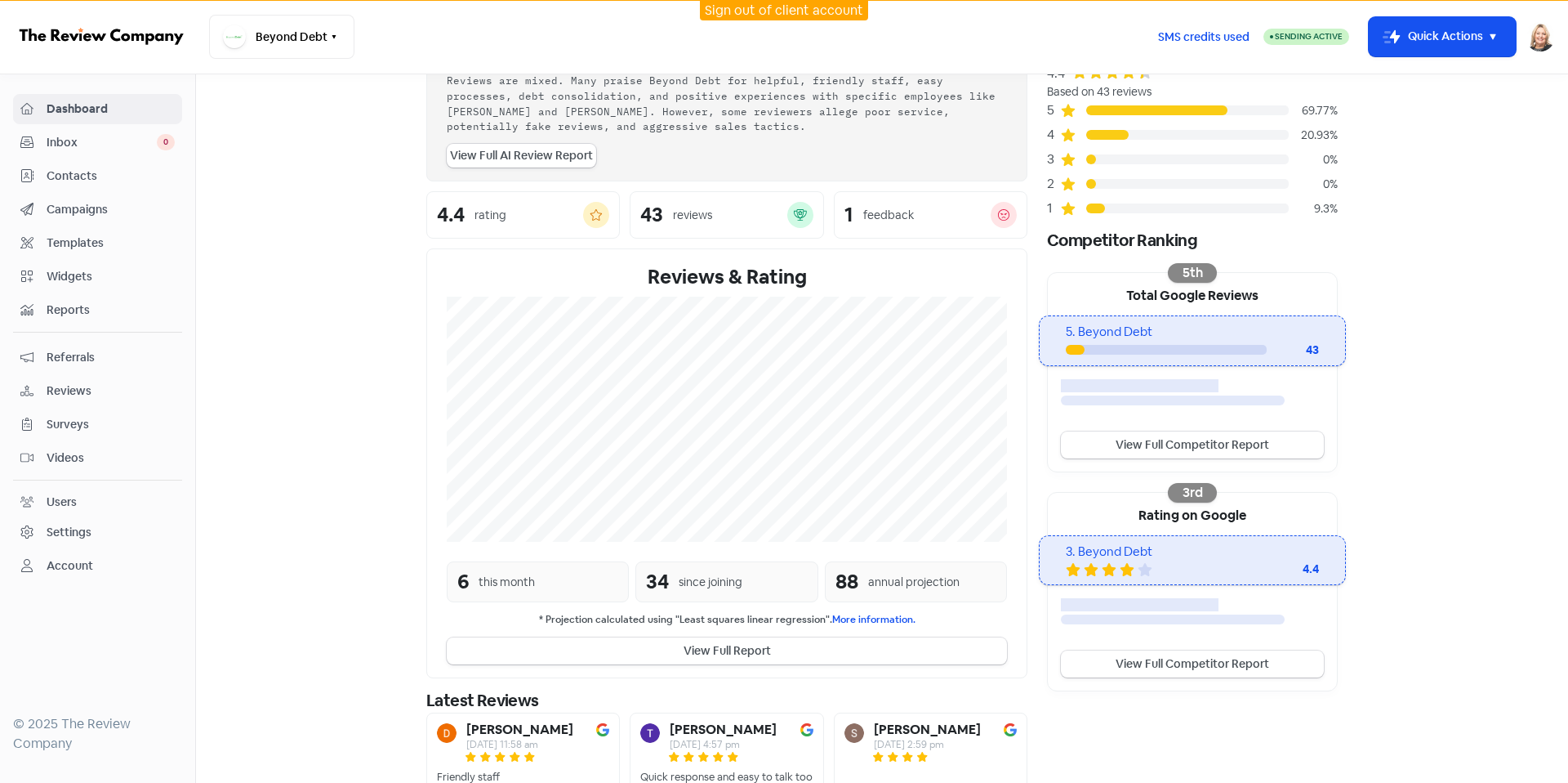
click at [801, 13] on link "Sign out of client account" at bounding box center [784, 10] width 159 height 17
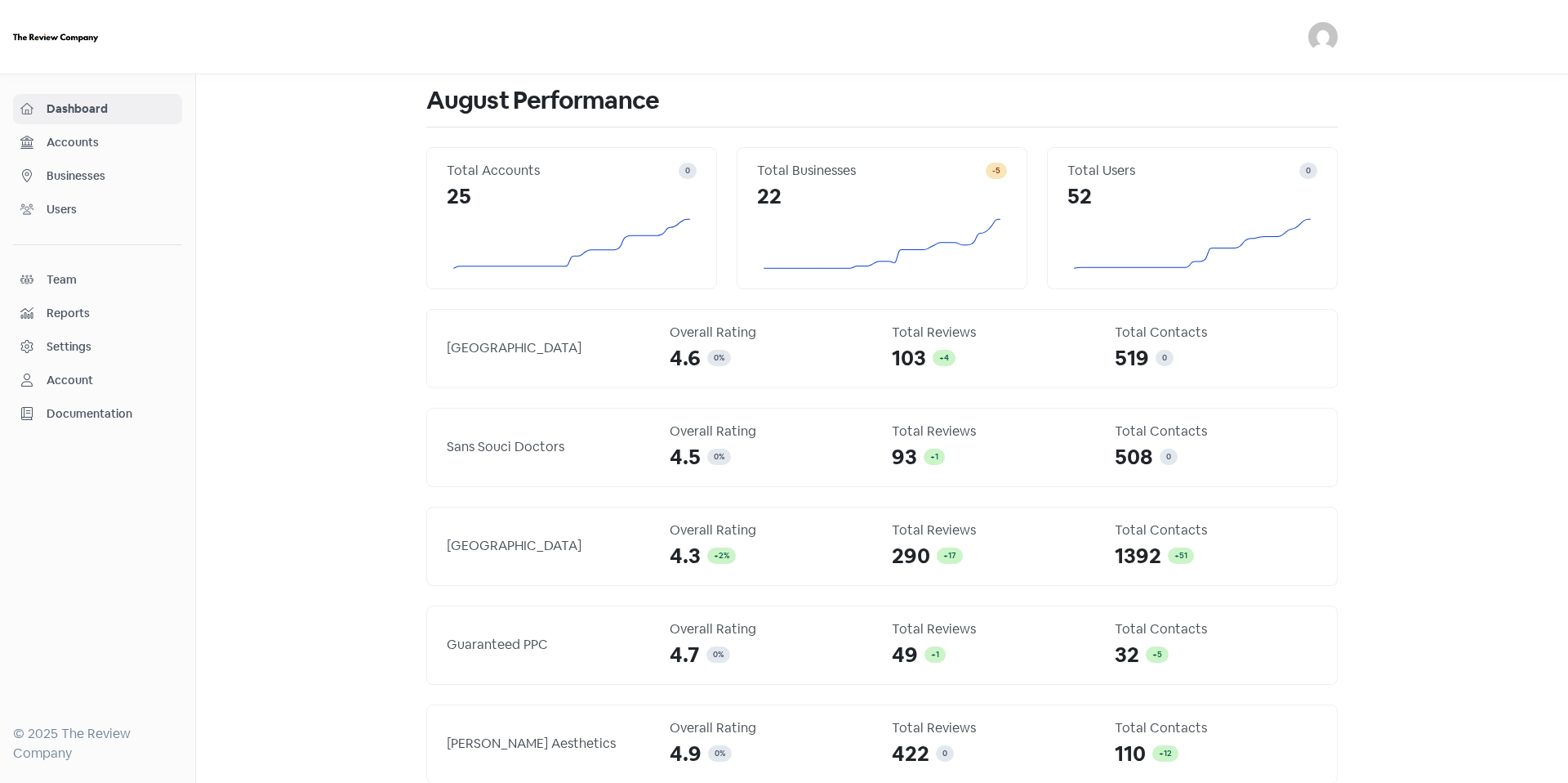
click at [87, 153] on link "Accounts" at bounding box center [98, 143] width 169 height 30
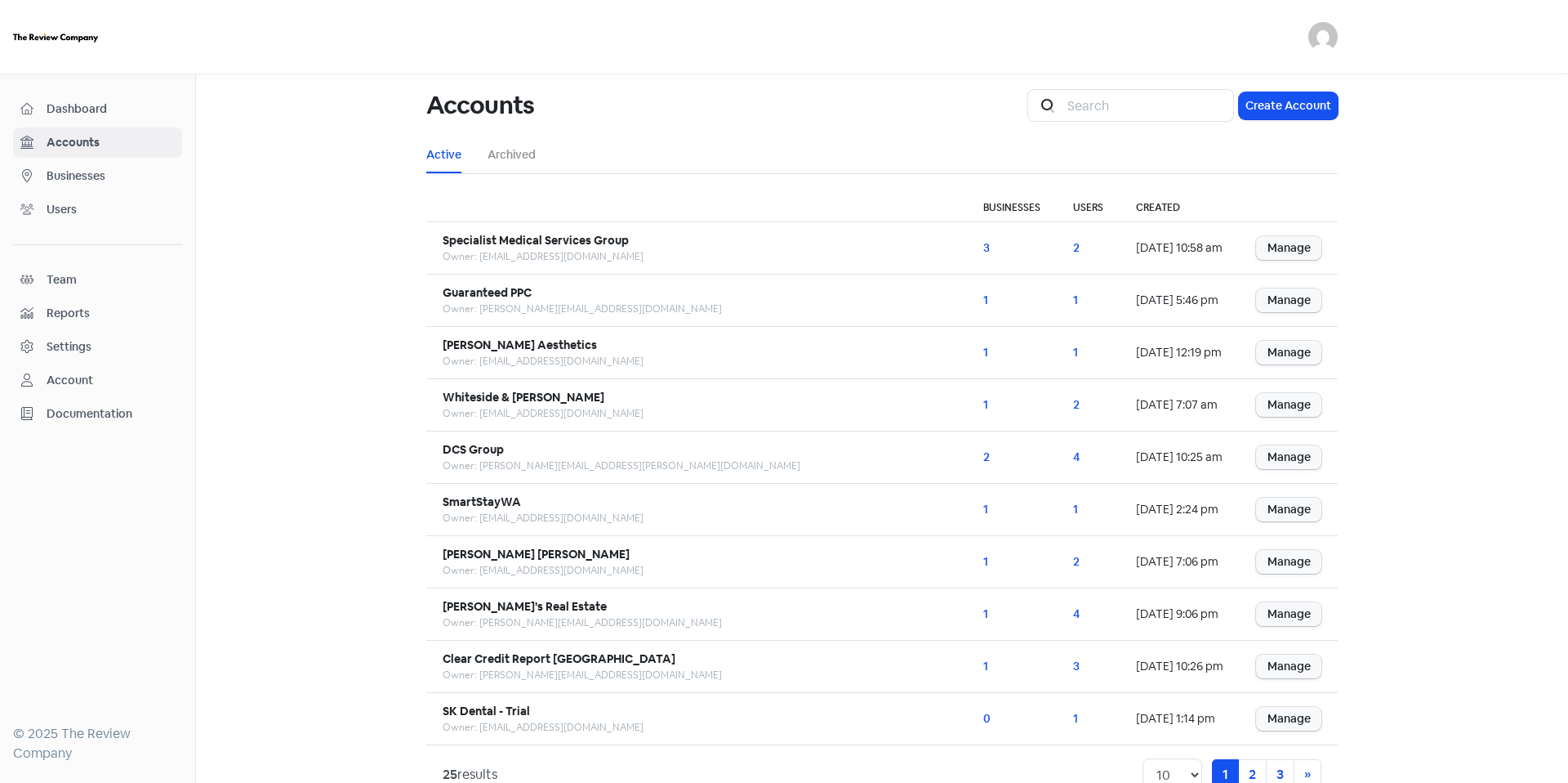
click at [87, 172] on span "Businesses" at bounding box center [110, 176] width 128 height 17
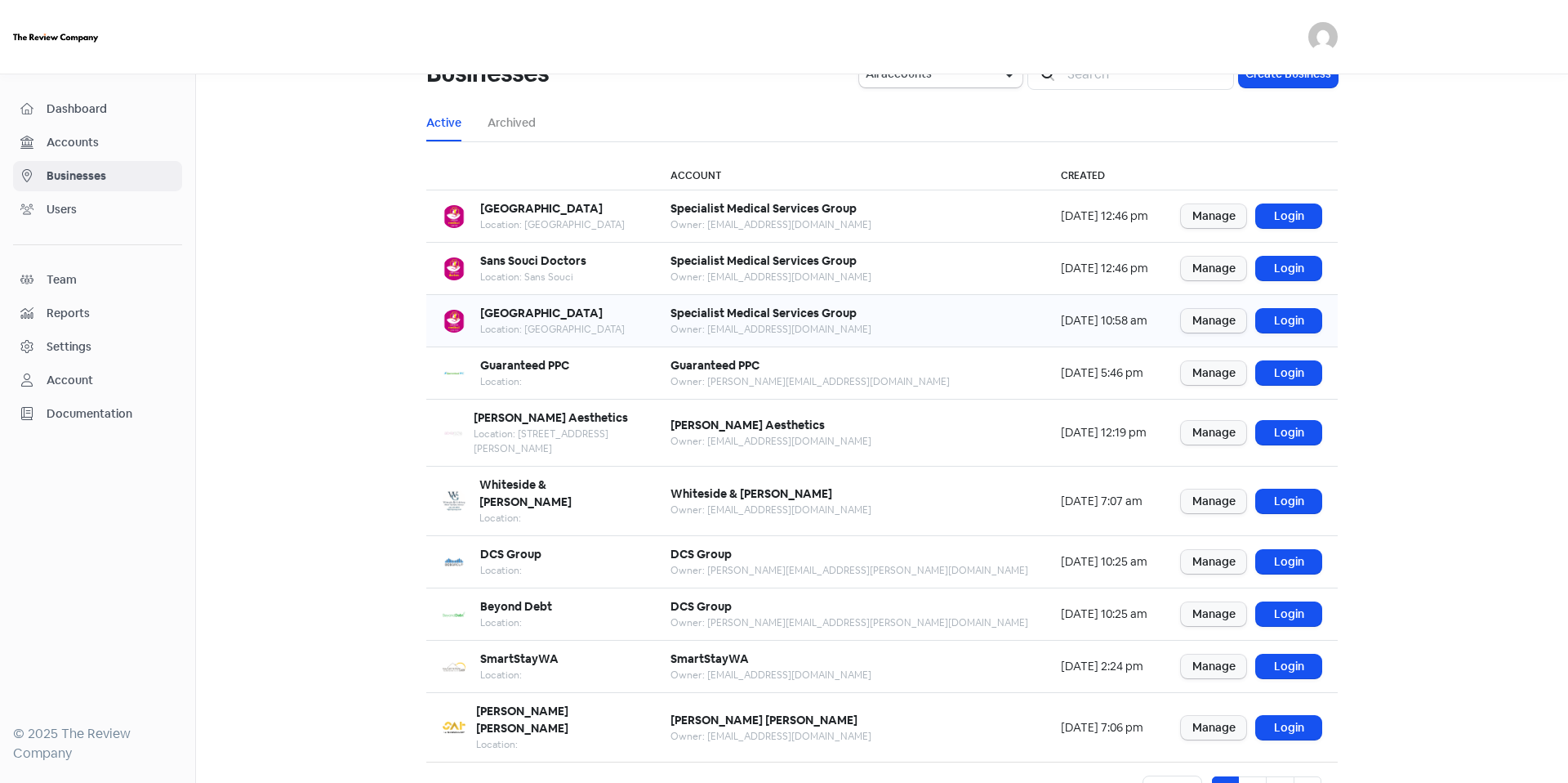
scroll to position [41, 0]
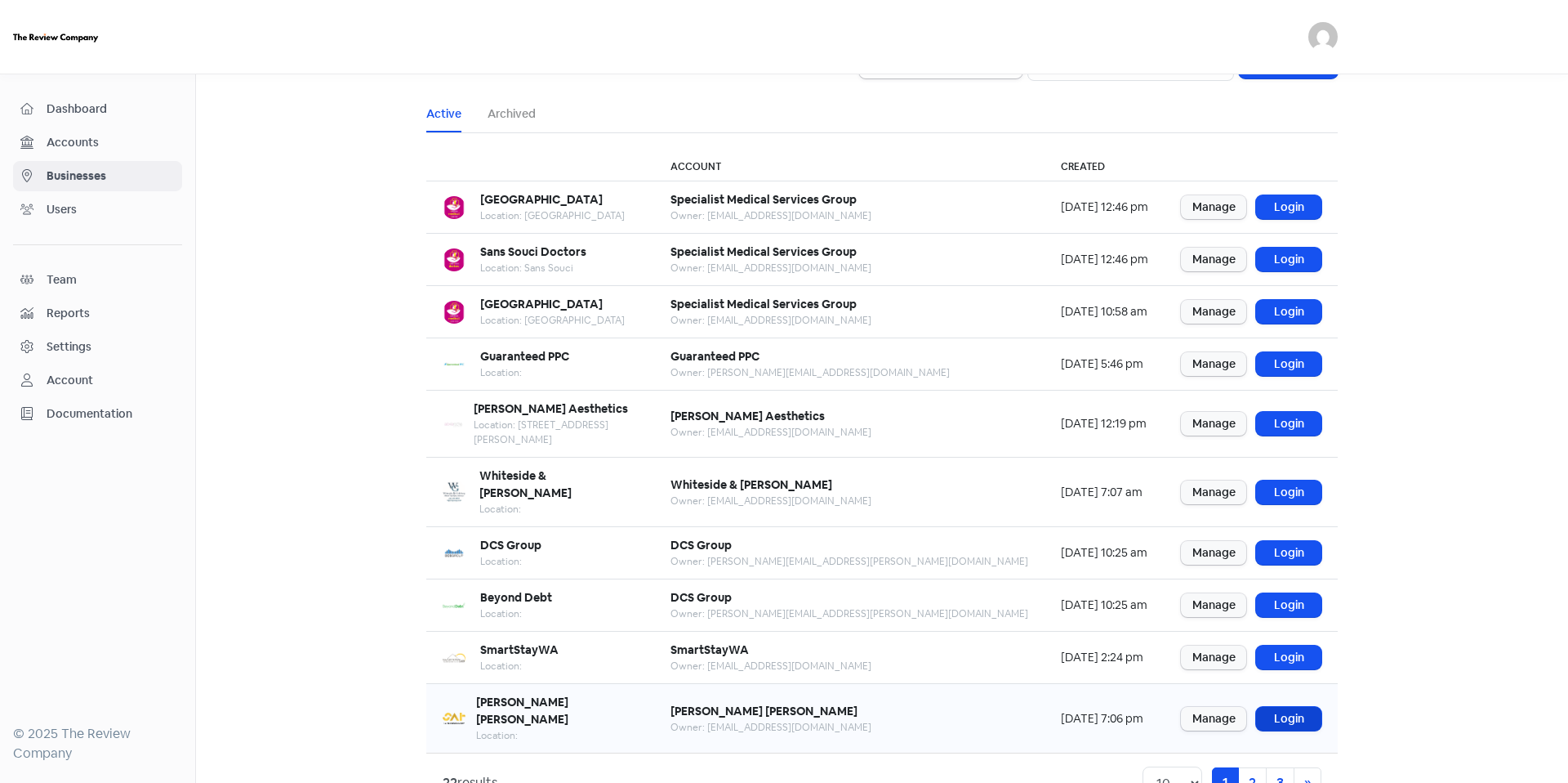
click at [1286, 707] on link "Login" at bounding box center [1288, 718] width 65 height 23
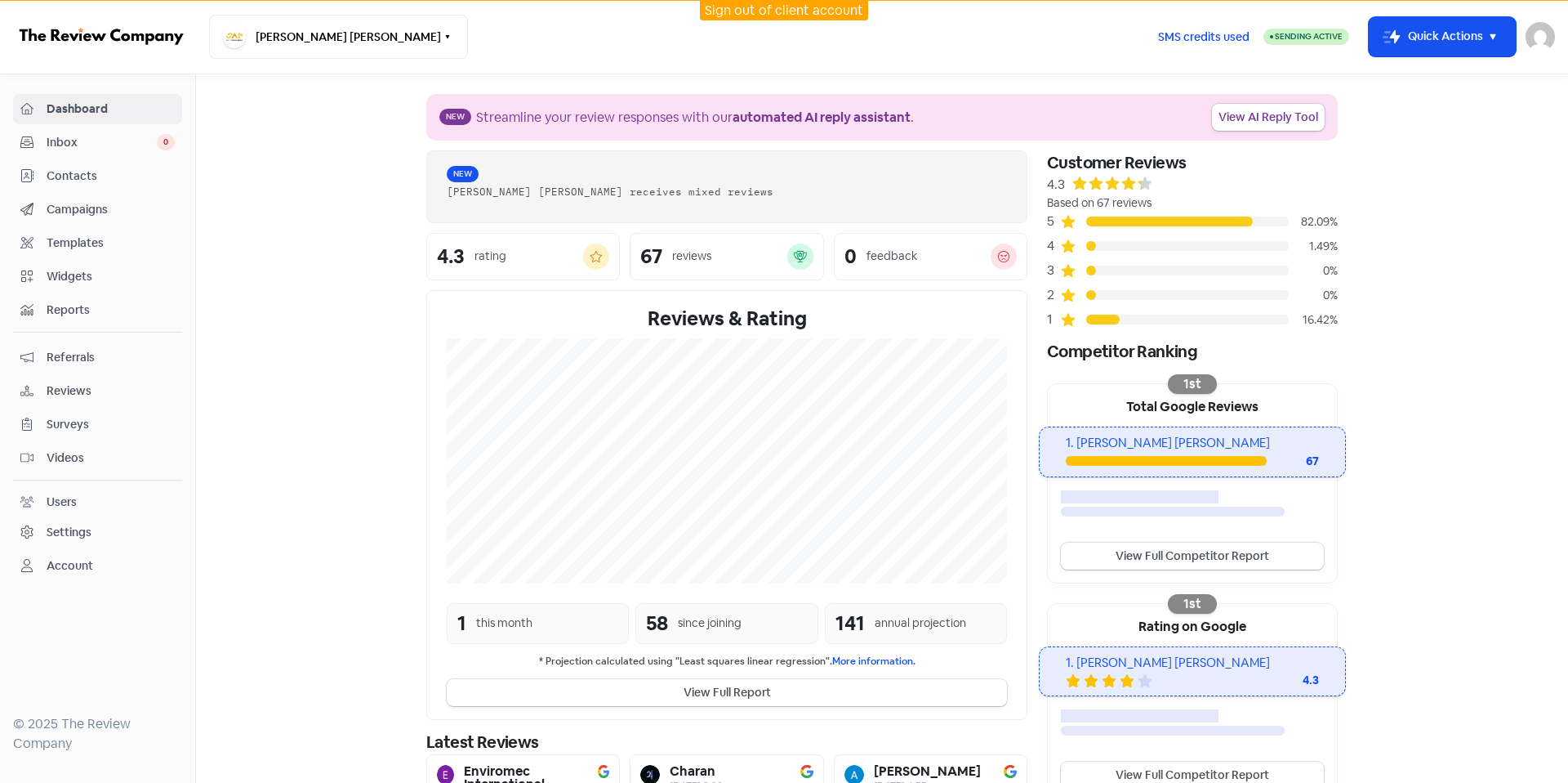
click at [67, 176] on span "Contacts" at bounding box center [110, 176] width 128 height 17
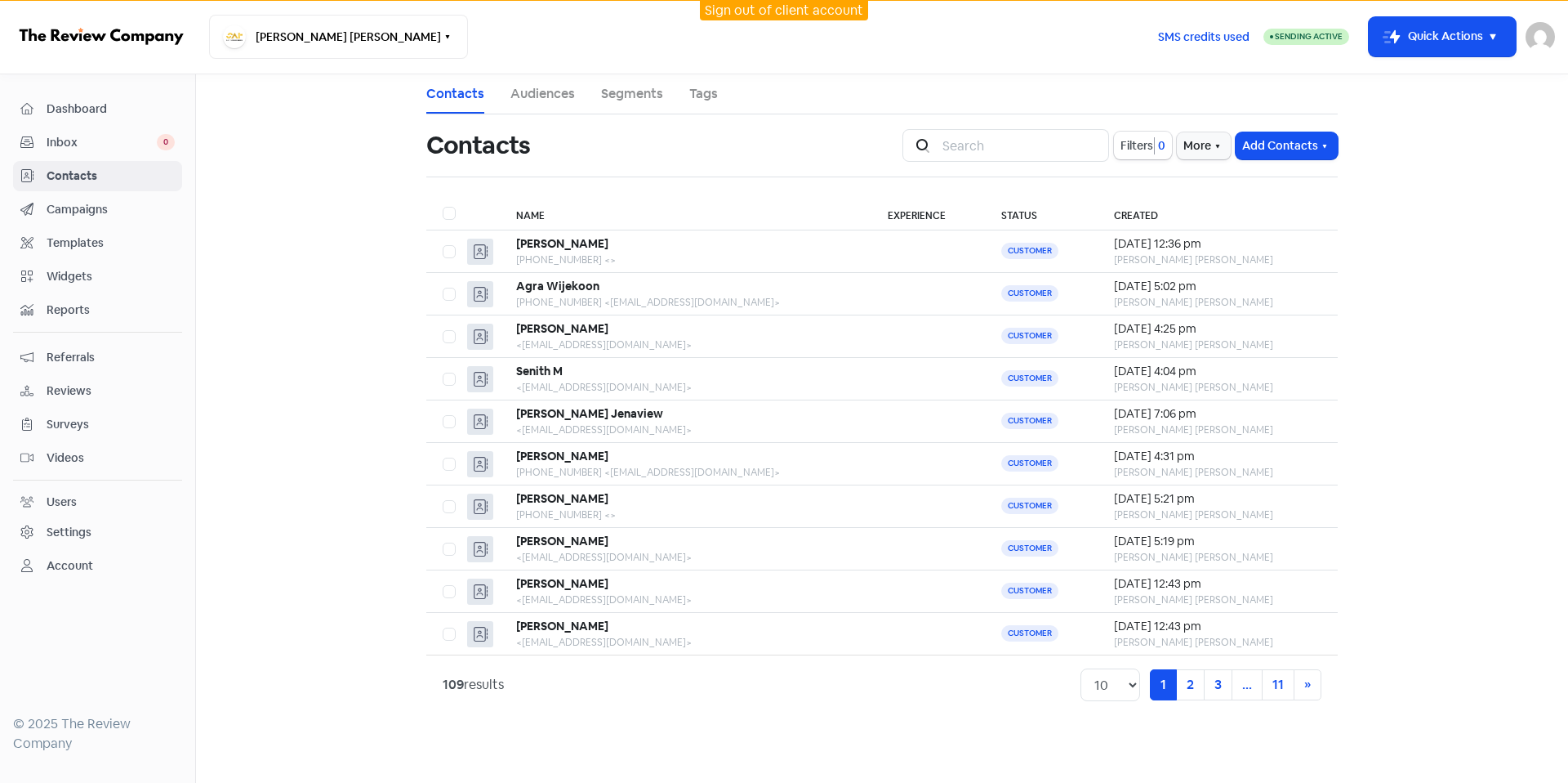
click at [758, 5] on link "Sign out of client account" at bounding box center [784, 10] width 159 height 17
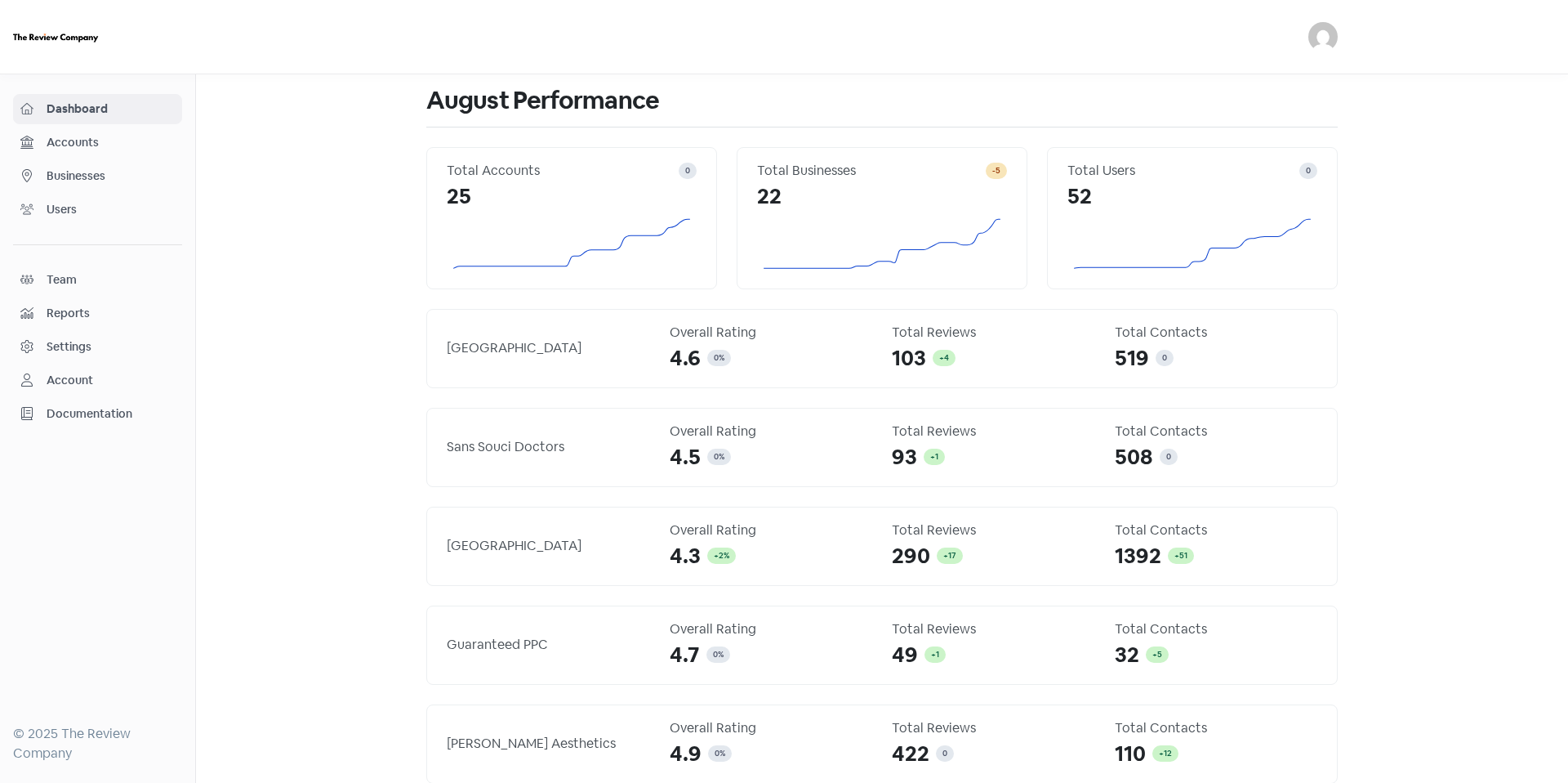
click at [108, 162] on link "Businesses" at bounding box center [98, 176] width 169 height 30
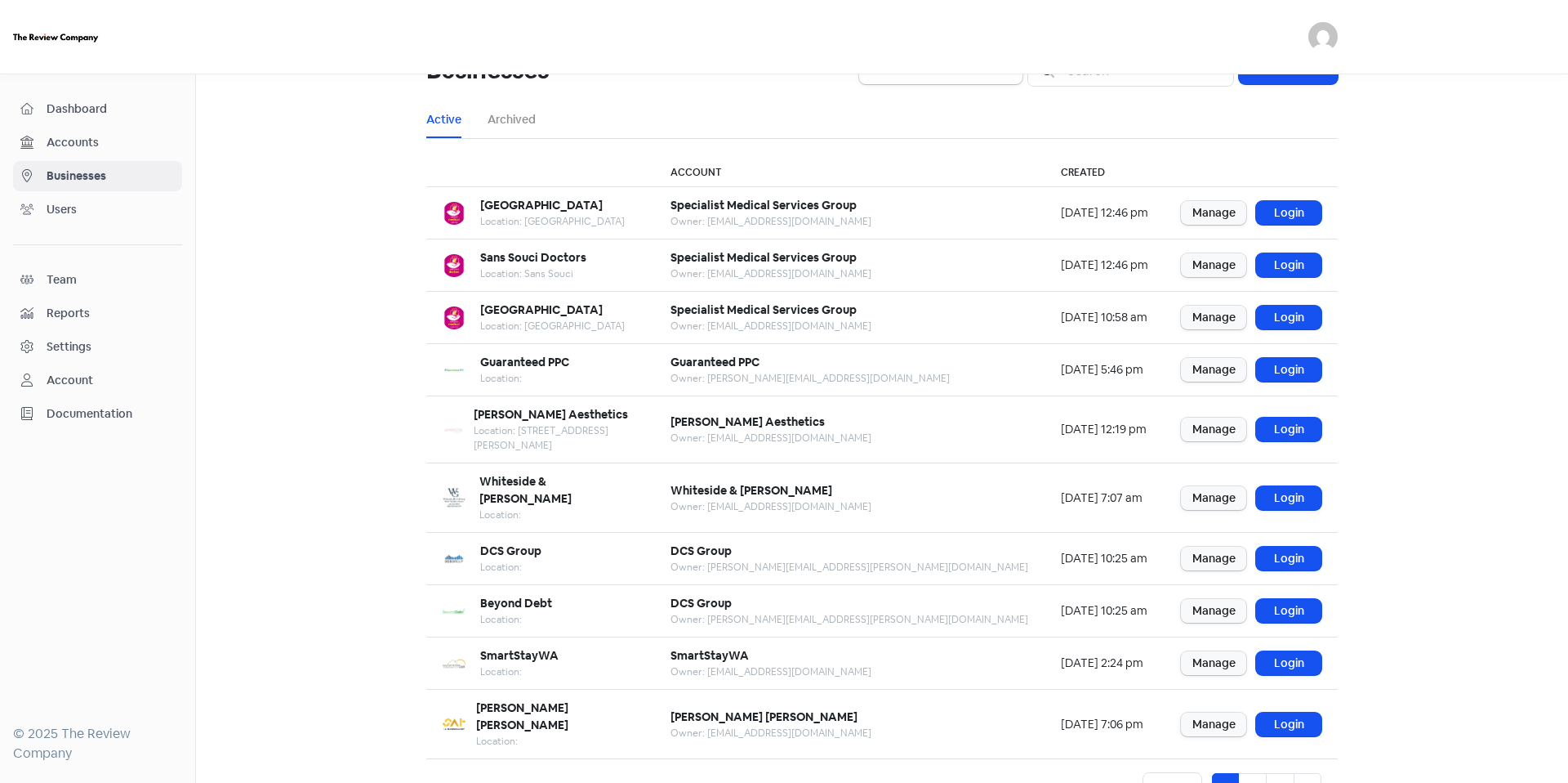
scroll to position [41, 0]
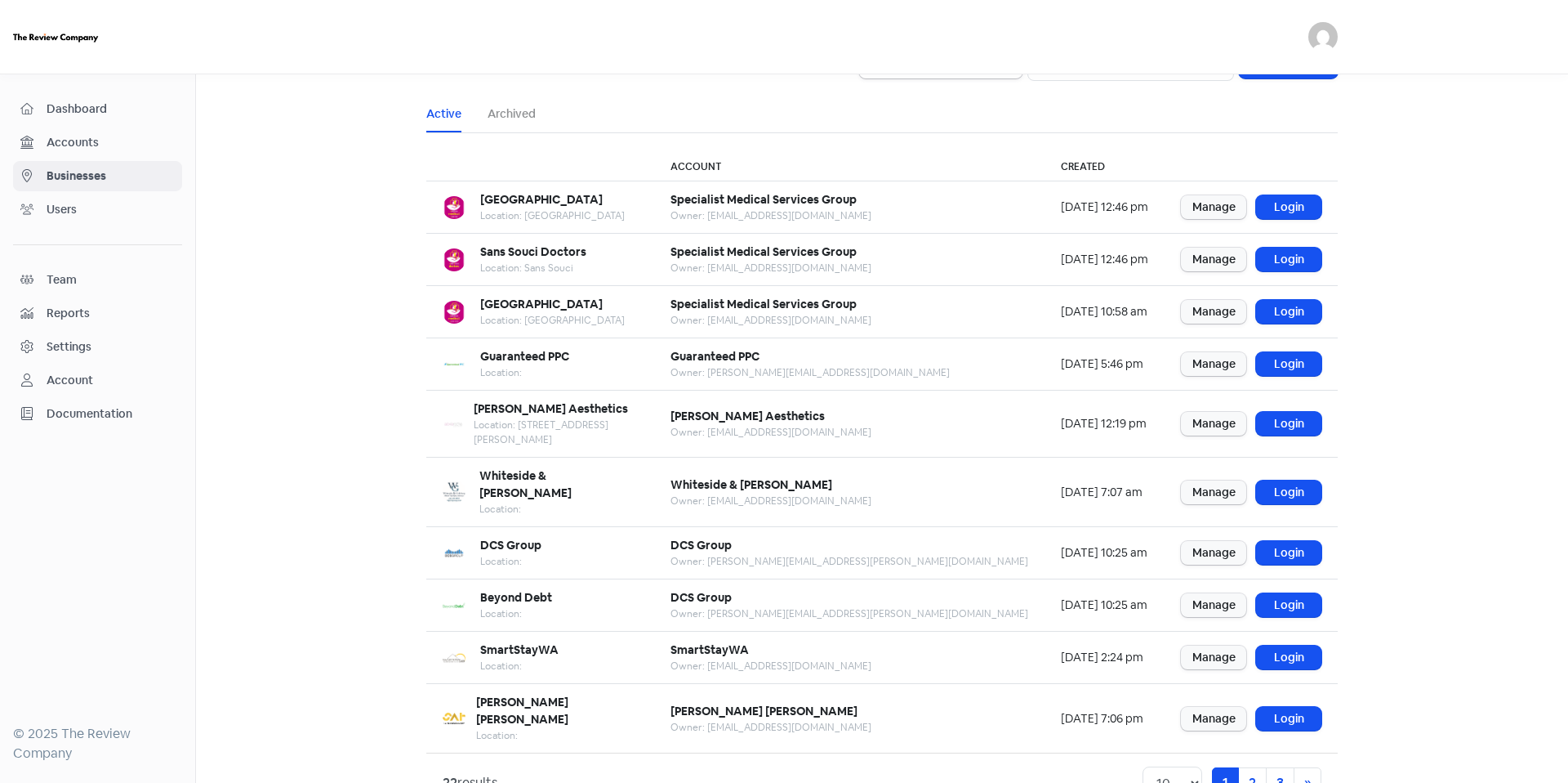
click at [152, 117] on div "Dashboard" at bounding box center [98, 109] width 154 height 19
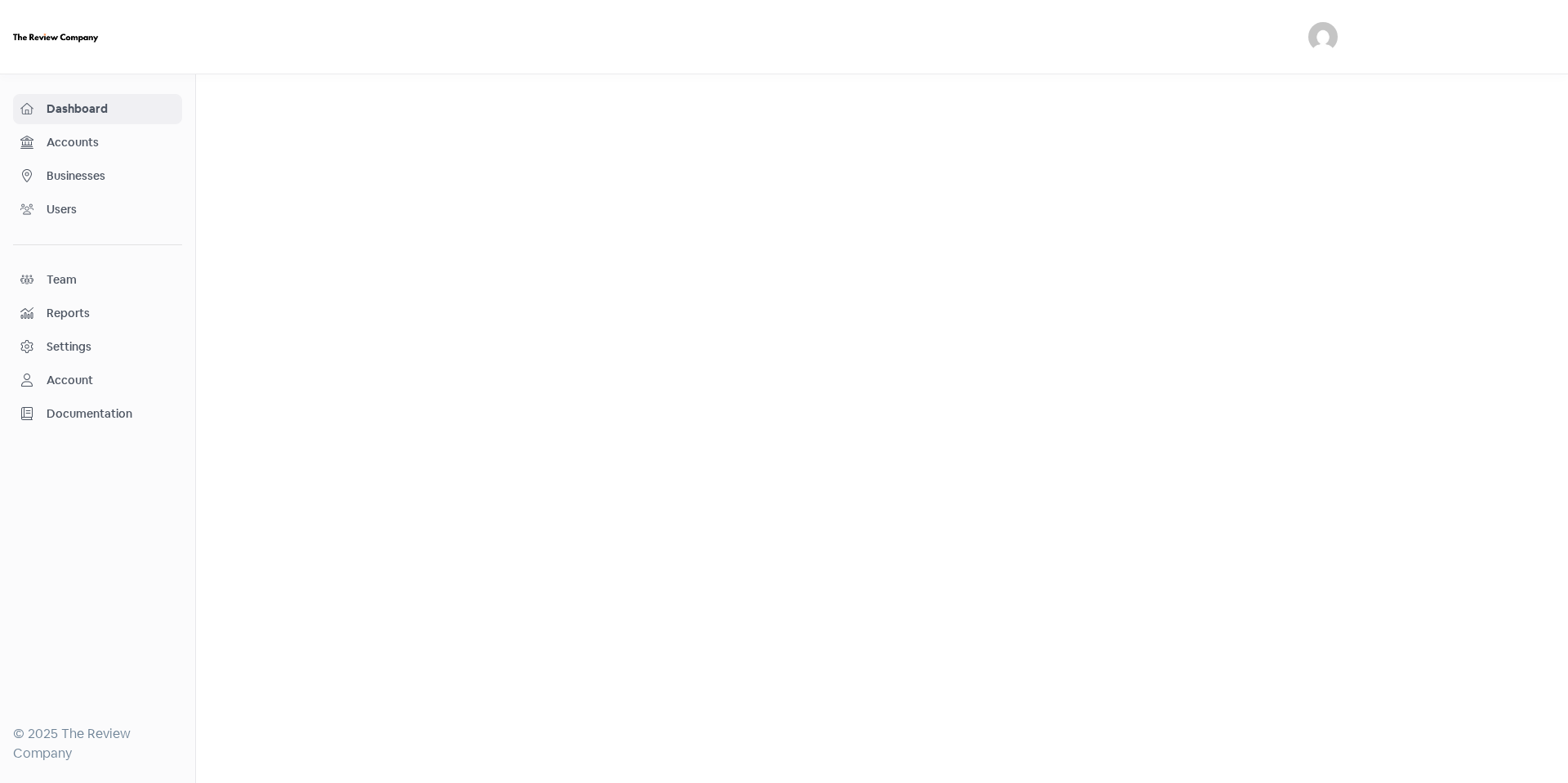
click at [152, 171] on span "Businesses" at bounding box center [110, 176] width 128 height 17
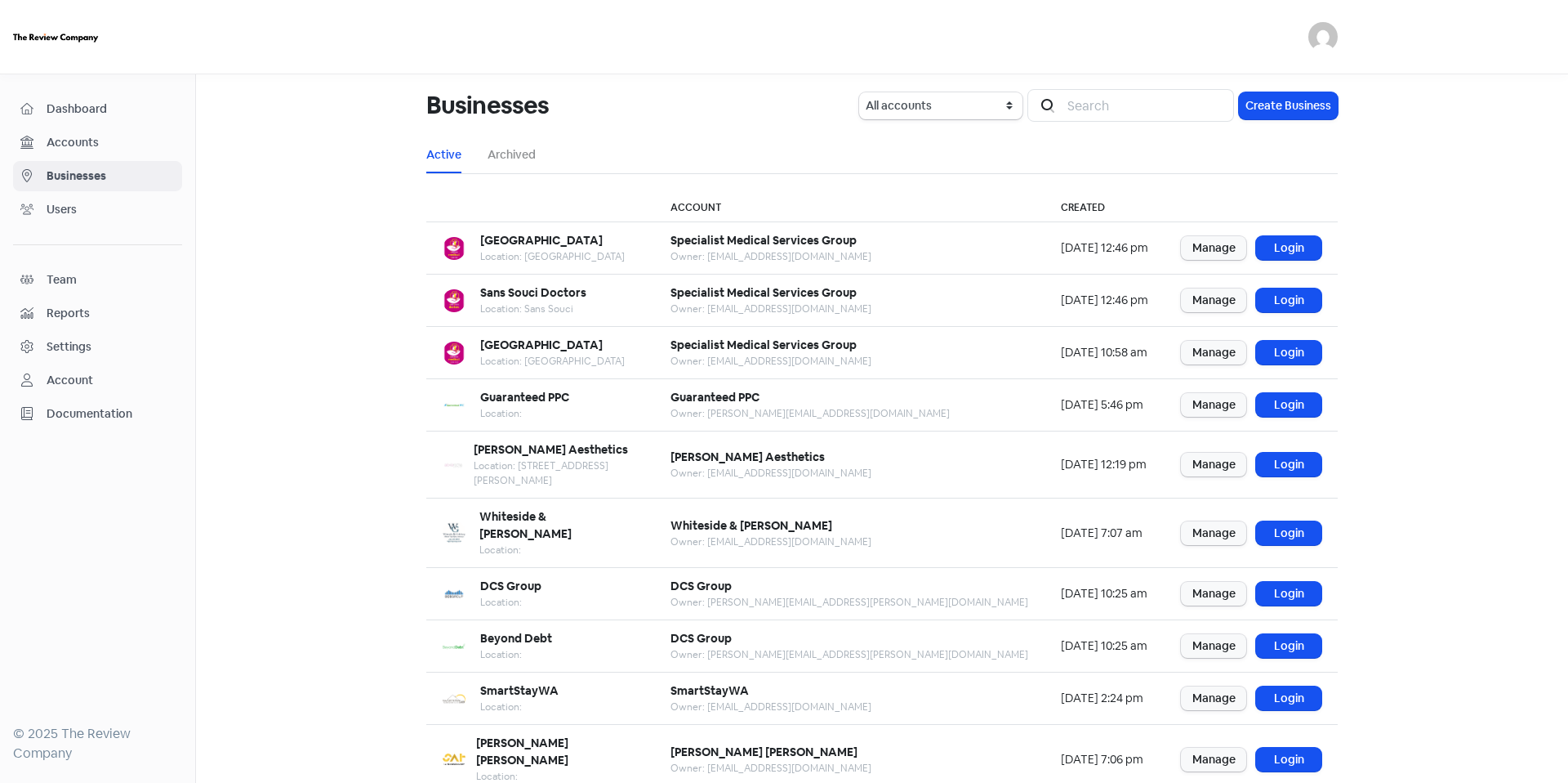
click at [152, 151] on span "Accounts" at bounding box center [110, 142] width 128 height 17
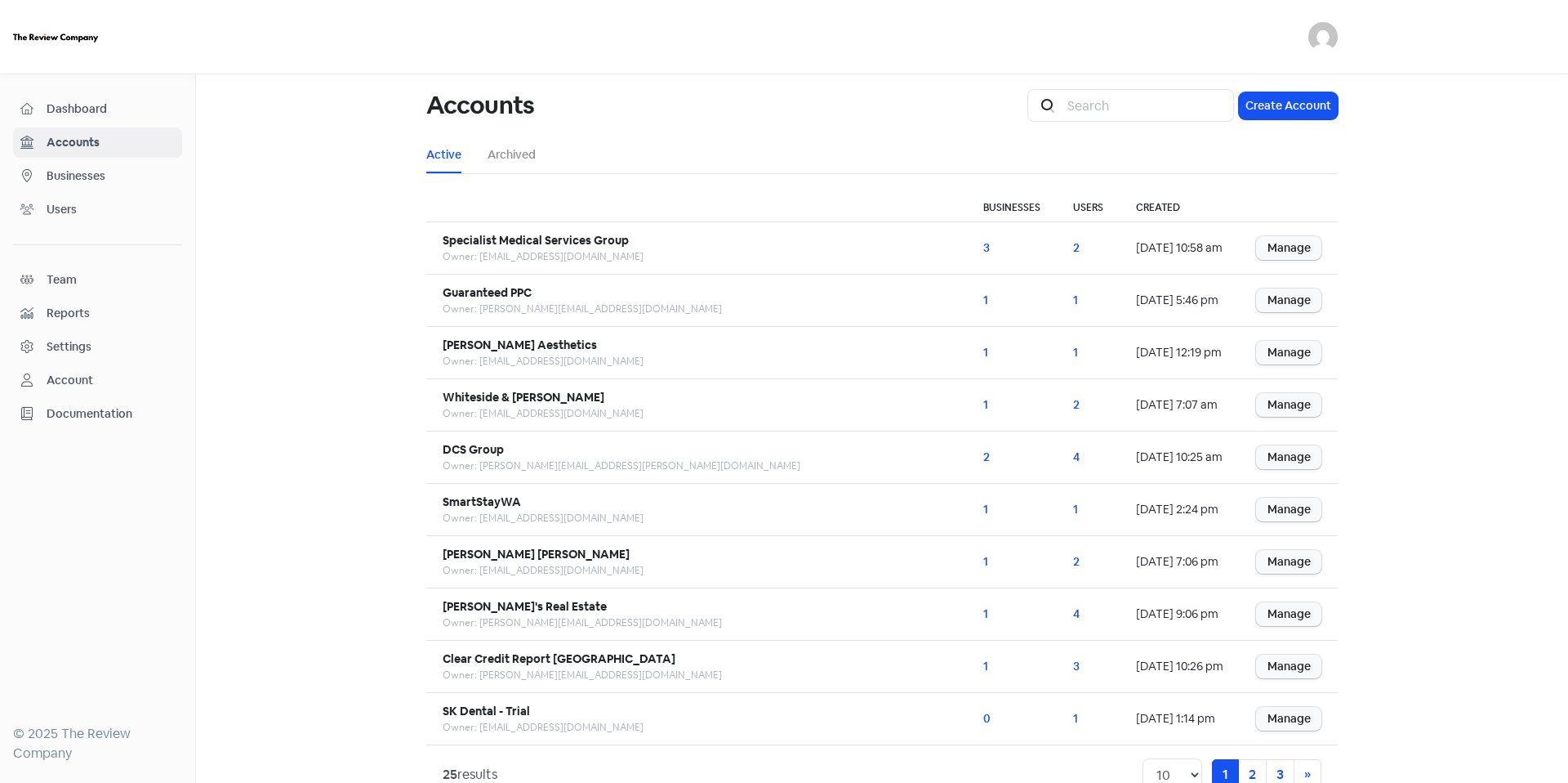
click at [146, 98] on link "Dashboard" at bounding box center [98, 109] width 169 height 30
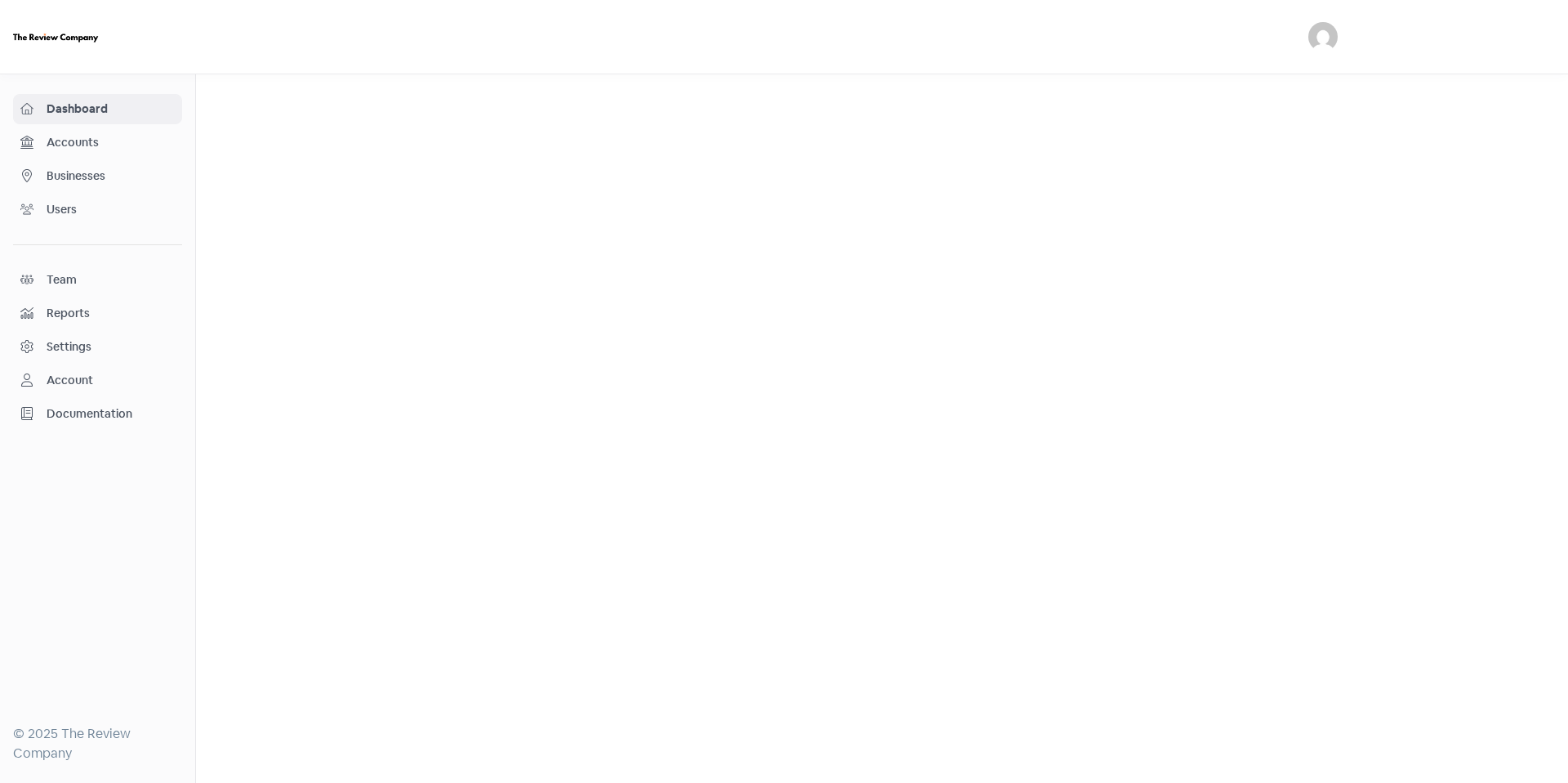
click at [144, 155] on link "Accounts" at bounding box center [98, 143] width 169 height 30
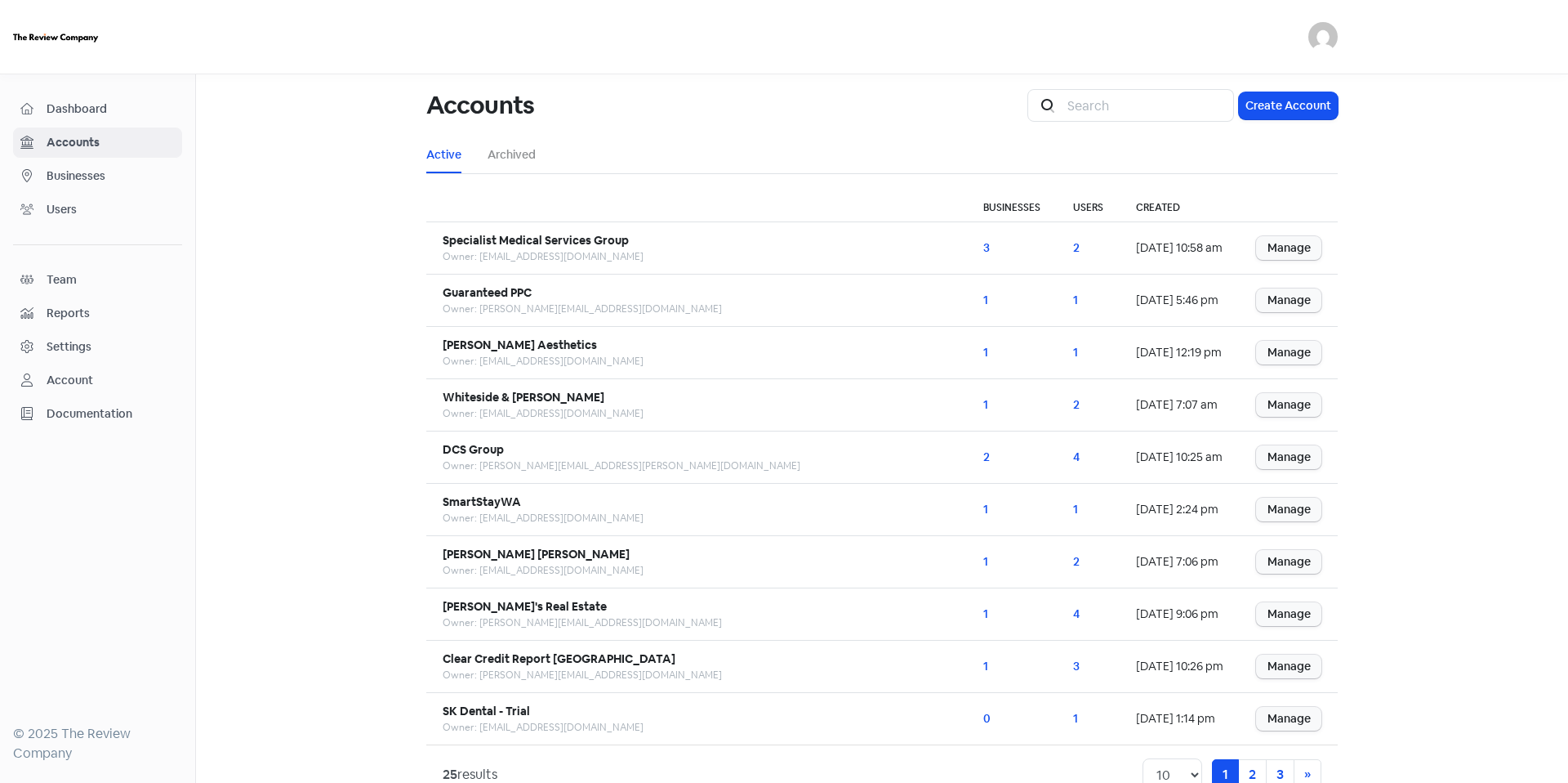
click at [145, 179] on span "Businesses" at bounding box center [110, 176] width 128 height 17
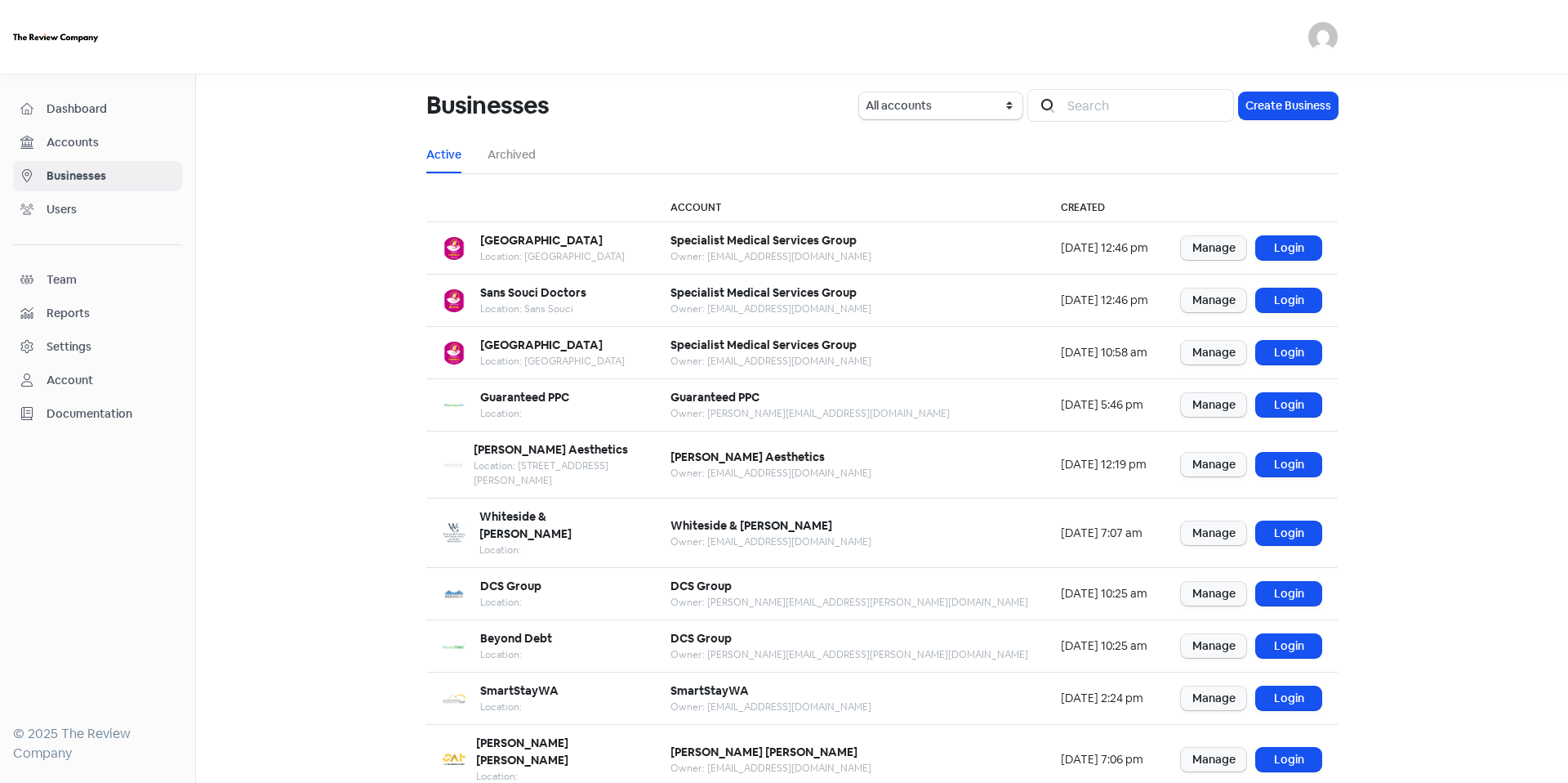
click at [115, 110] on span "Dashboard" at bounding box center [110, 109] width 128 height 17
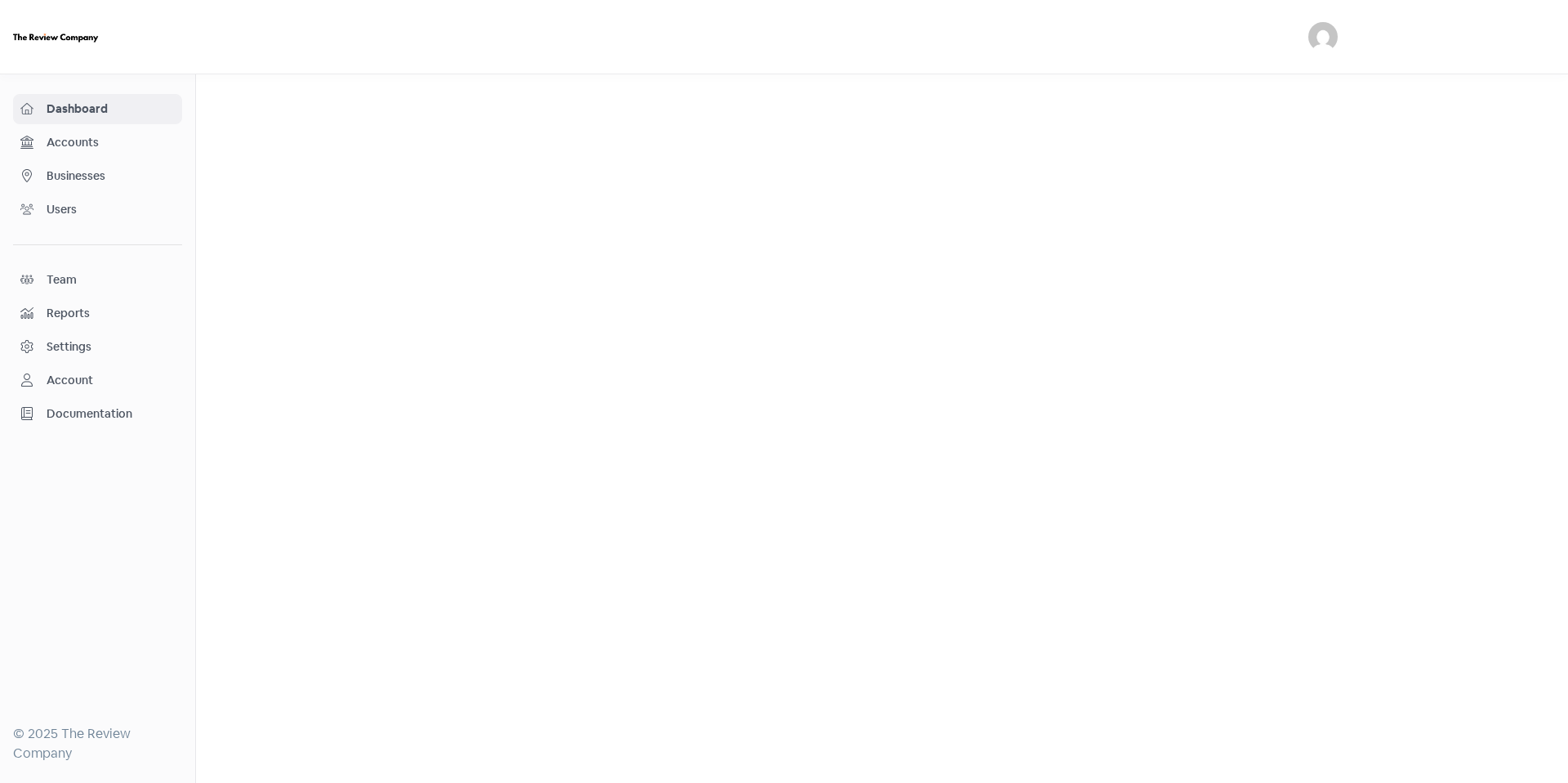
click at [134, 180] on span "Businesses" at bounding box center [110, 176] width 128 height 17
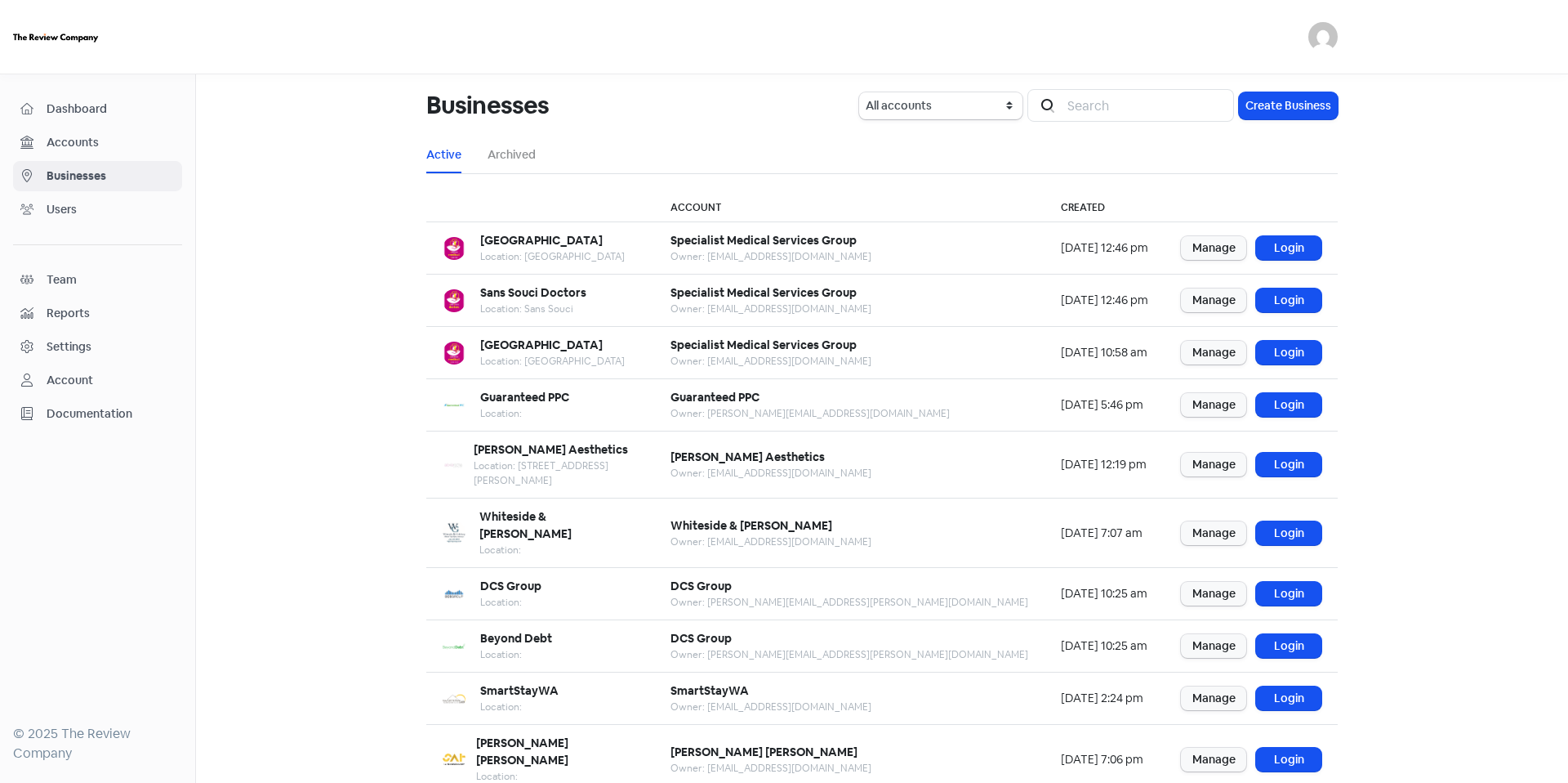
click at [134, 152] on link "Accounts" at bounding box center [98, 143] width 169 height 30
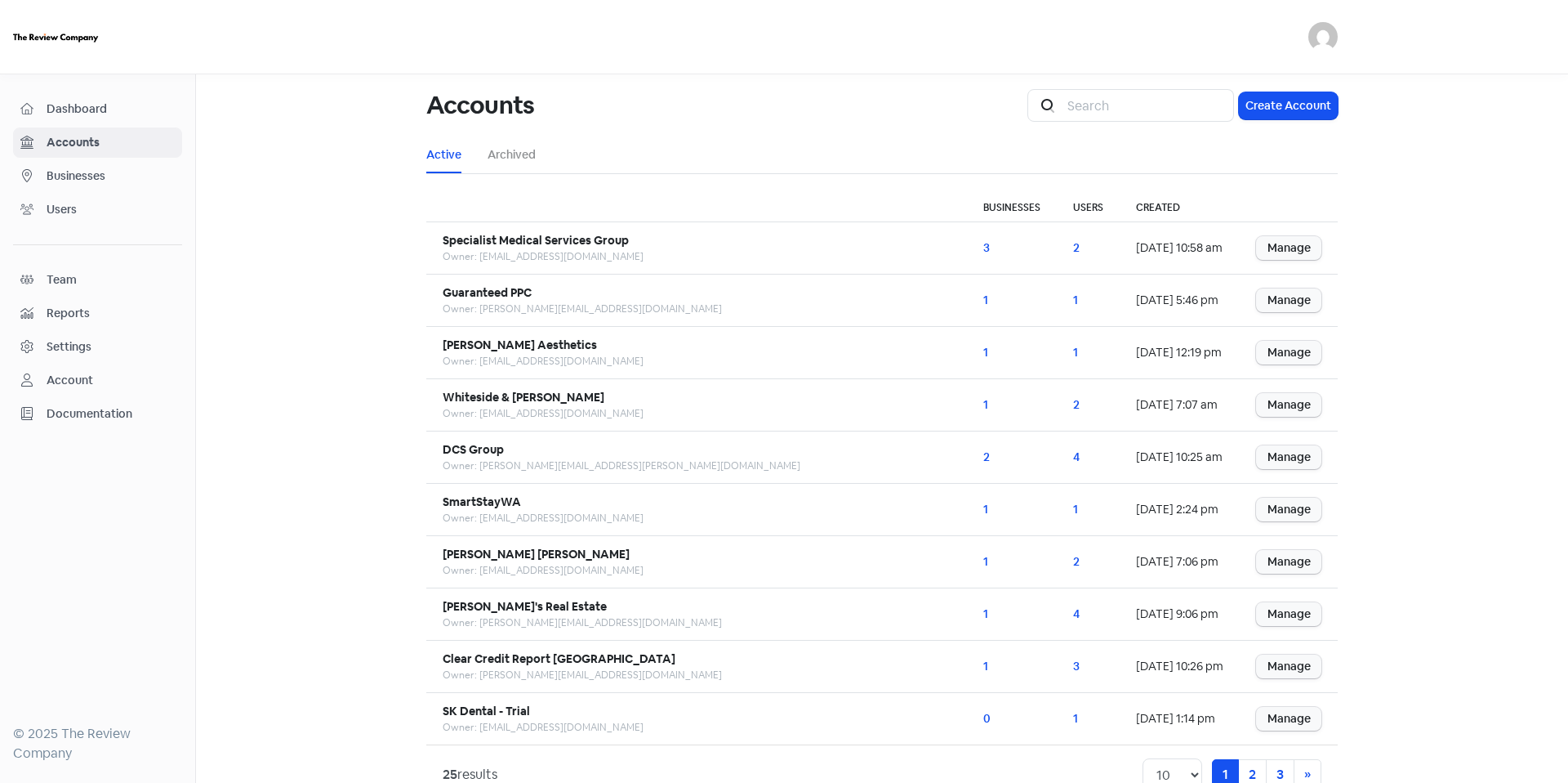
click at [134, 92] on nav "Dashboard Accounts Businesses Users Team Reports Settings Account Documentation…" at bounding box center [98, 429] width 196 height 709
click at [134, 108] on span "Dashboard" at bounding box center [110, 109] width 128 height 17
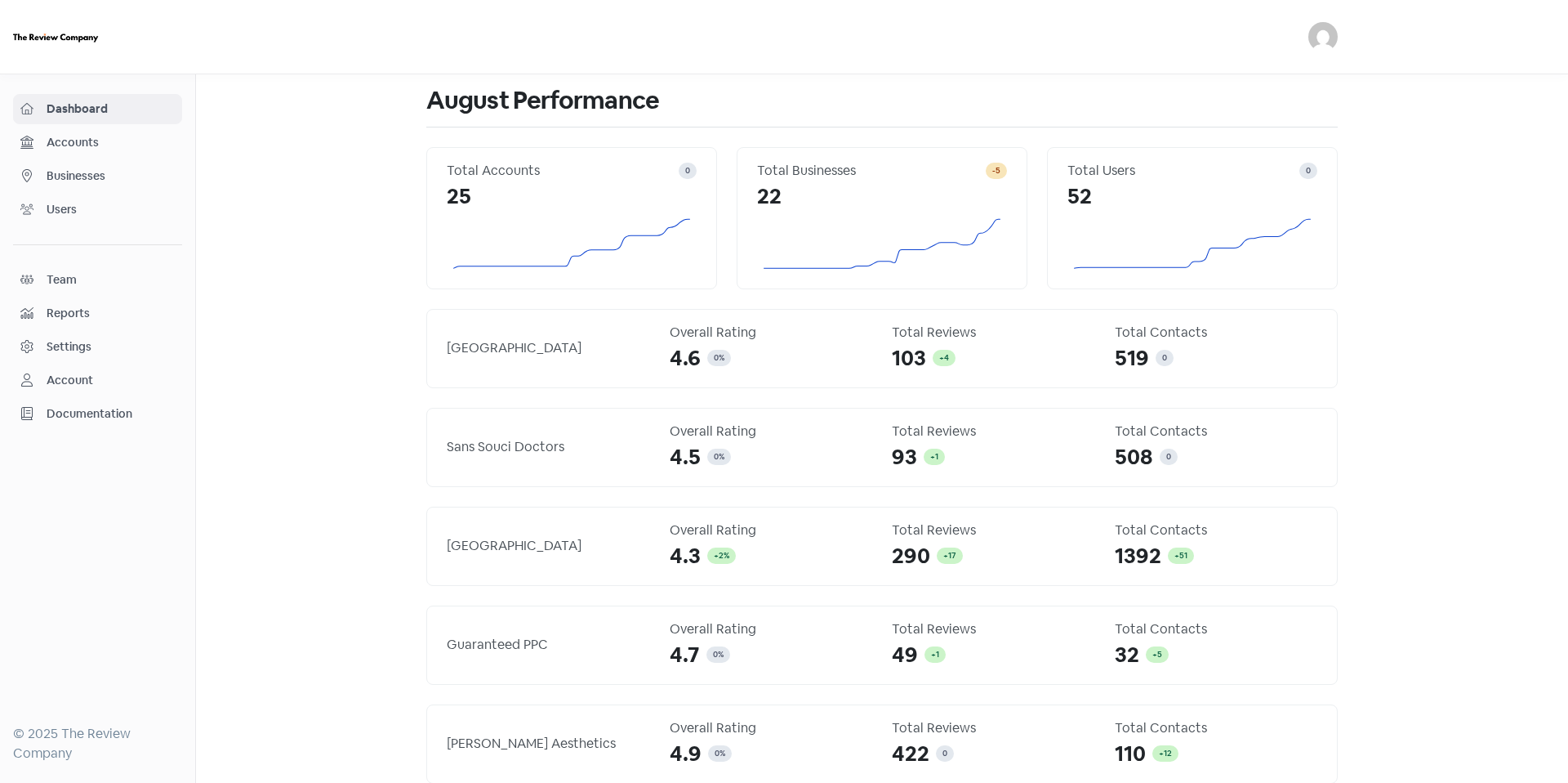
click at [123, 176] on span "Businesses" at bounding box center [110, 176] width 128 height 17
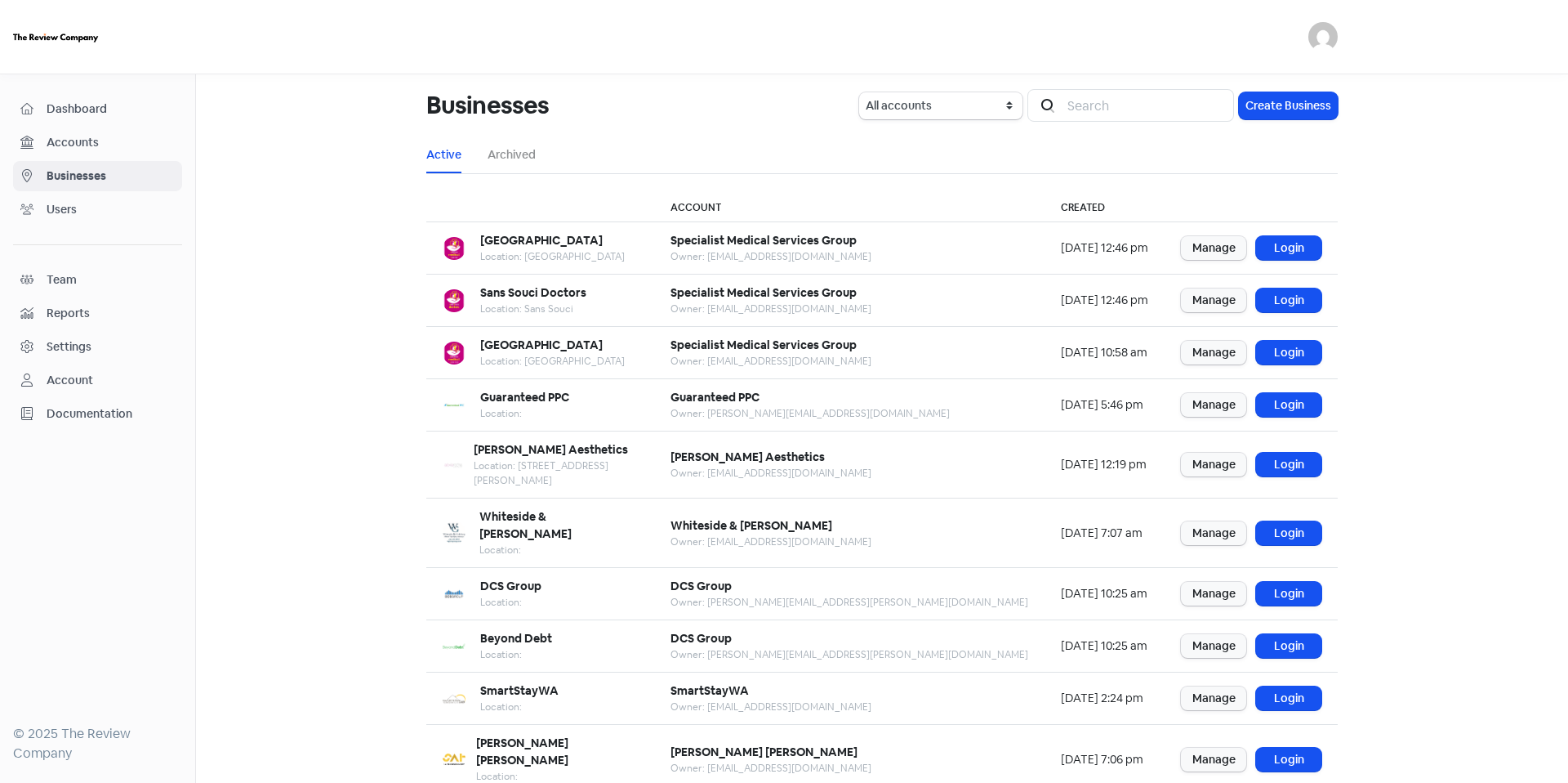
click at [125, 143] on span "Accounts" at bounding box center [110, 142] width 128 height 17
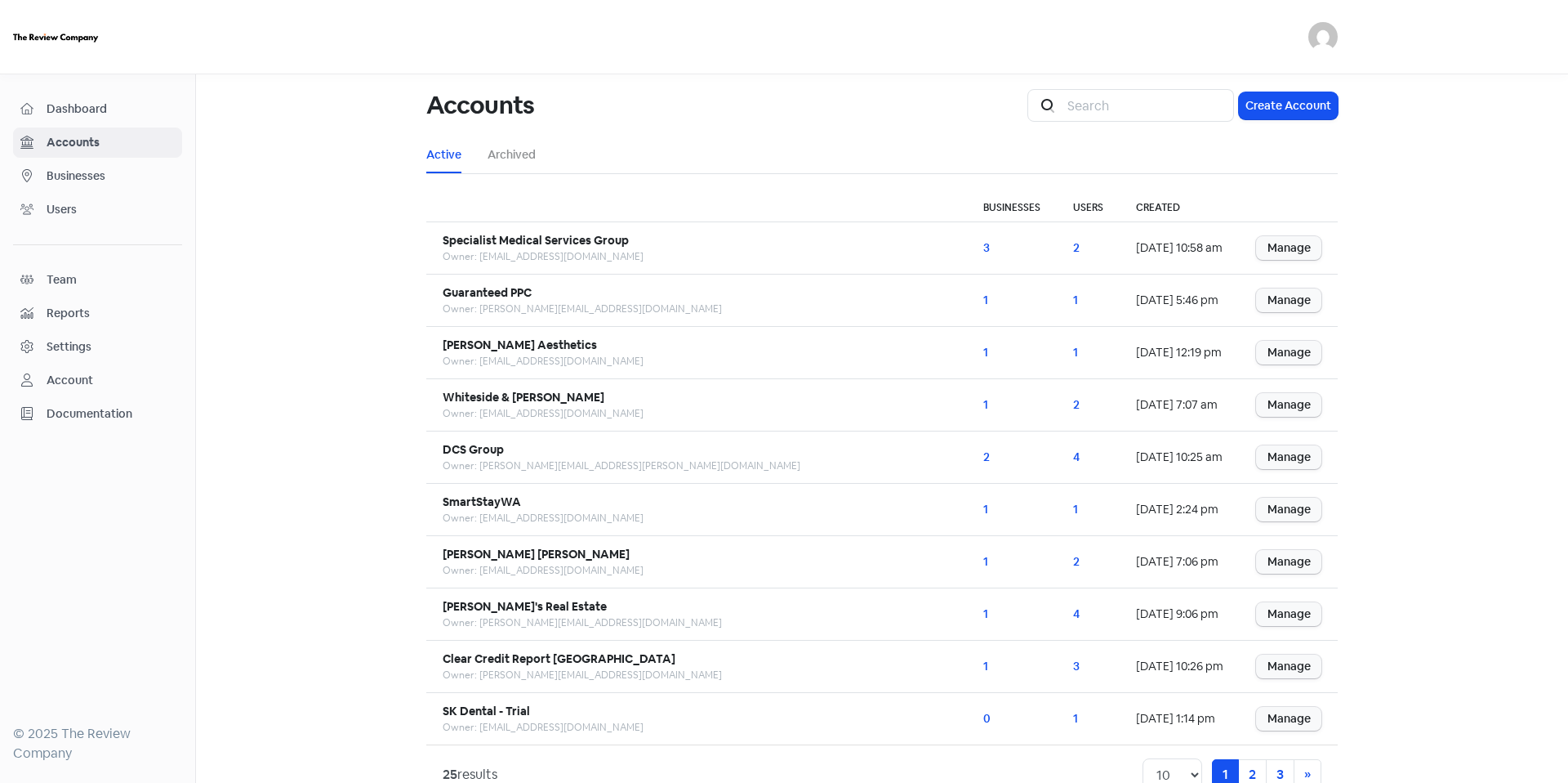
click at [126, 122] on link "Dashboard" at bounding box center [98, 109] width 169 height 30
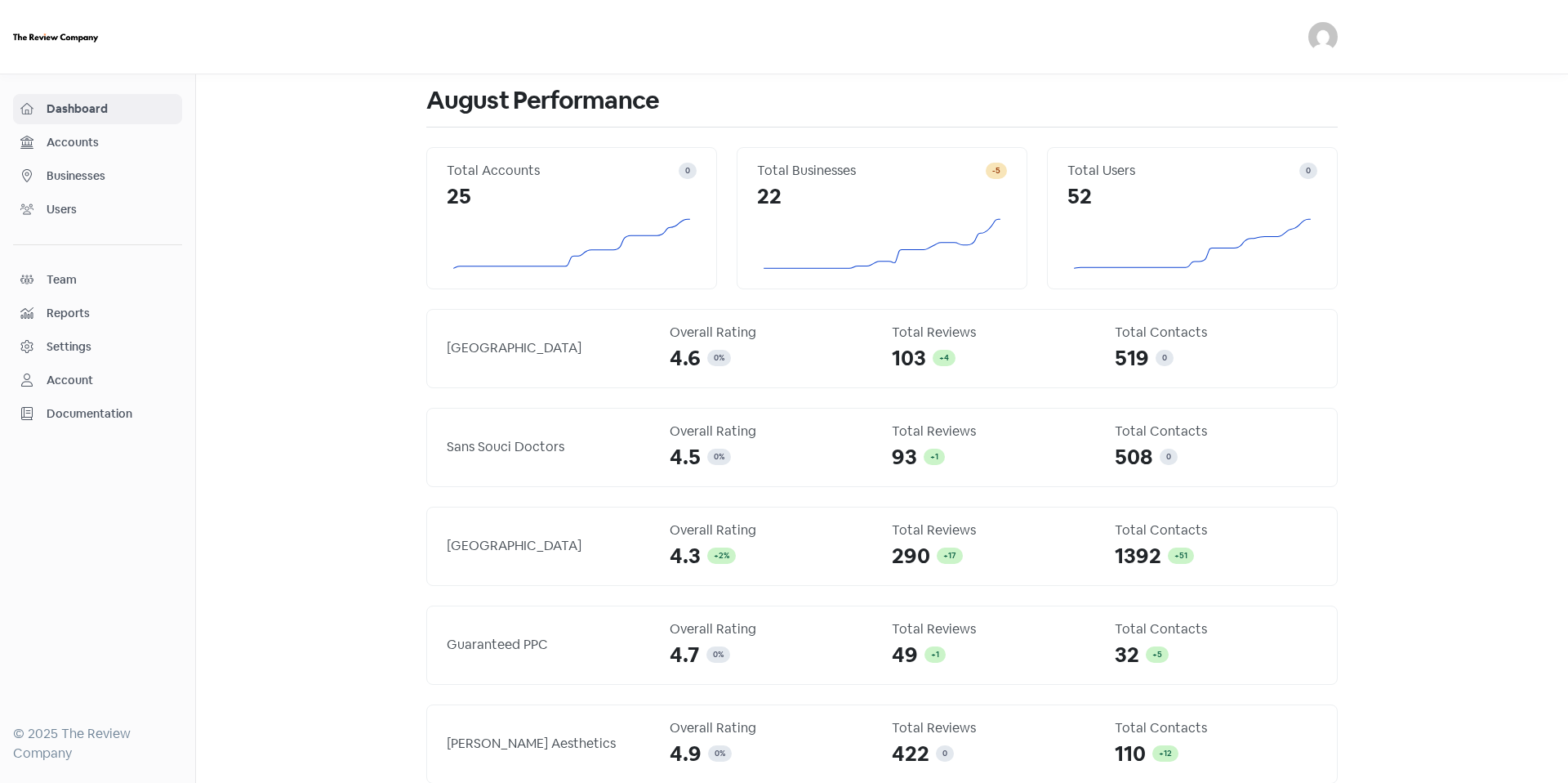
click at [100, 183] on span "Businesses" at bounding box center [110, 176] width 128 height 17
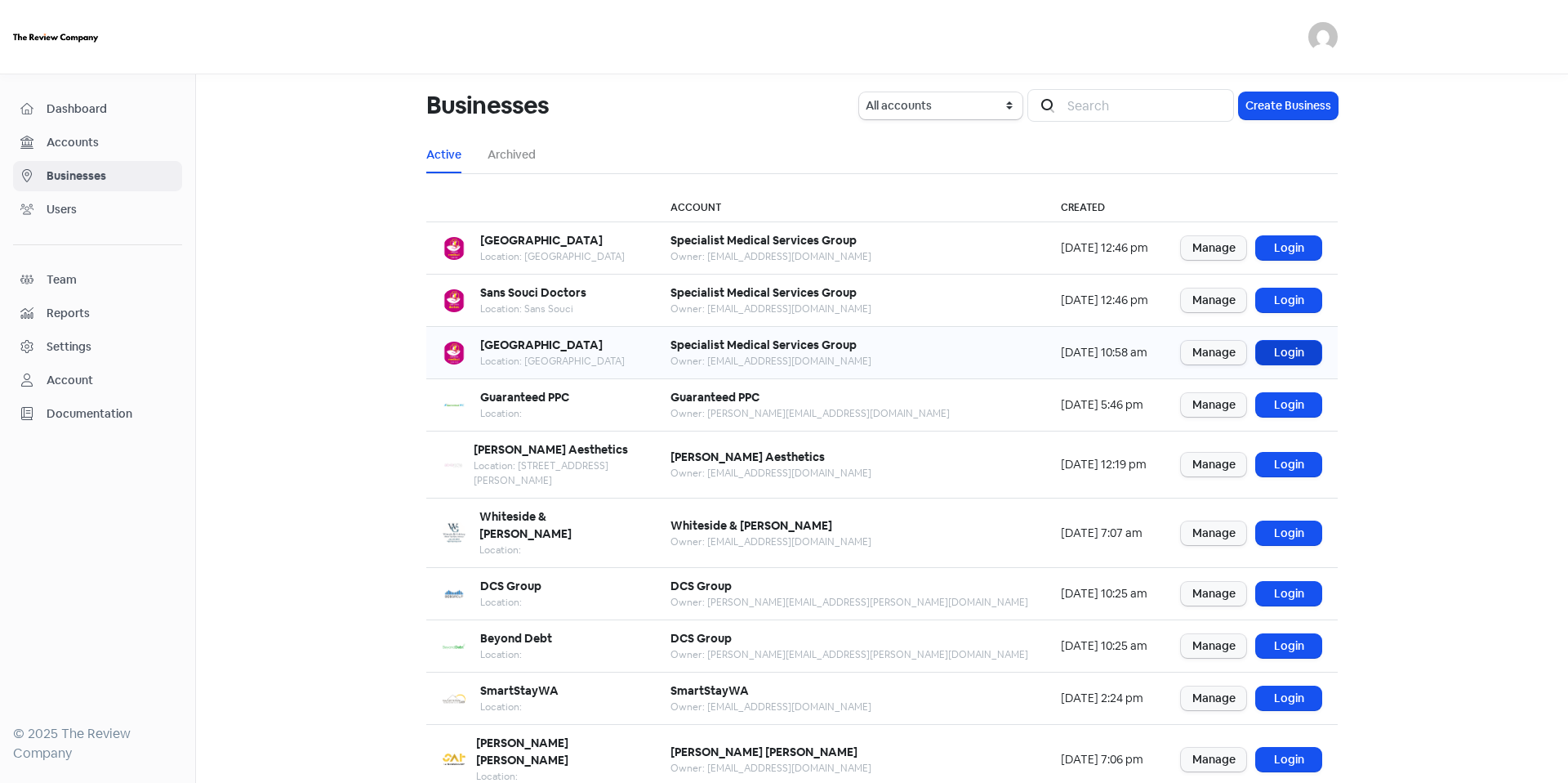
click at [1297, 354] on link "Login" at bounding box center [1288, 352] width 65 height 23
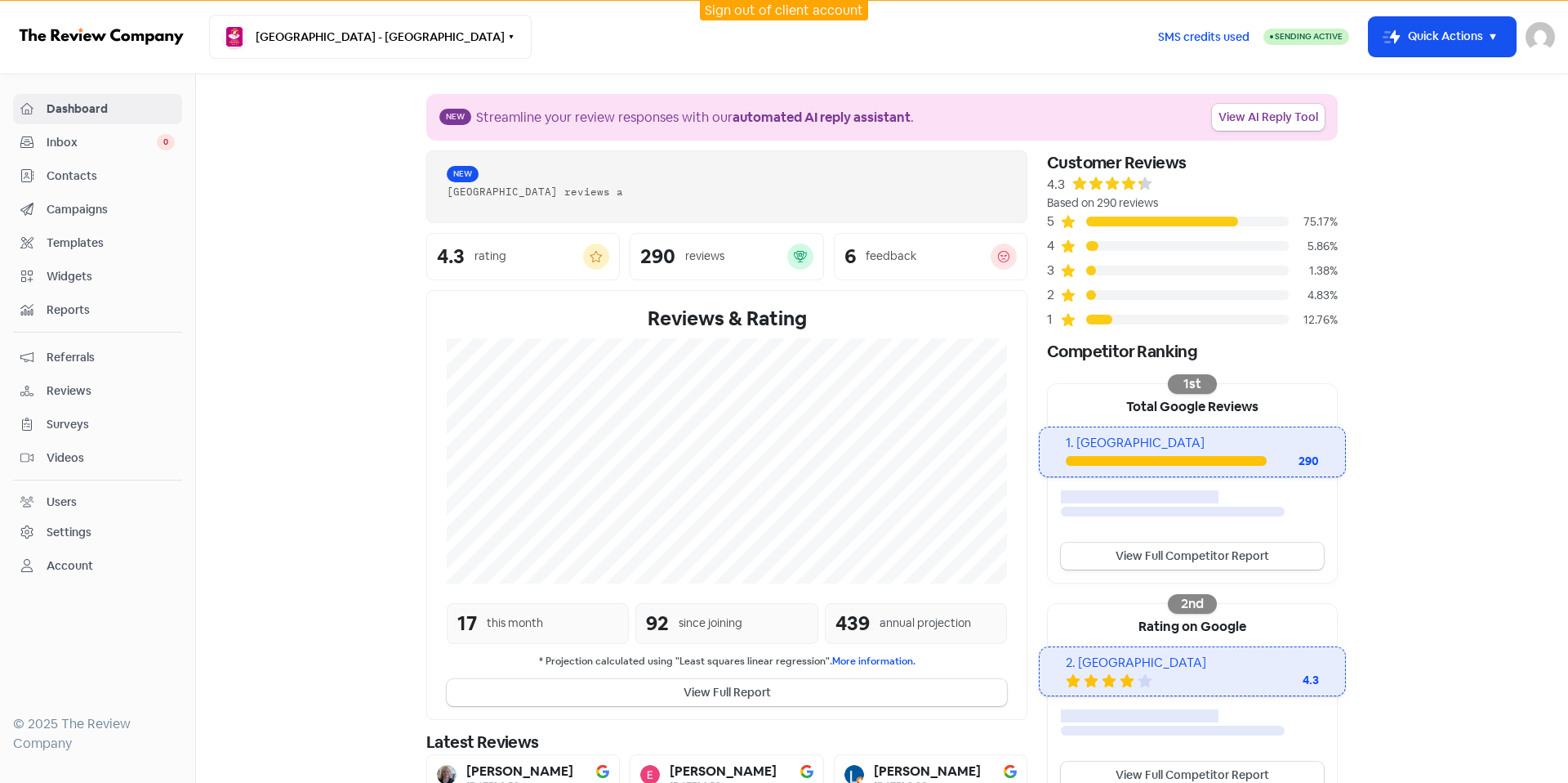
click at [133, 165] on link "Contacts" at bounding box center [98, 176] width 169 height 30
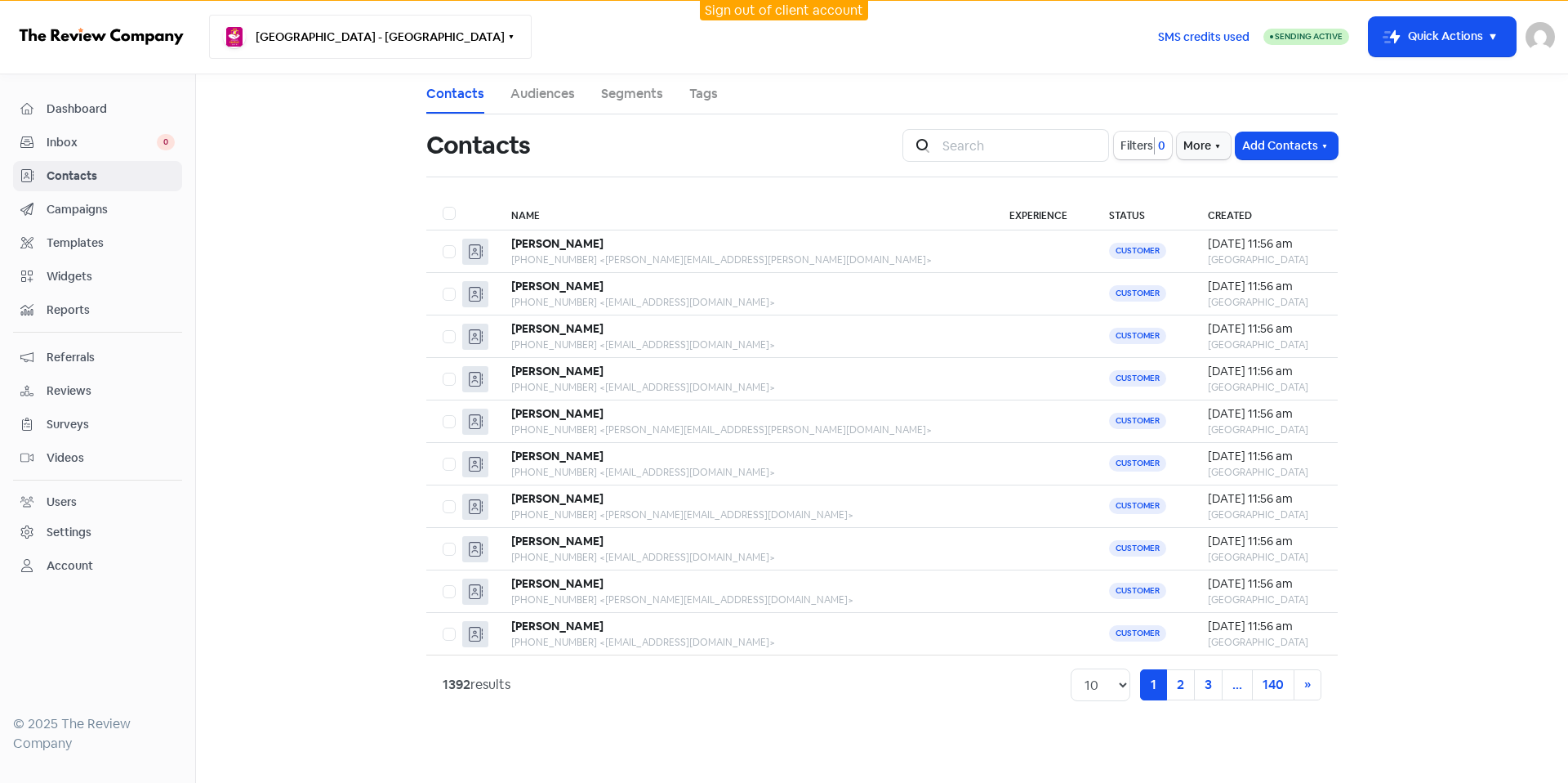
click at [294, 31] on button "[GEOGRAPHIC_DATA] - [GEOGRAPHIC_DATA]" at bounding box center [370, 36] width 323 height 44
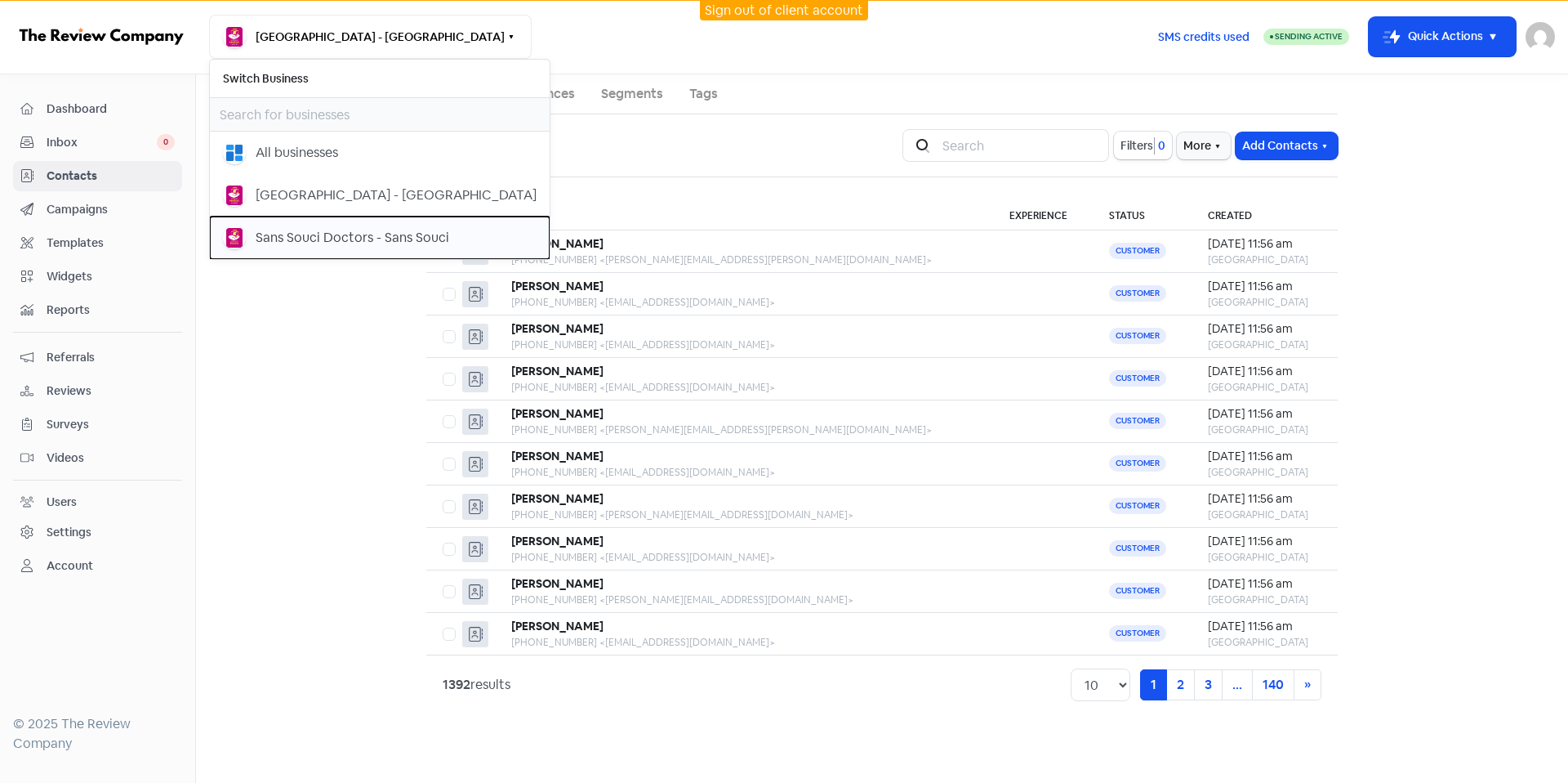
click at [393, 252] on button "Sans Souci Doctors - Sans Souci" at bounding box center [379, 237] width 340 height 42
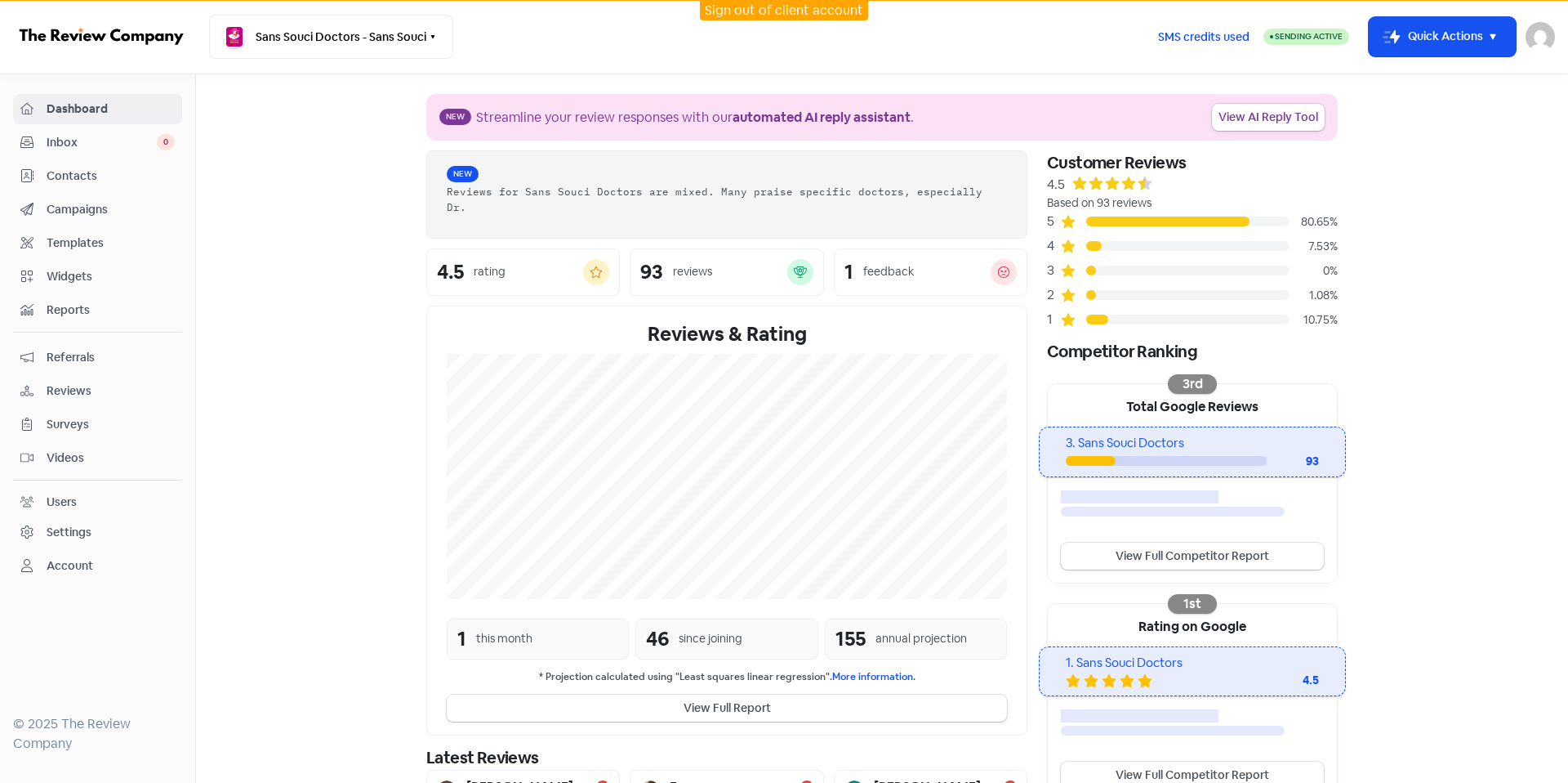
click at [113, 186] on link "Contacts" at bounding box center [98, 176] width 169 height 30
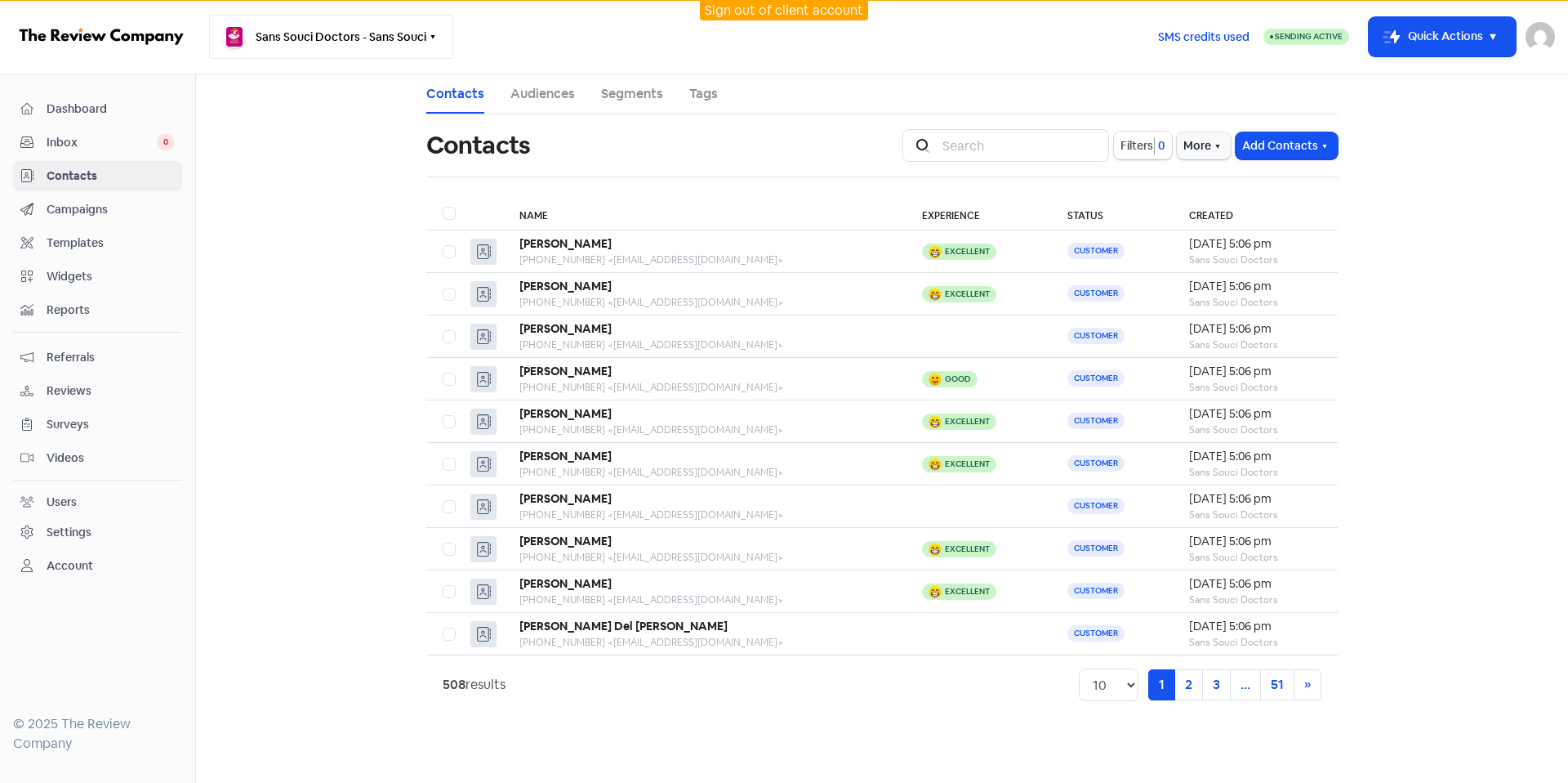
click at [363, 41] on button "Sans Souci Doctors - Sans Souci" at bounding box center [331, 36] width 244 height 44
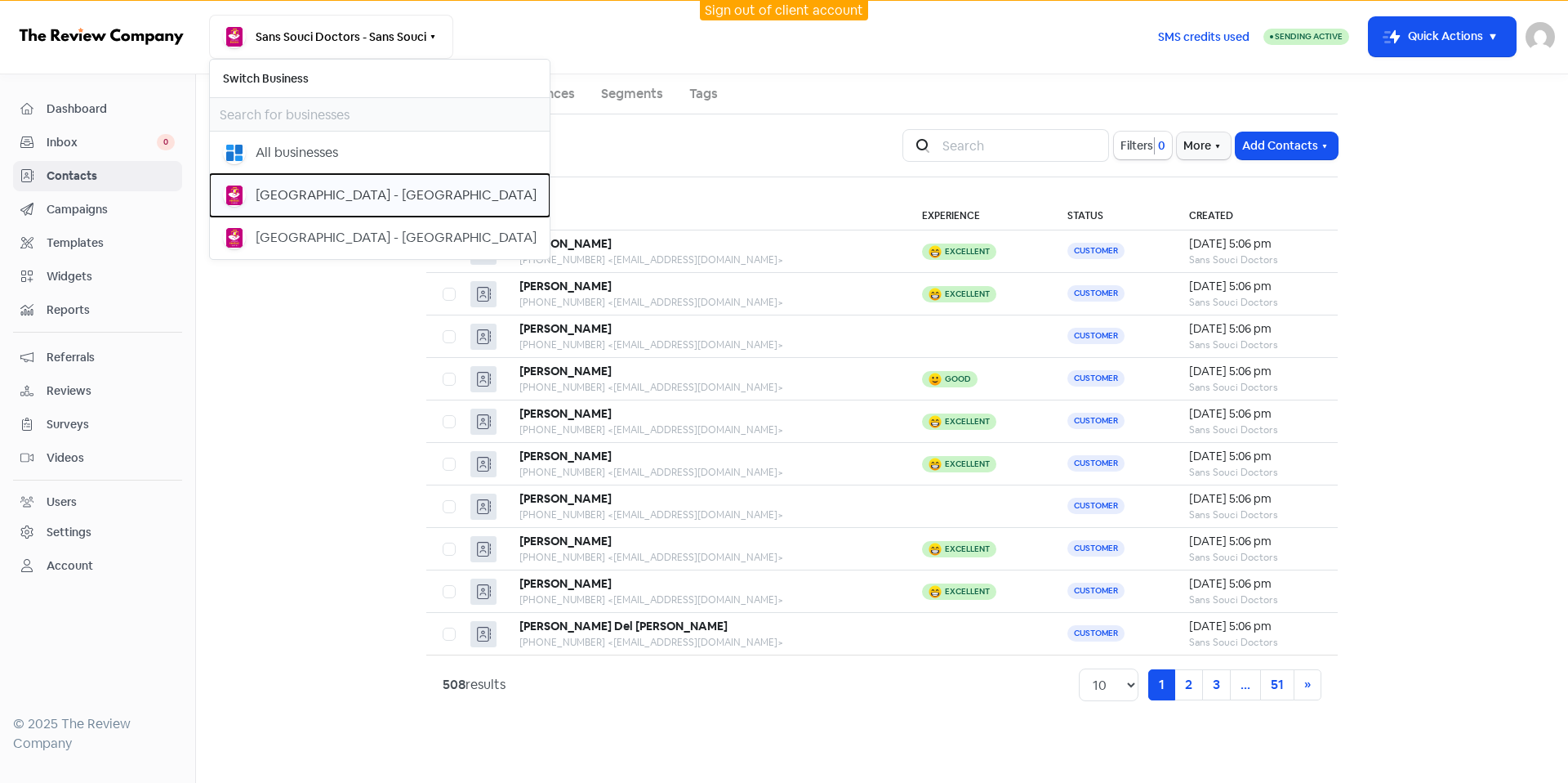
click at [441, 196] on div "[GEOGRAPHIC_DATA] - [GEOGRAPHIC_DATA]" at bounding box center [395, 196] width 281 height 20
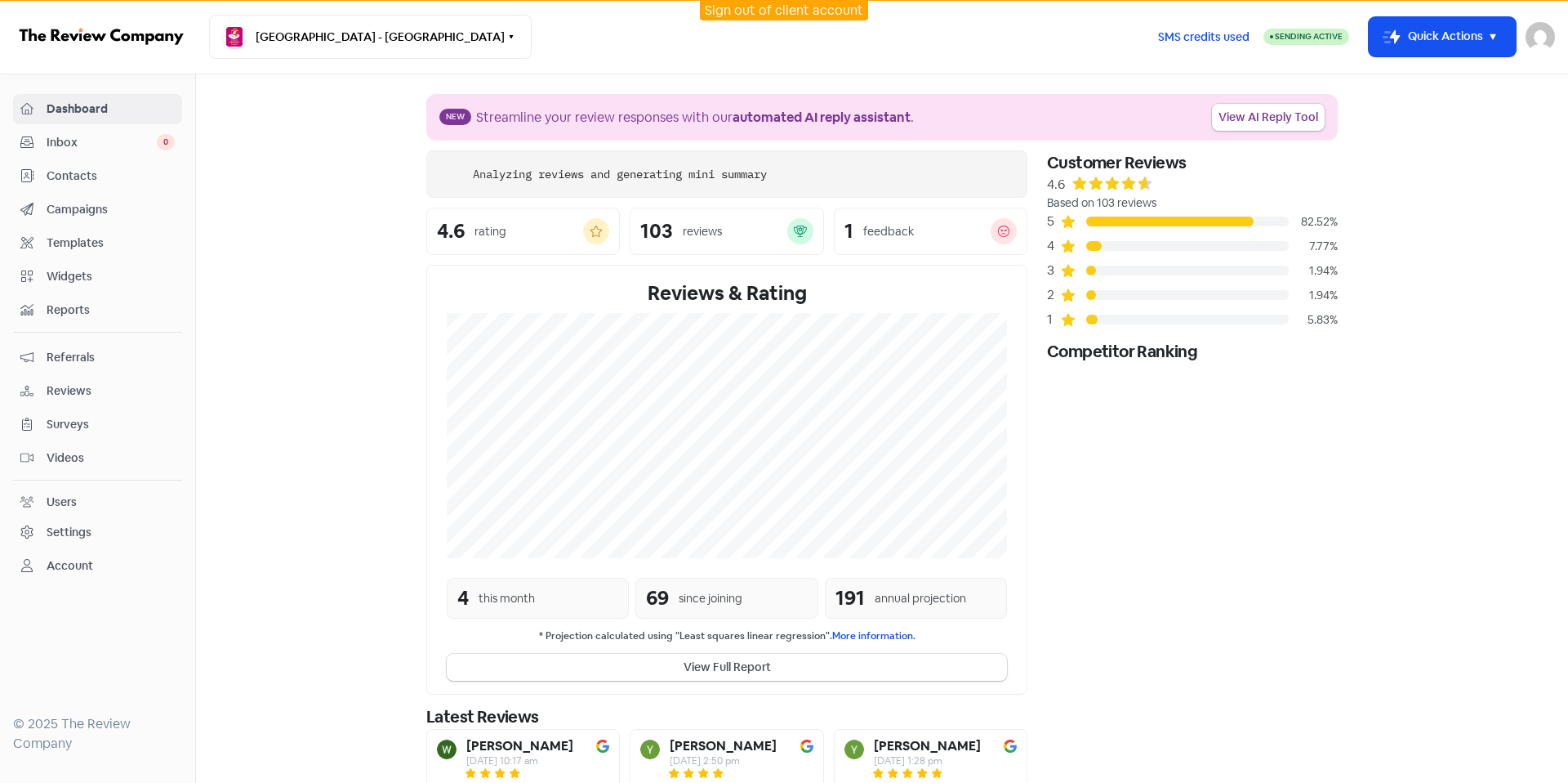
click at [102, 175] on span "Contacts" at bounding box center [110, 176] width 128 height 17
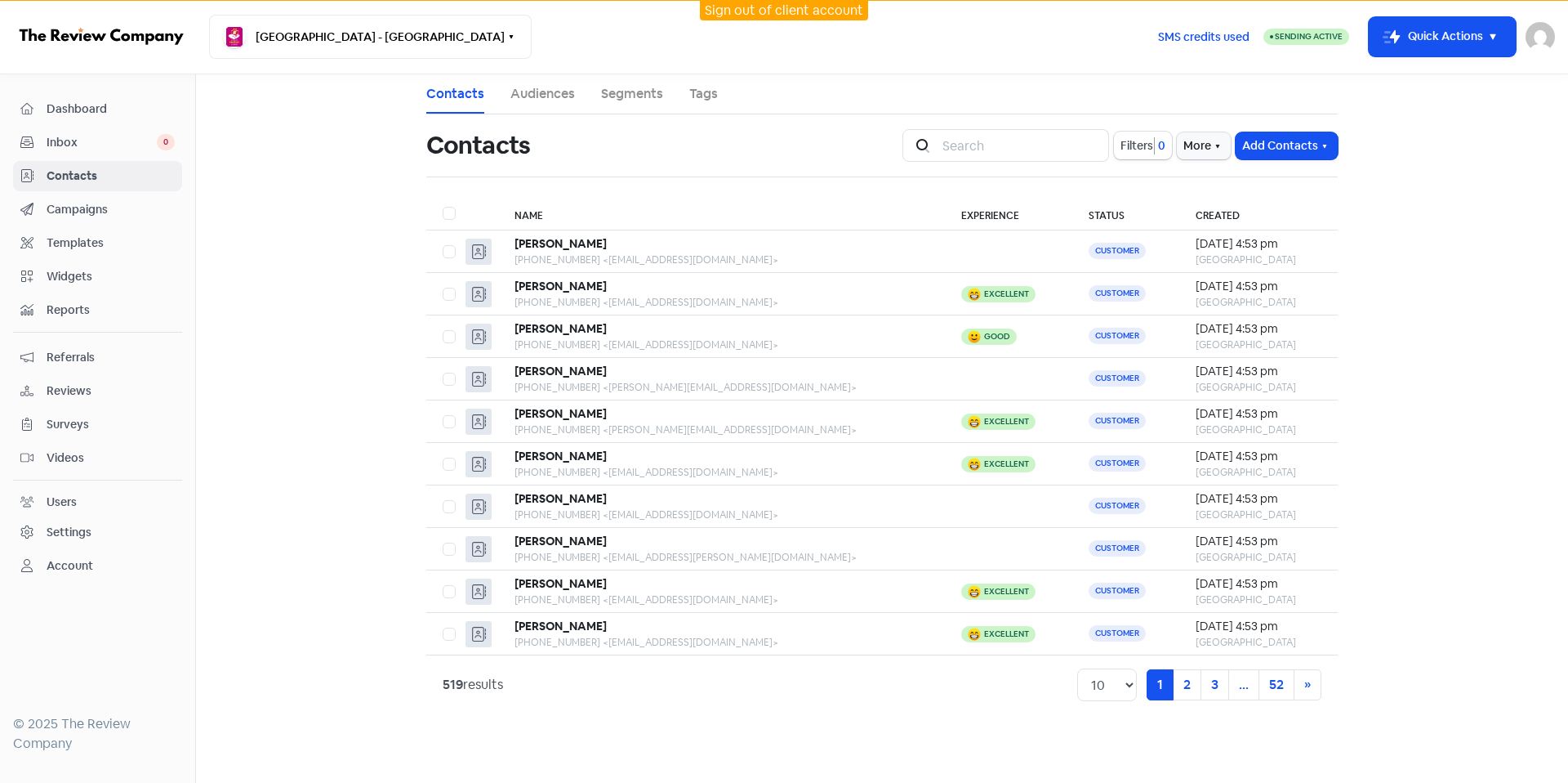
click at [117, 167] on div "Contacts" at bounding box center [98, 176] width 154 height 19
click at [117, 220] on link "Campaigns" at bounding box center [98, 210] width 169 height 30
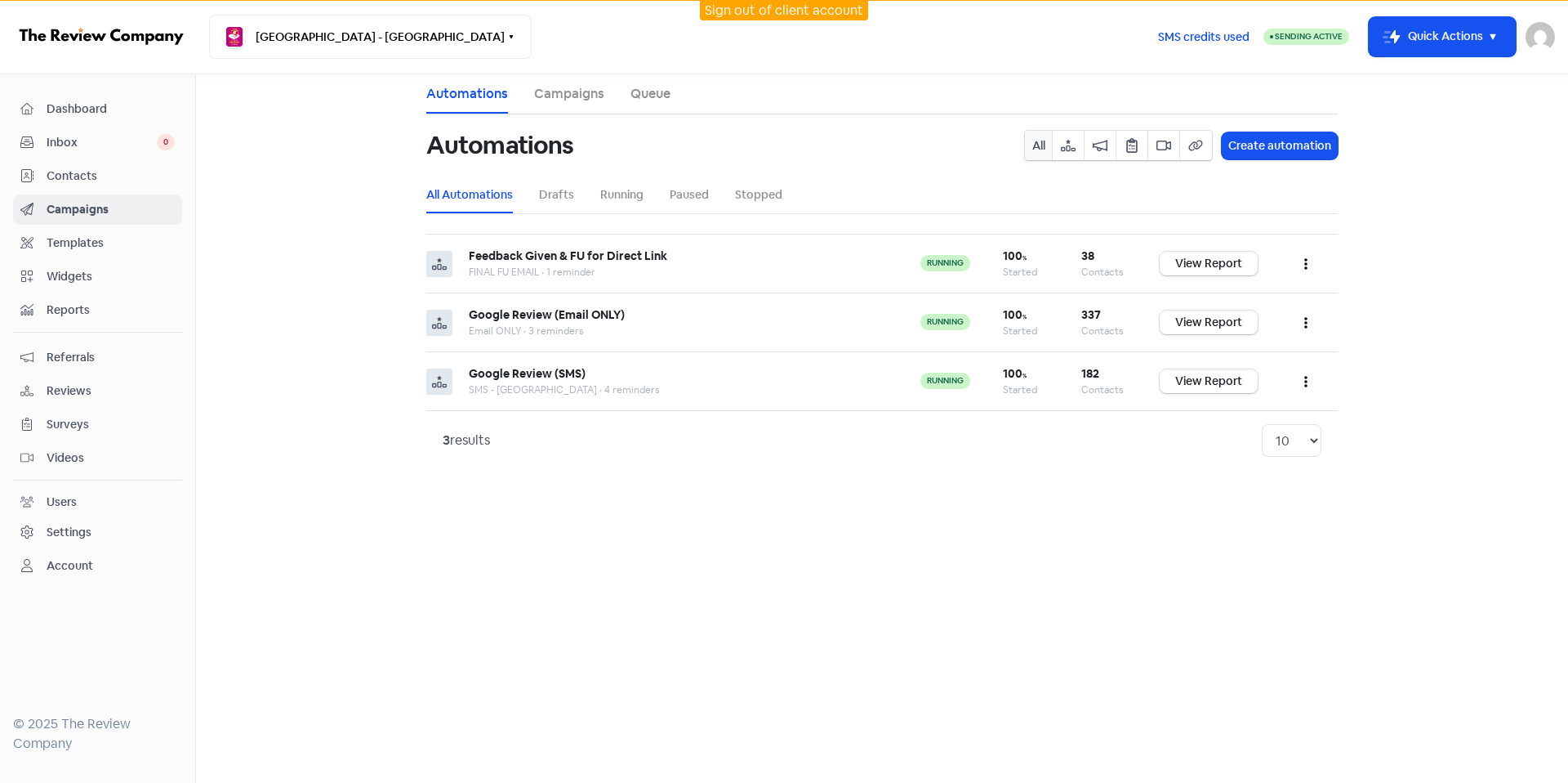
click at [131, 179] on span "Contacts" at bounding box center [110, 176] width 128 height 17
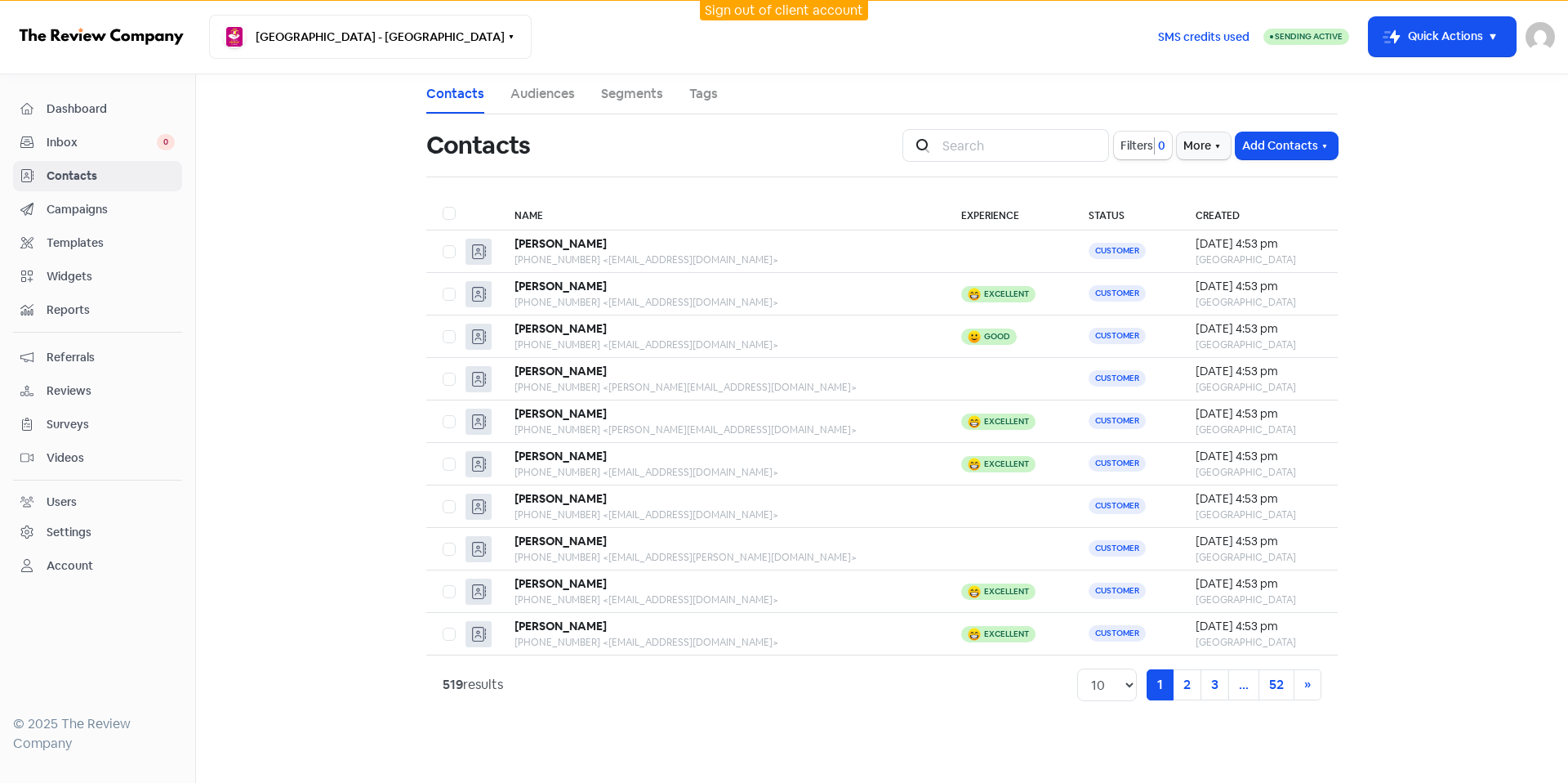
click at [118, 159] on div "Dashboard Inbox 0 Contacts Campaigns Templates Widgets Reports Referrals Review…" at bounding box center [98, 337] width 169 height 487
click at [107, 170] on span "Contacts" at bounding box center [110, 176] width 128 height 17
click at [108, 213] on span "Campaigns" at bounding box center [110, 209] width 128 height 17
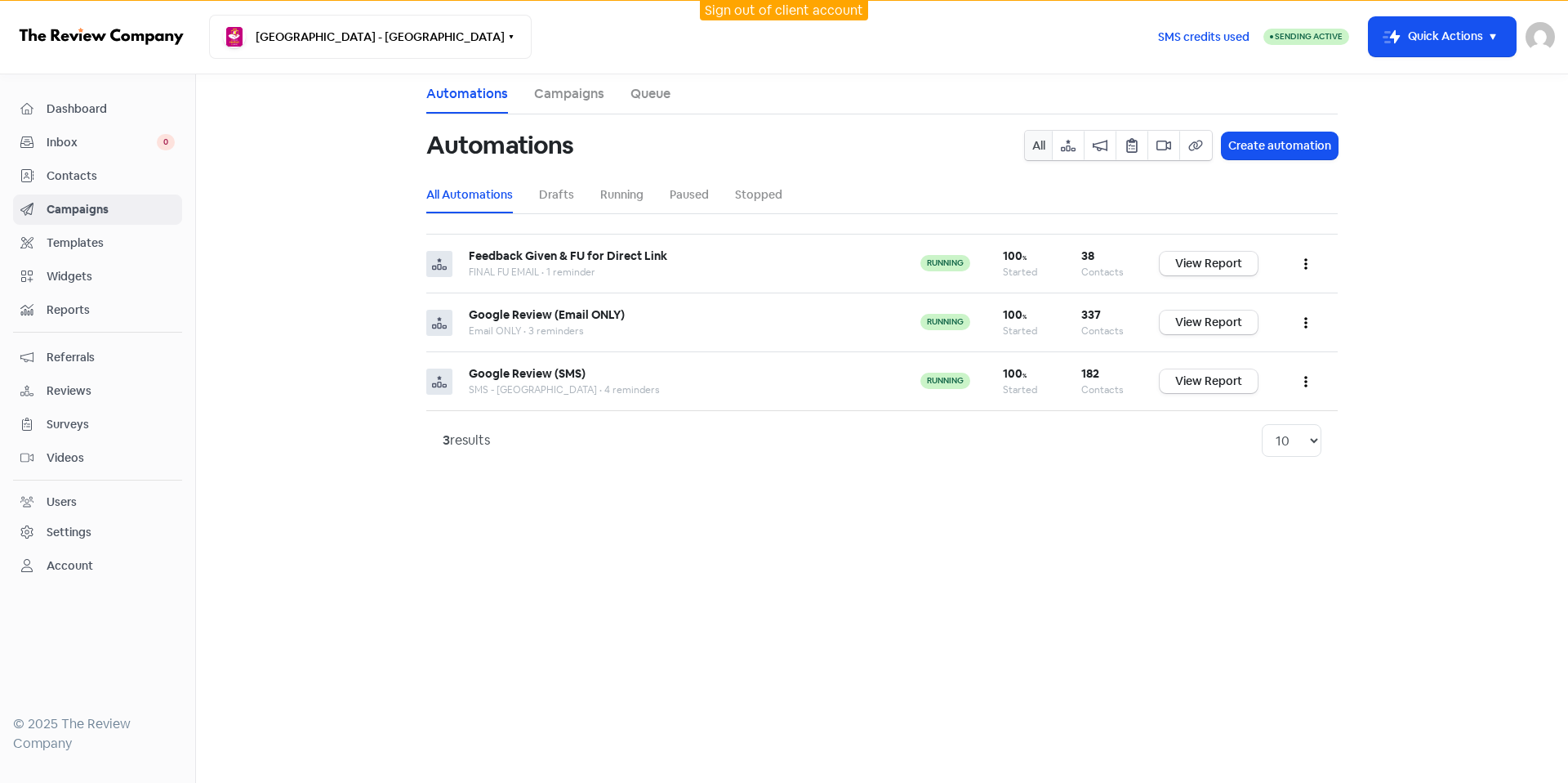
click at [106, 188] on link "Contacts" at bounding box center [98, 176] width 169 height 30
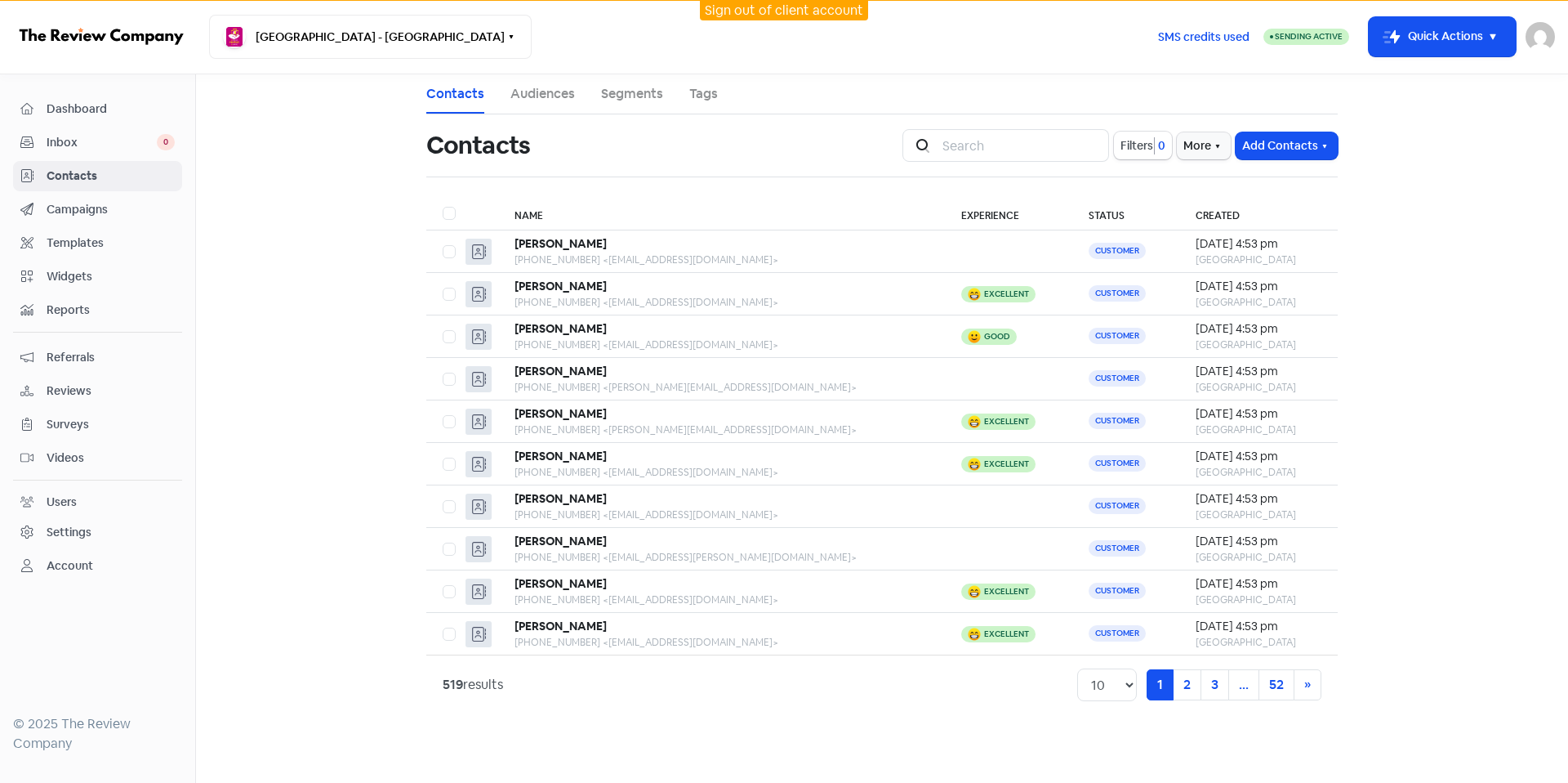
click at [126, 114] on span "Dashboard" at bounding box center [110, 109] width 128 height 17
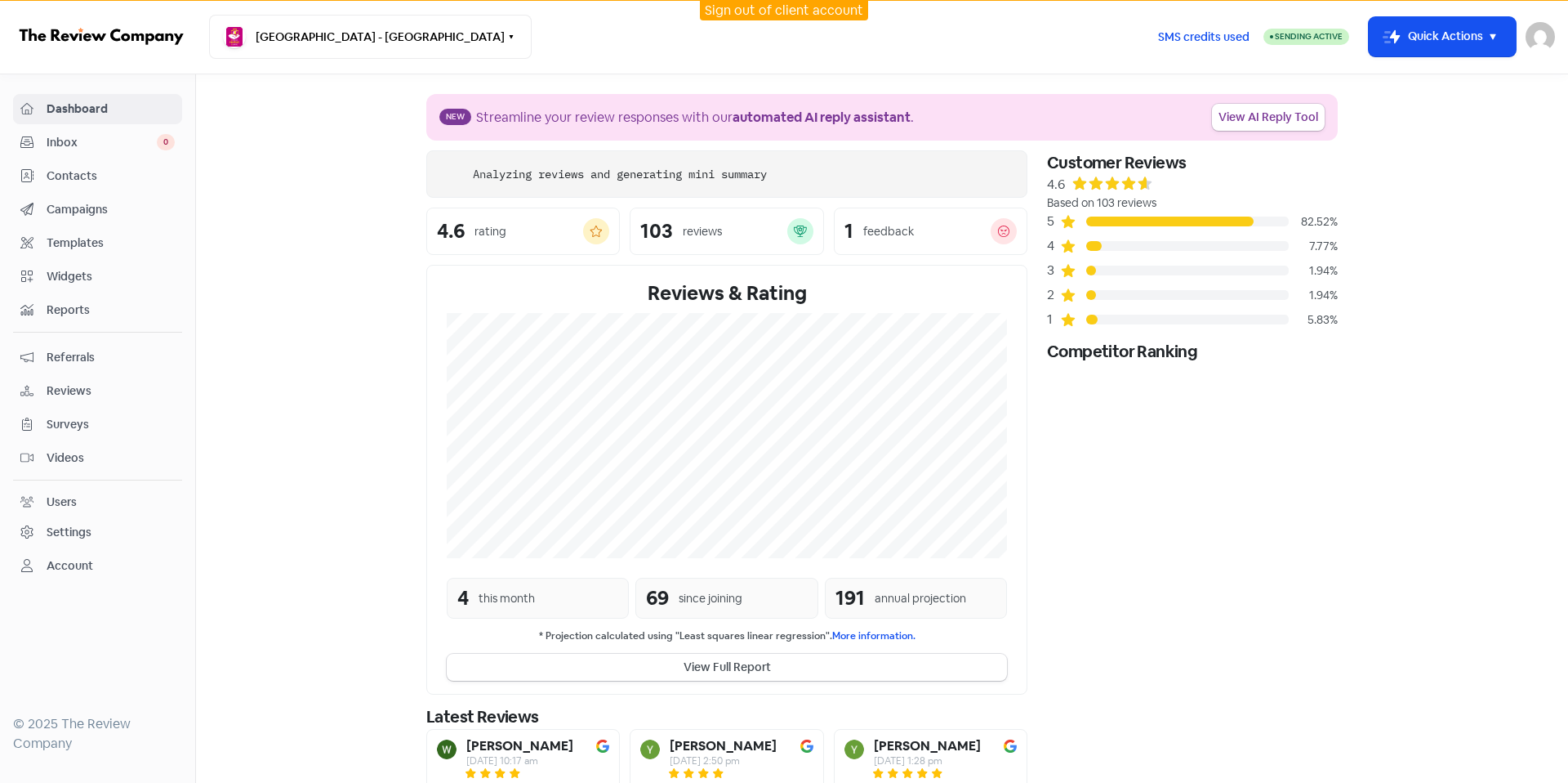
click at [102, 173] on span "Contacts" at bounding box center [110, 176] width 128 height 17
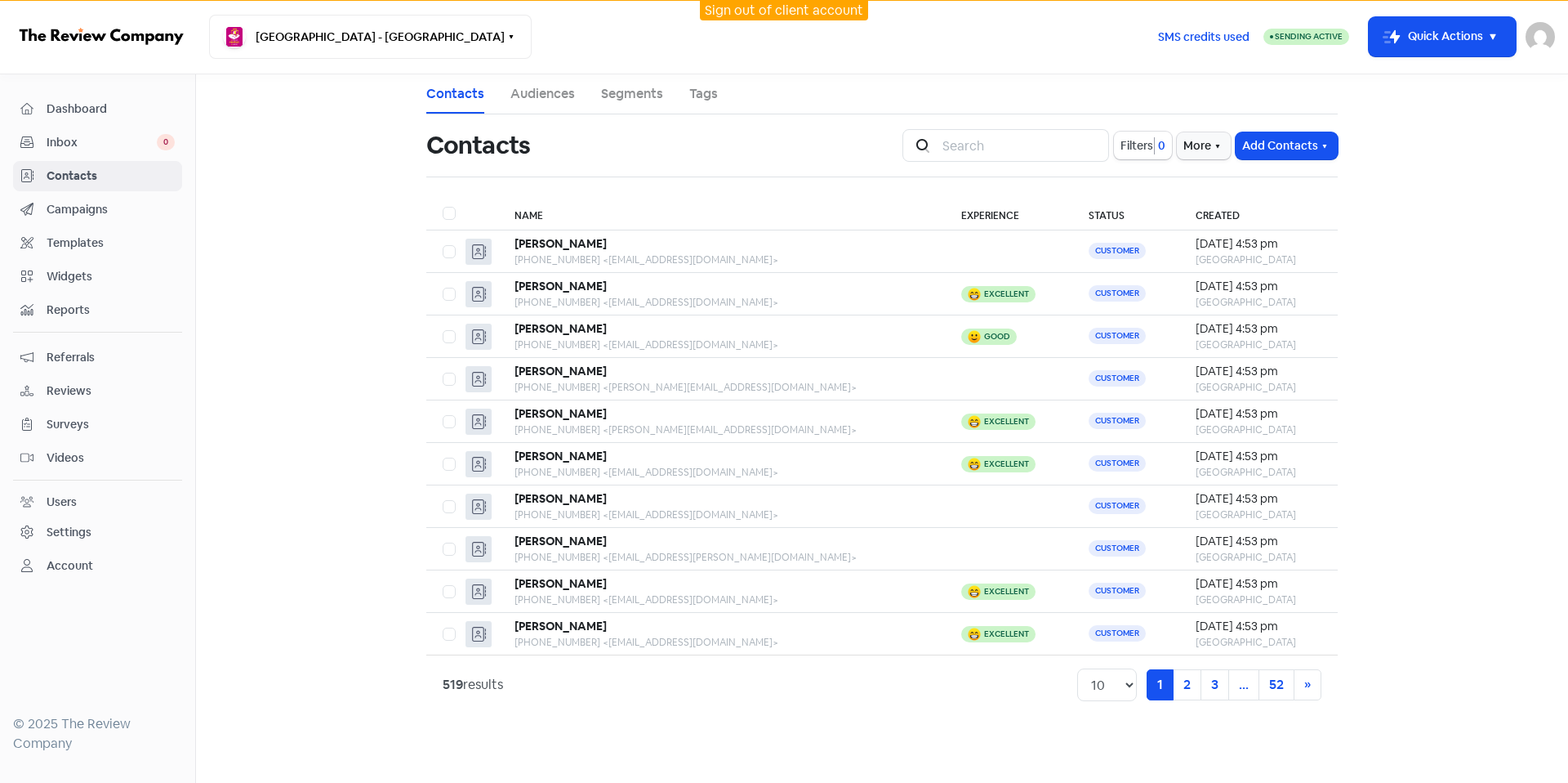
click at [31, 73] on nav "Bangor Medical Centre - Bangor Switch Business All businesses Earlwood Medical …" at bounding box center [784, 37] width 1568 height 74
click at [71, 98] on link "Dashboard" at bounding box center [98, 109] width 169 height 30
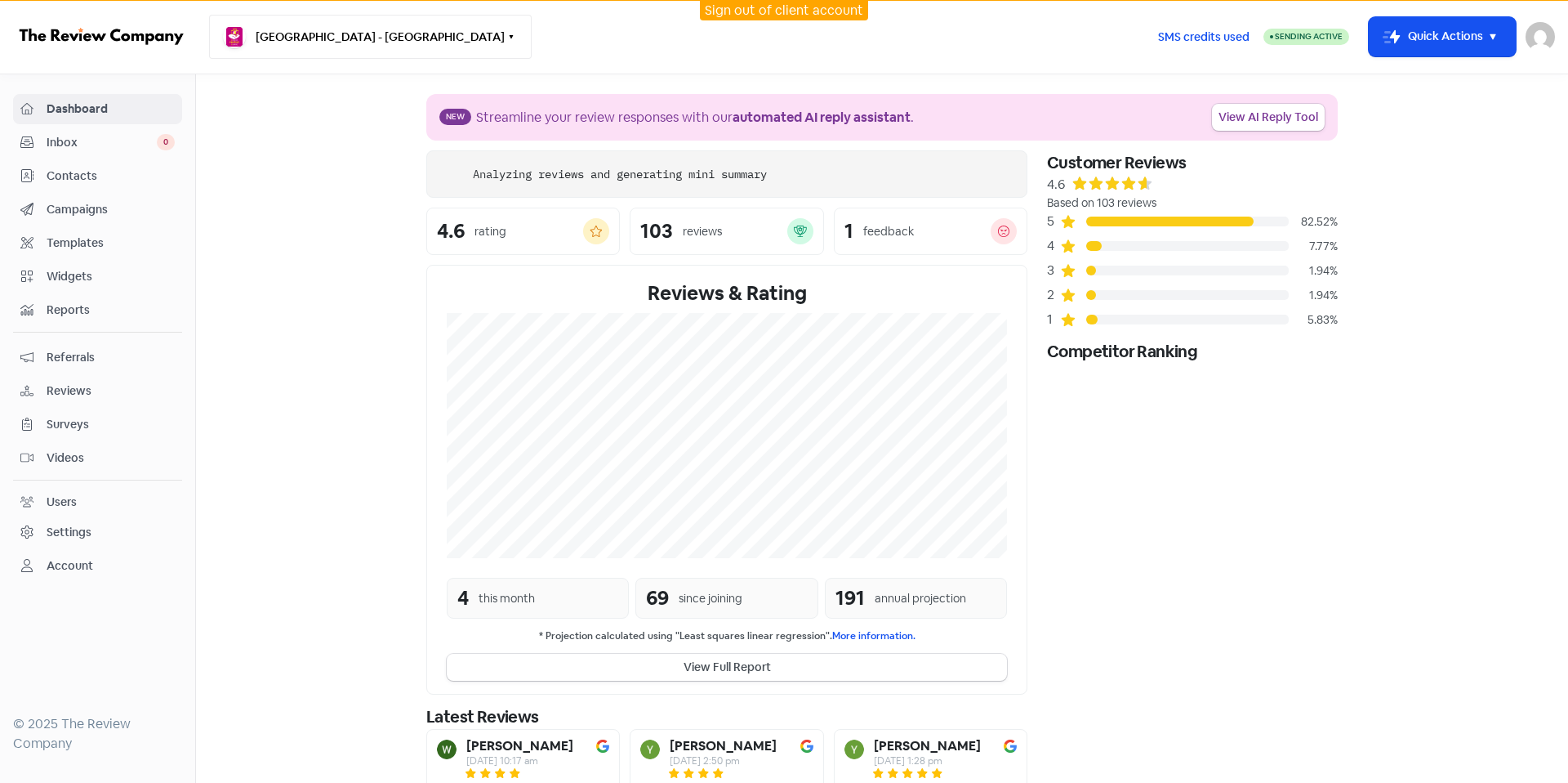
click at [299, 32] on button "[GEOGRAPHIC_DATA] - [GEOGRAPHIC_DATA]" at bounding box center [370, 36] width 323 height 44
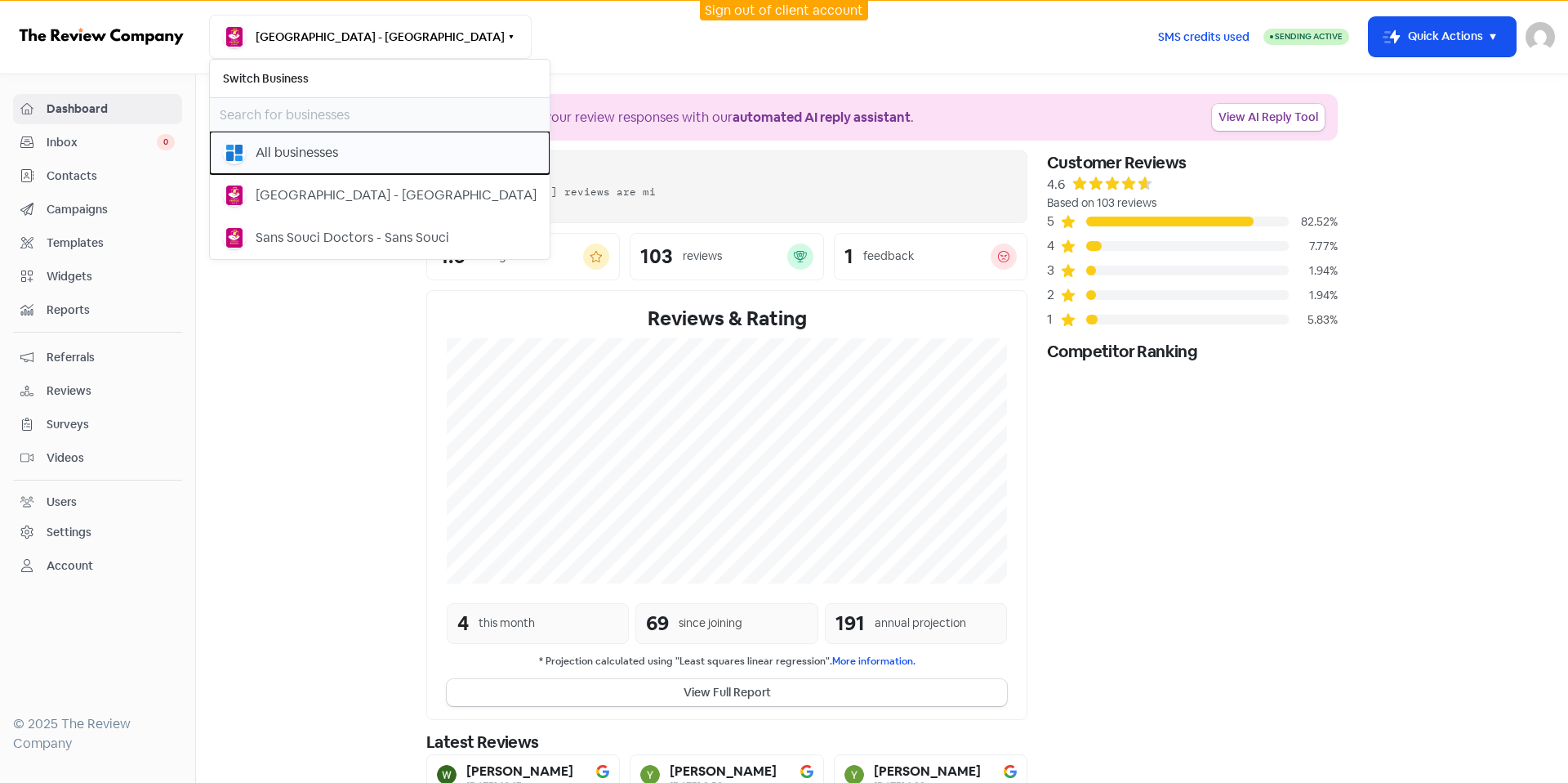
click at [316, 154] on div "All businesses" at bounding box center [297, 152] width 82 height 20
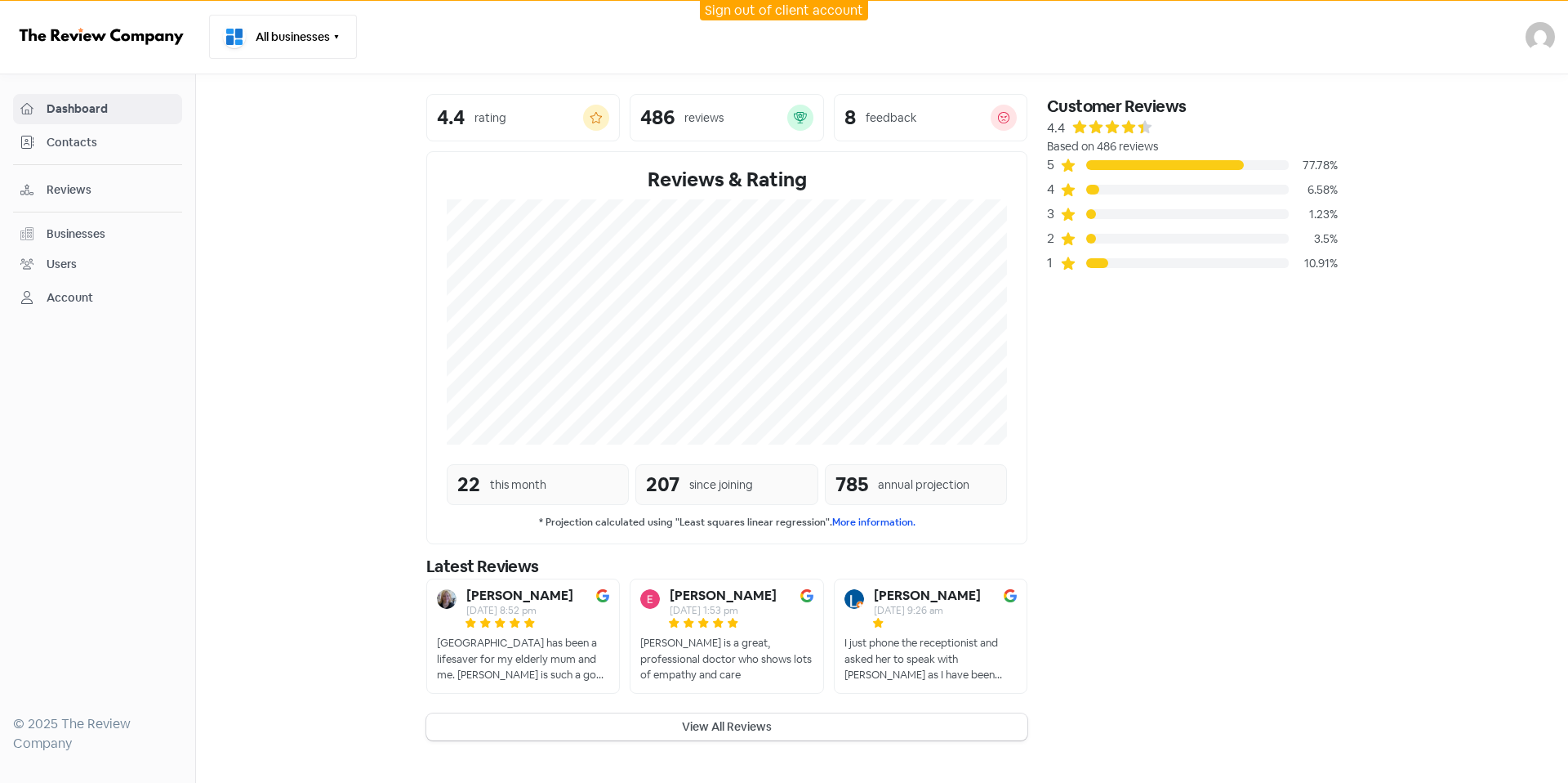
click at [261, 32] on button "All businesses" at bounding box center [282, 36] width 148 height 44
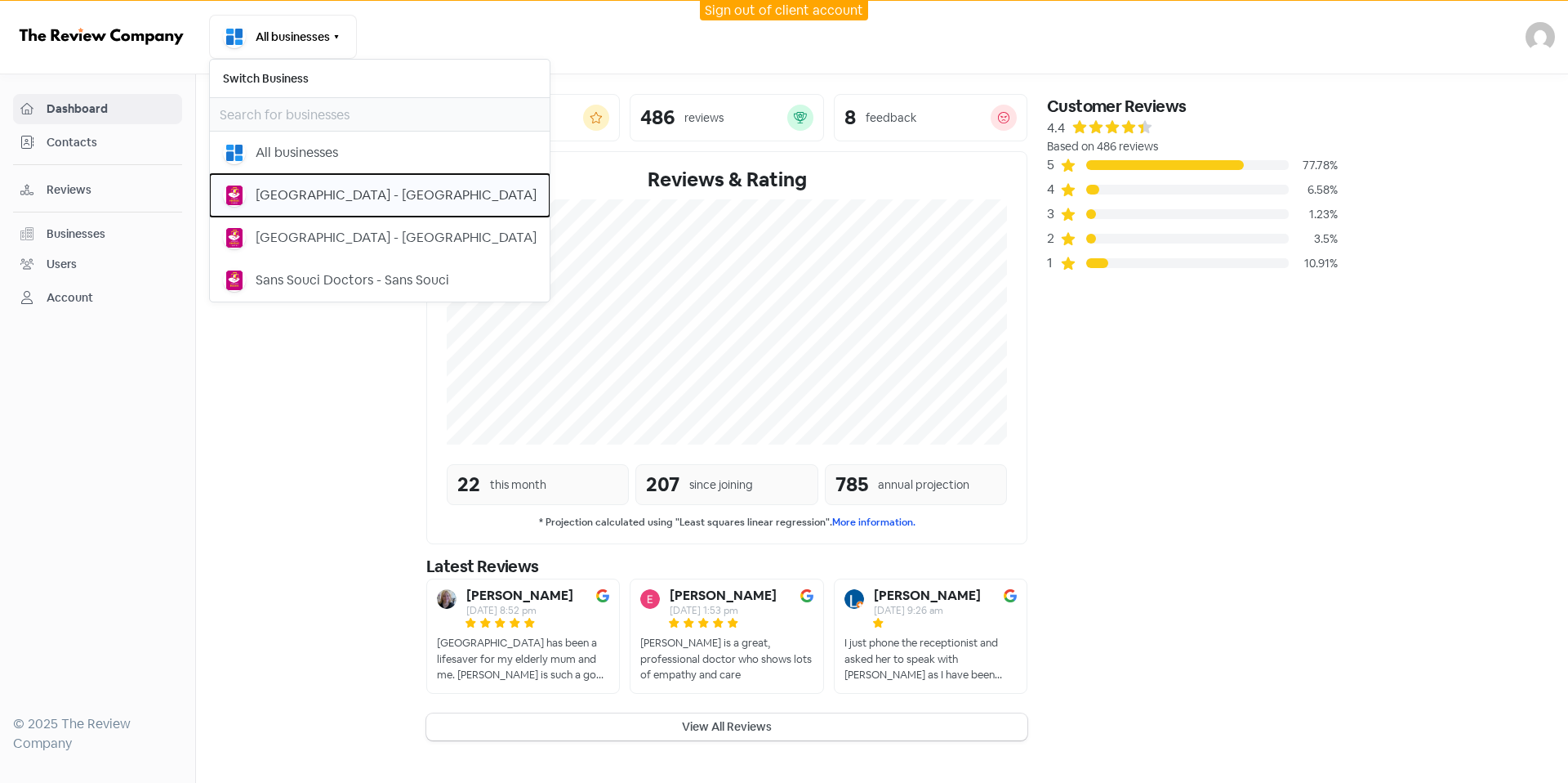
click at [384, 211] on button "[GEOGRAPHIC_DATA] - [GEOGRAPHIC_DATA]" at bounding box center [379, 195] width 340 height 42
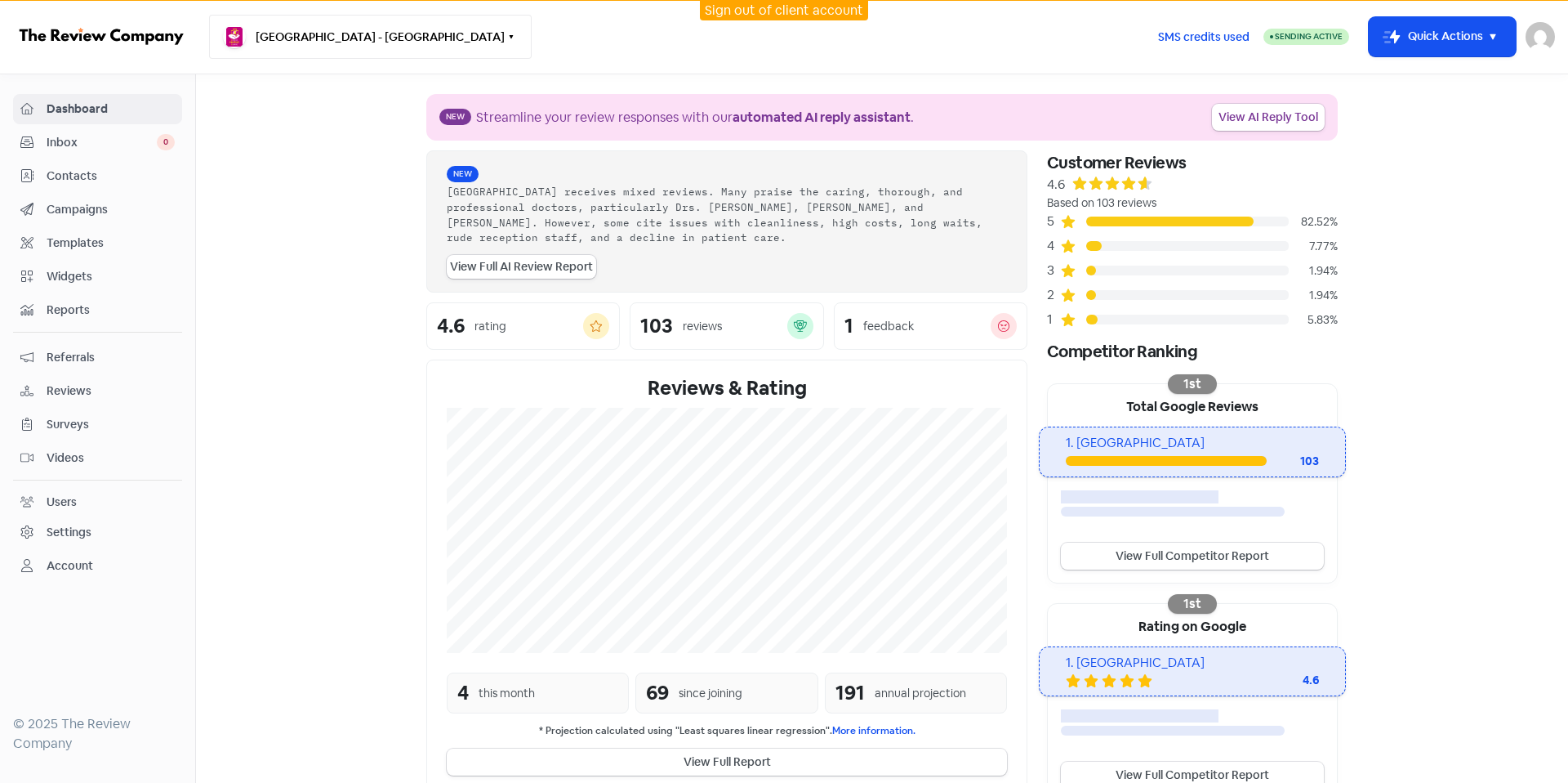
click at [335, 52] on button "[GEOGRAPHIC_DATA] - [GEOGRAPHIC_DATA]" at bounding box center [370, 36] width 323 height 44
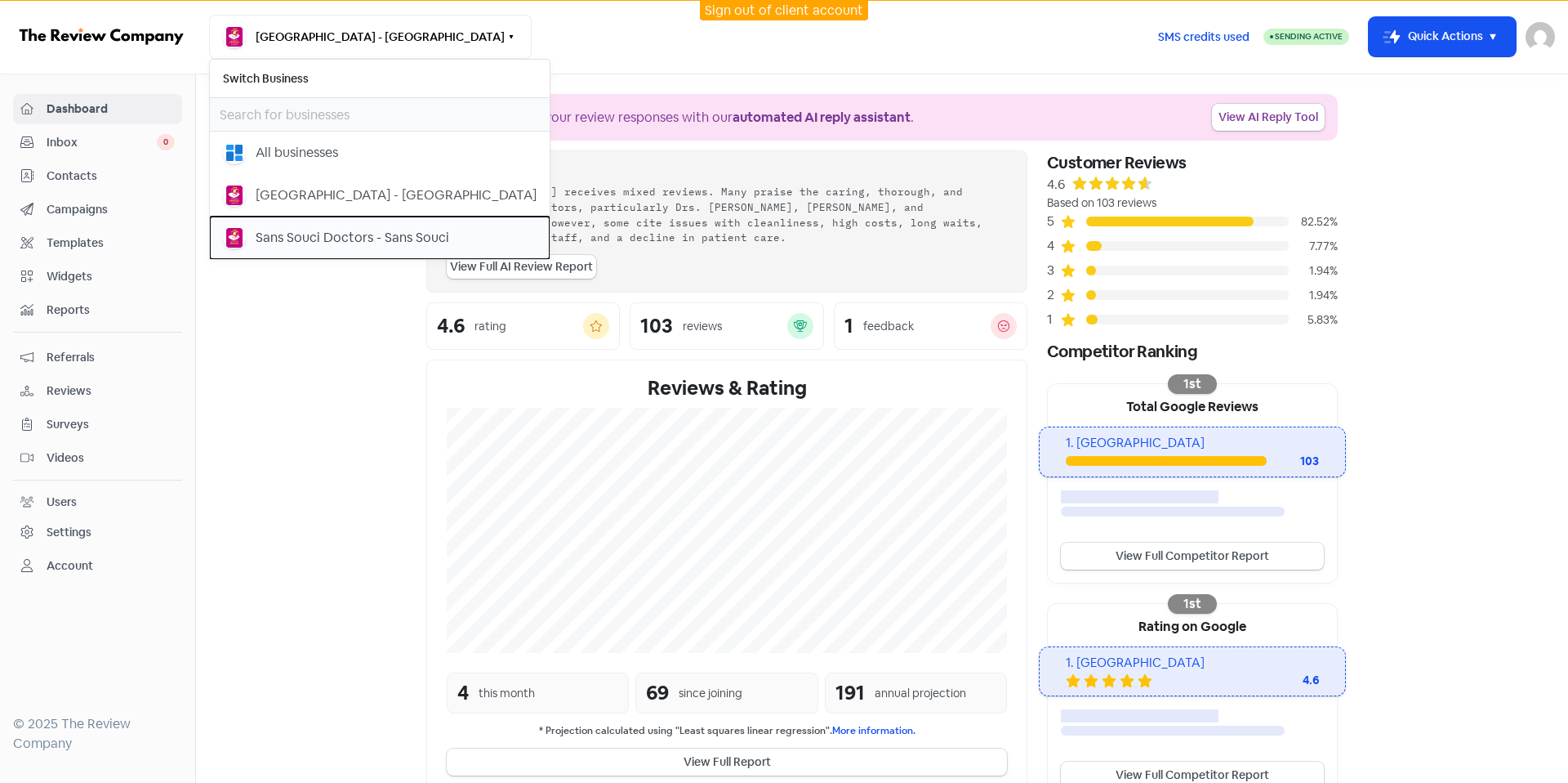
click at [356, 230] on div "Sans Souci Doctors - Sans Souci" at bounding box center [352, 238] width 194 height 20
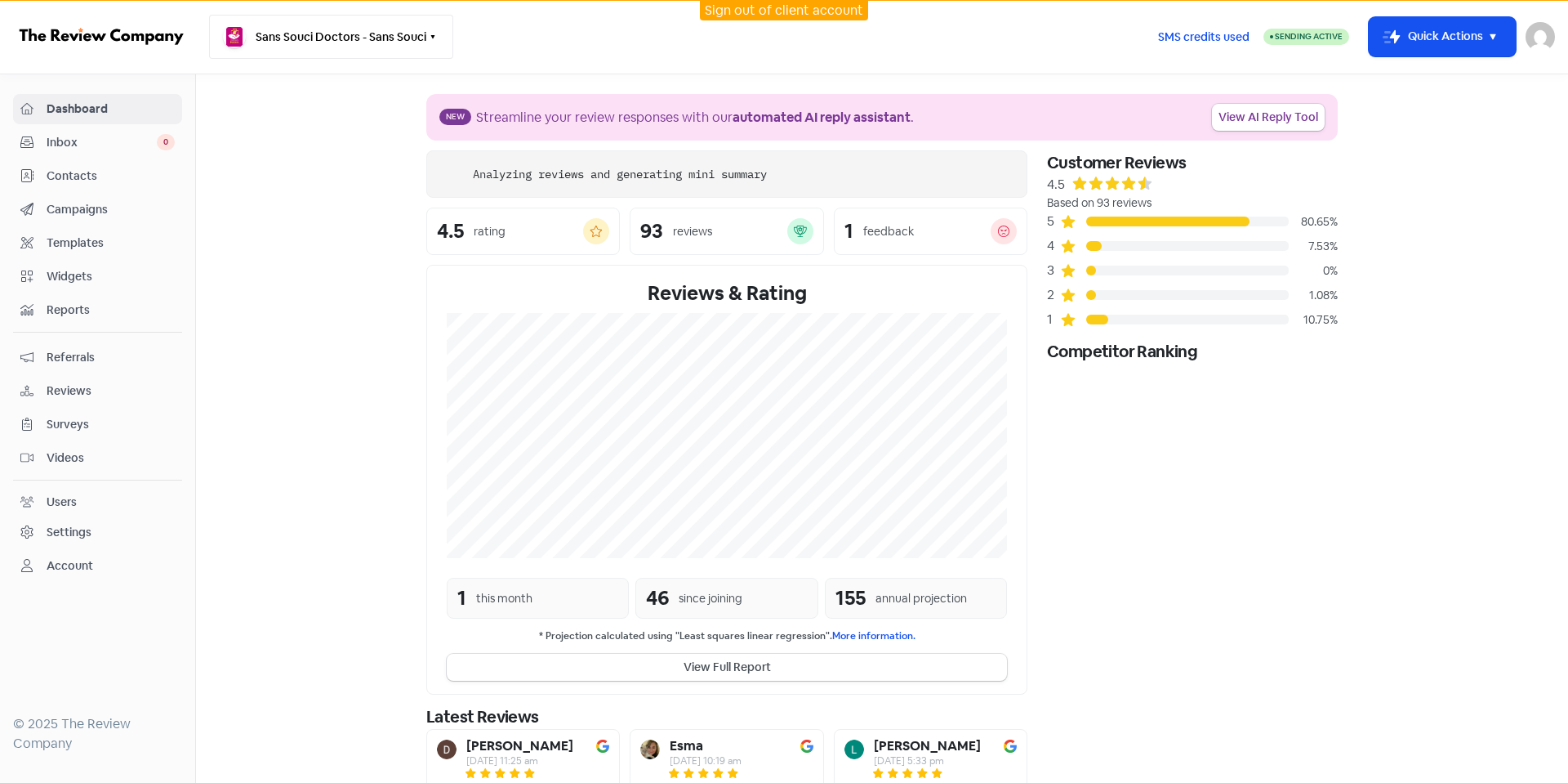
click at [334, 48] on button "Sans Souci Doctors - Sans Souci" at bounding box center [331, 36] width 244 height 44
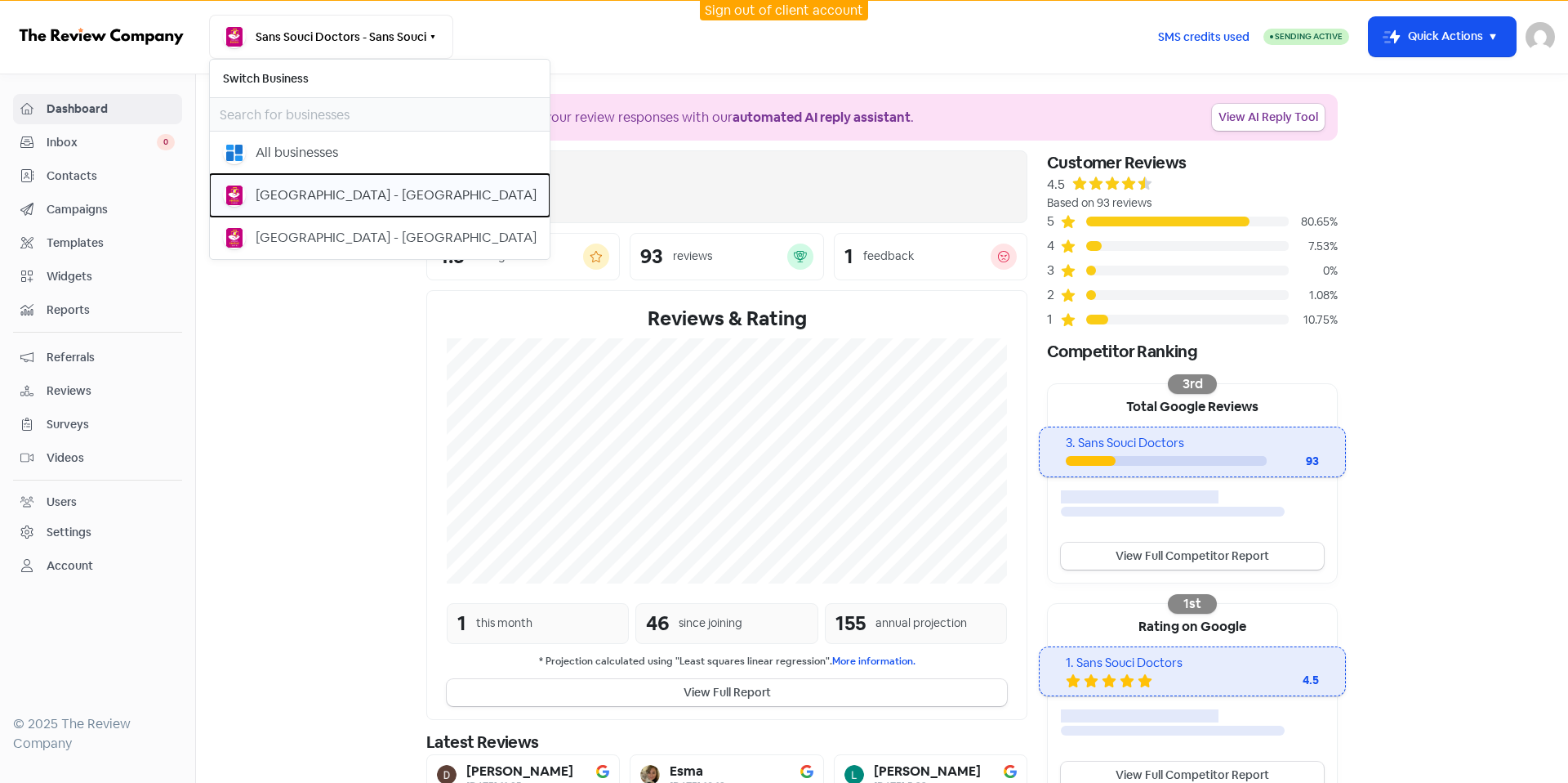
click at [344, 192] on div "[GEOGRAPHIC_DATA] - [GEOGRAPHIC_DATA]" at bounding box center [395, 196] width 281 height 20
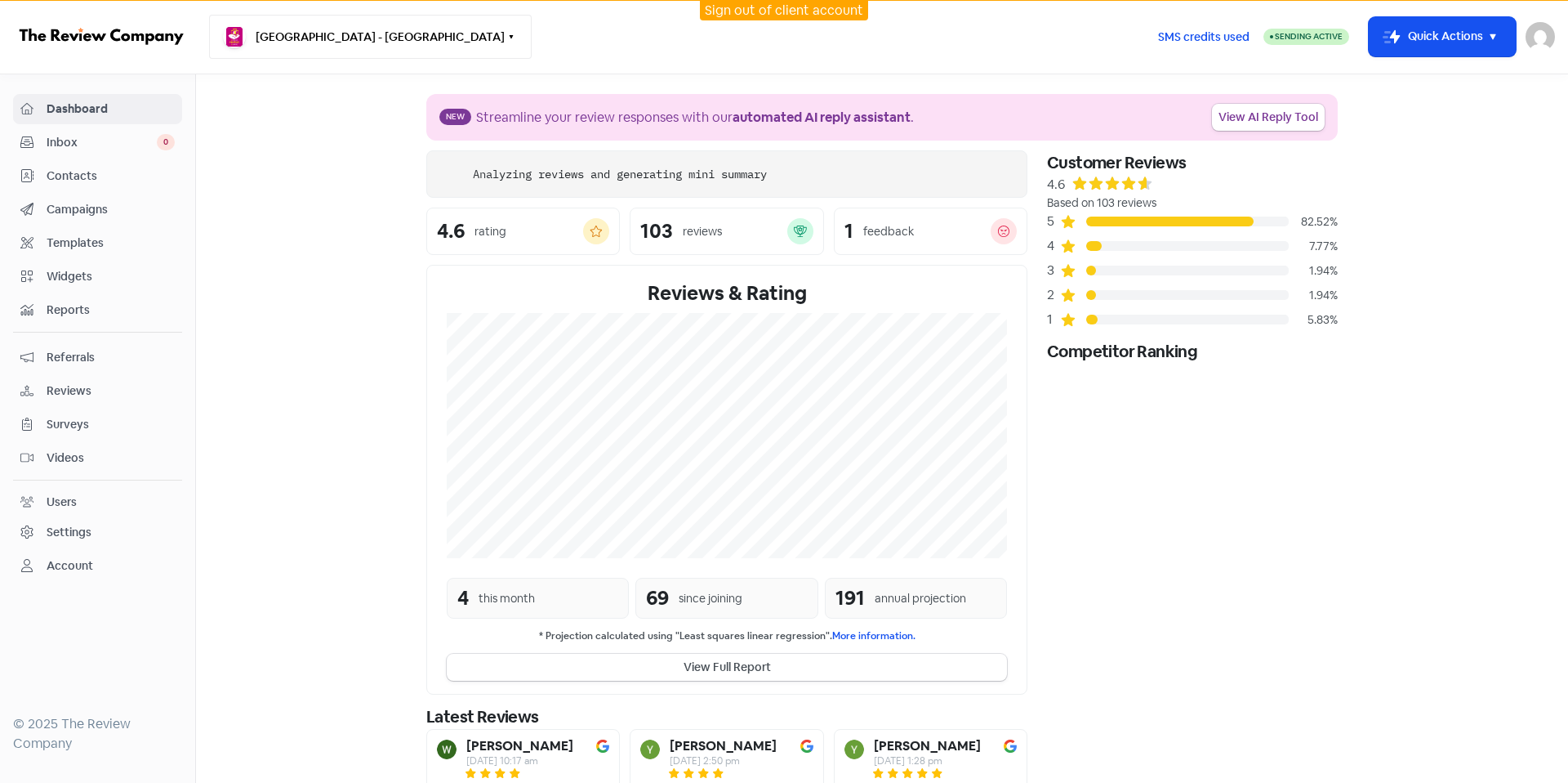
click at [322, 46] on button "[GEOGRAPHIC_DATA] - [GEOGRAPHIC_DATA]" at bounding box center [370, 36] width 323 height 44
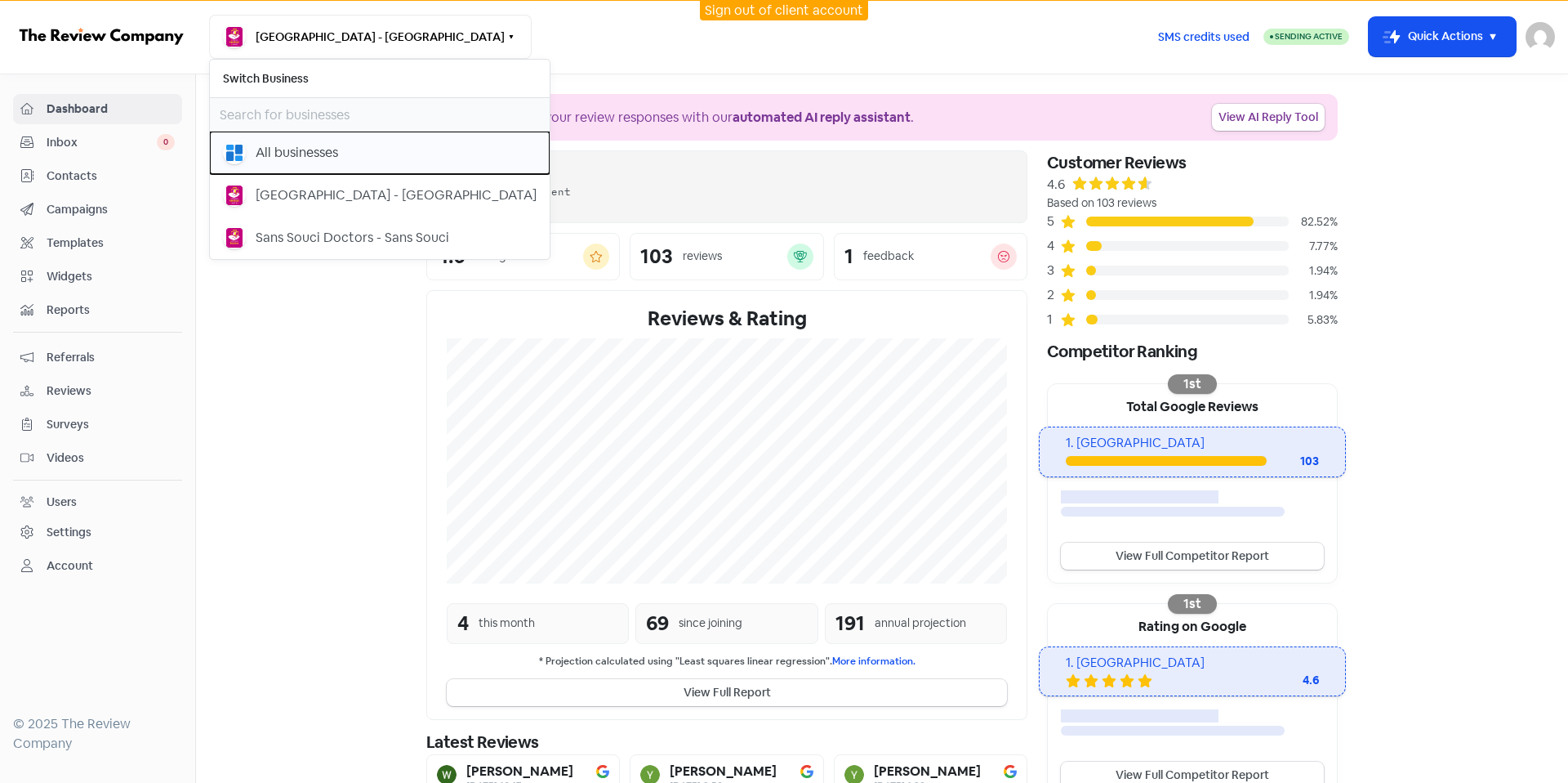
click at [308, 169] on button "All businesses" at bounding box center [379, 152] width 340 height 42
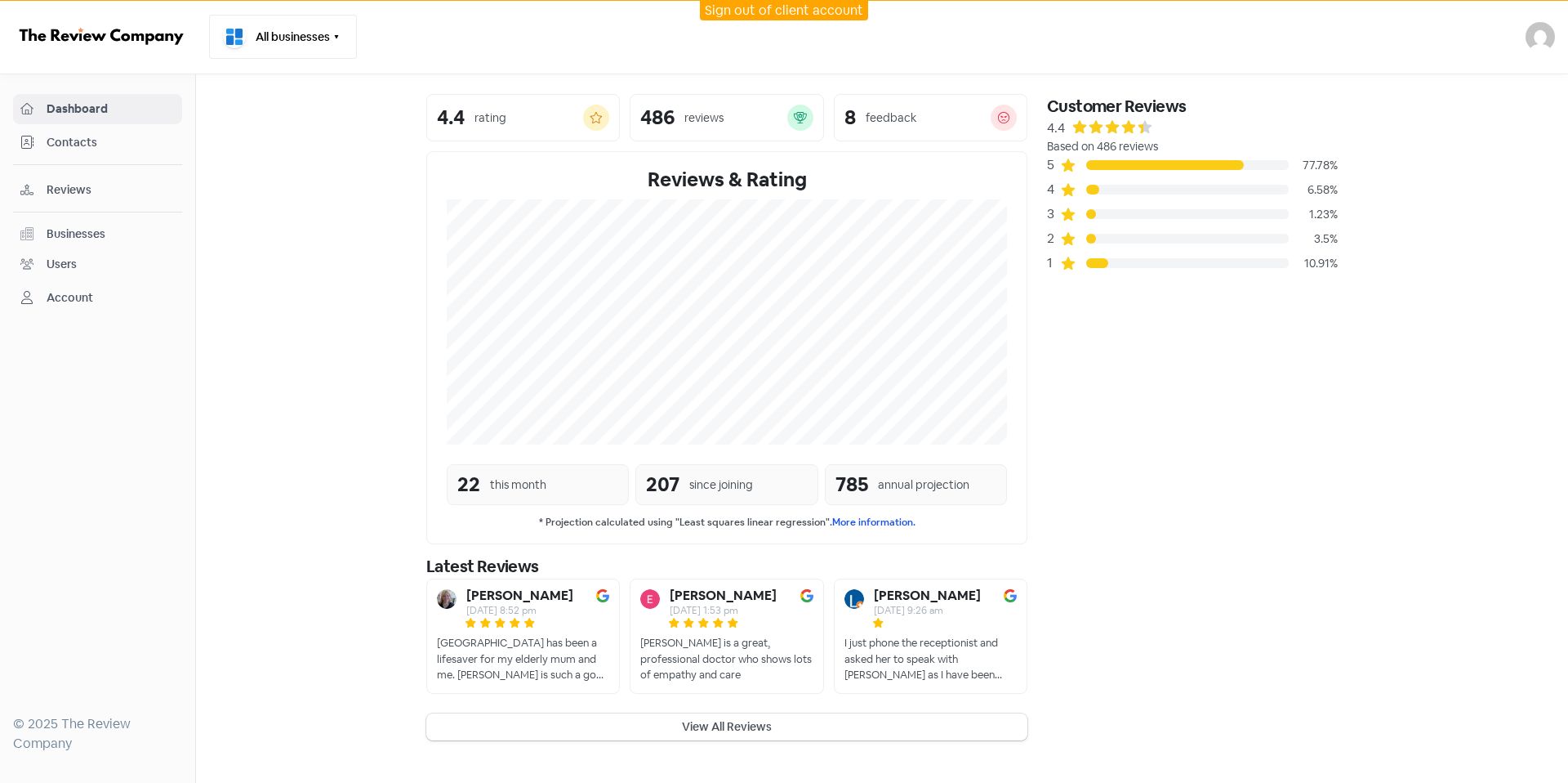
click at [290, 43] on button "All businesses" at bounding box center [282, 36] width 148 height 44
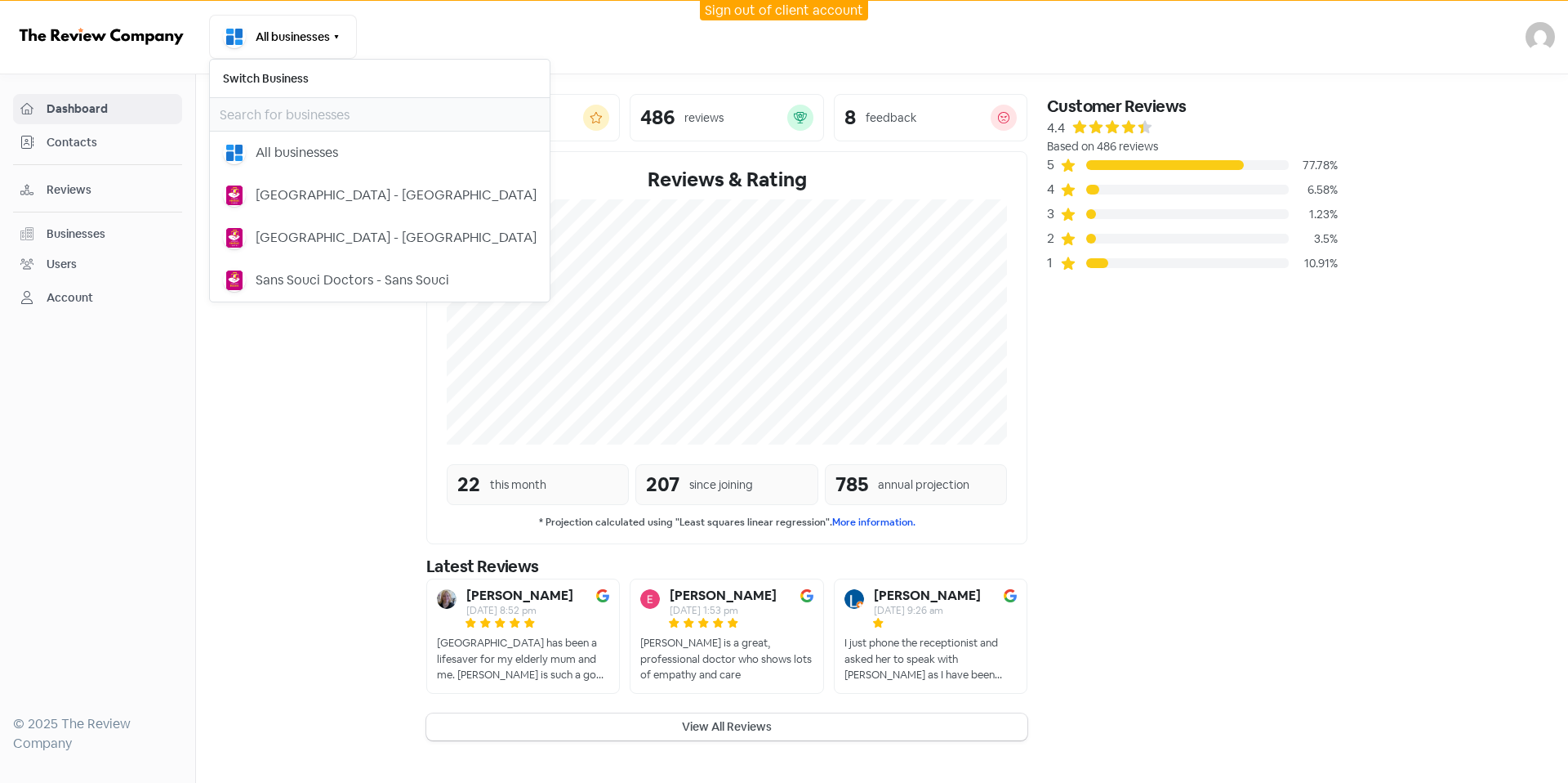
click at [788, 59] on nav "All businesses Switch Business All businesses [GEOGRAPHIC_DATA] - [GEOGRAPHIC_D…" at bounding box center [784, 37] width 1568 height 74
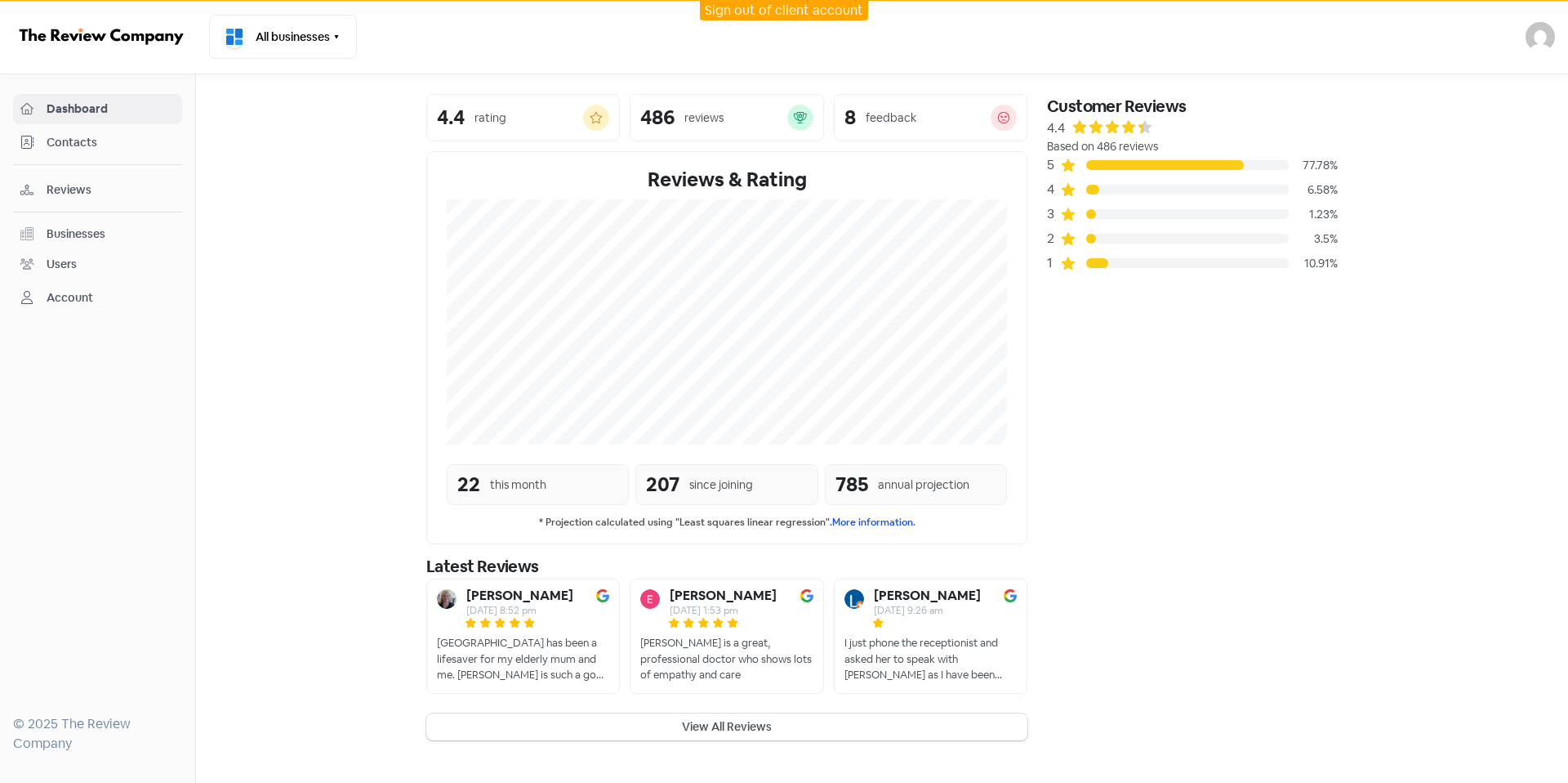
click at [812, 10] on link "Sign out of client account" at bounding box center [784, 10] width 159 height 17
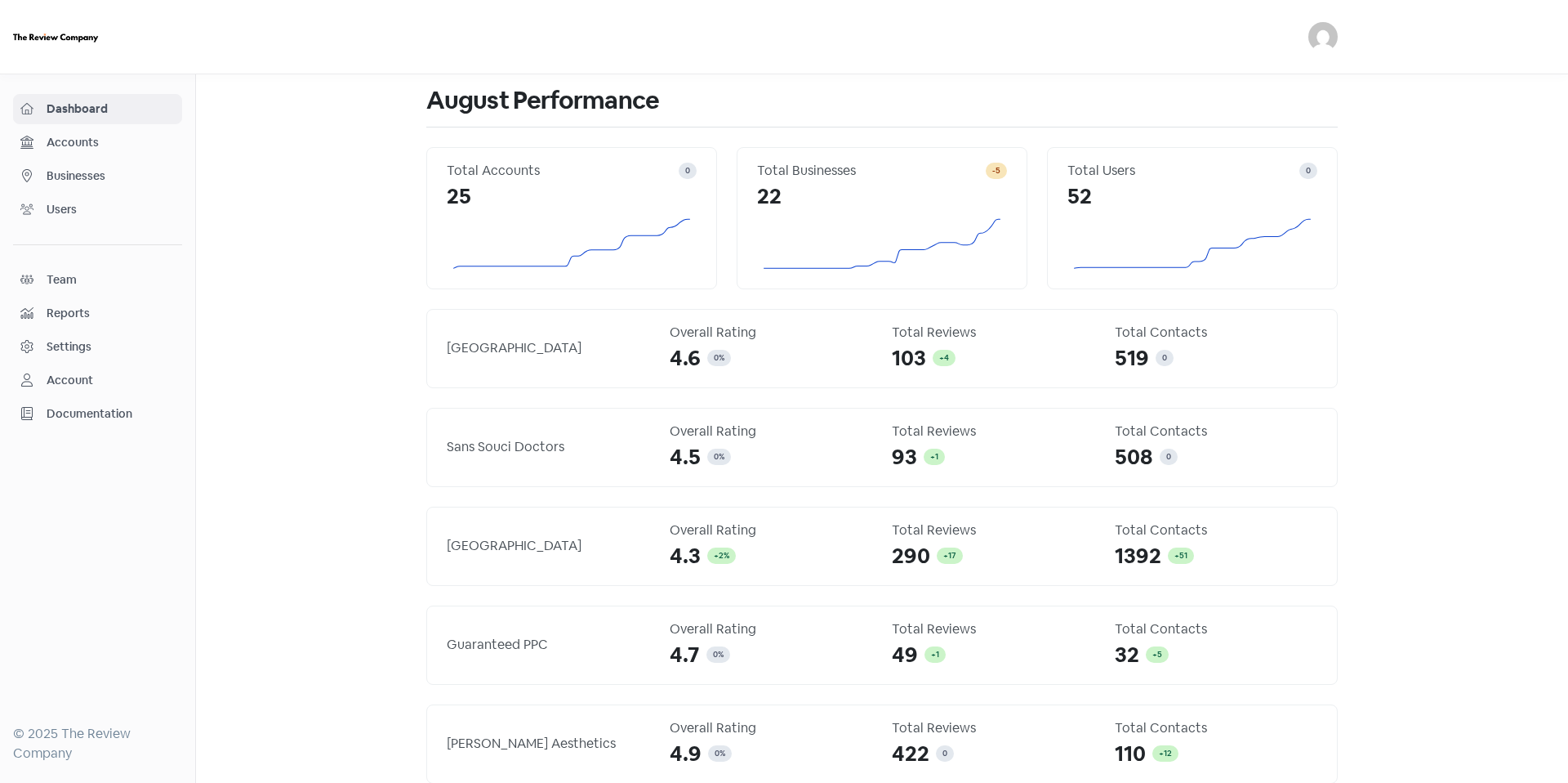
click at [144, 148] on span "Accounts" at bounding box center [110, 142] width 128 height 17
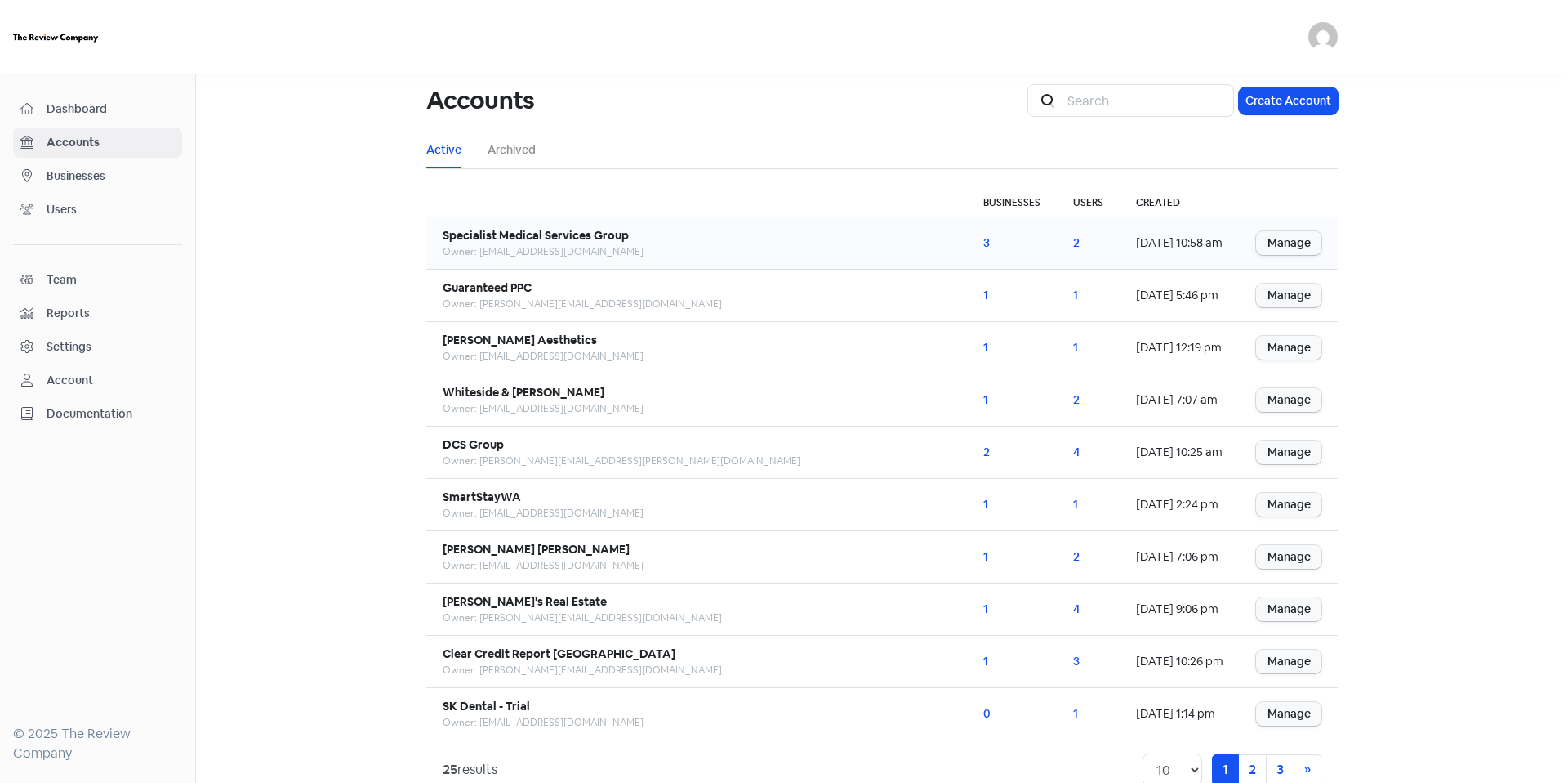
scroll to position [16, 0]
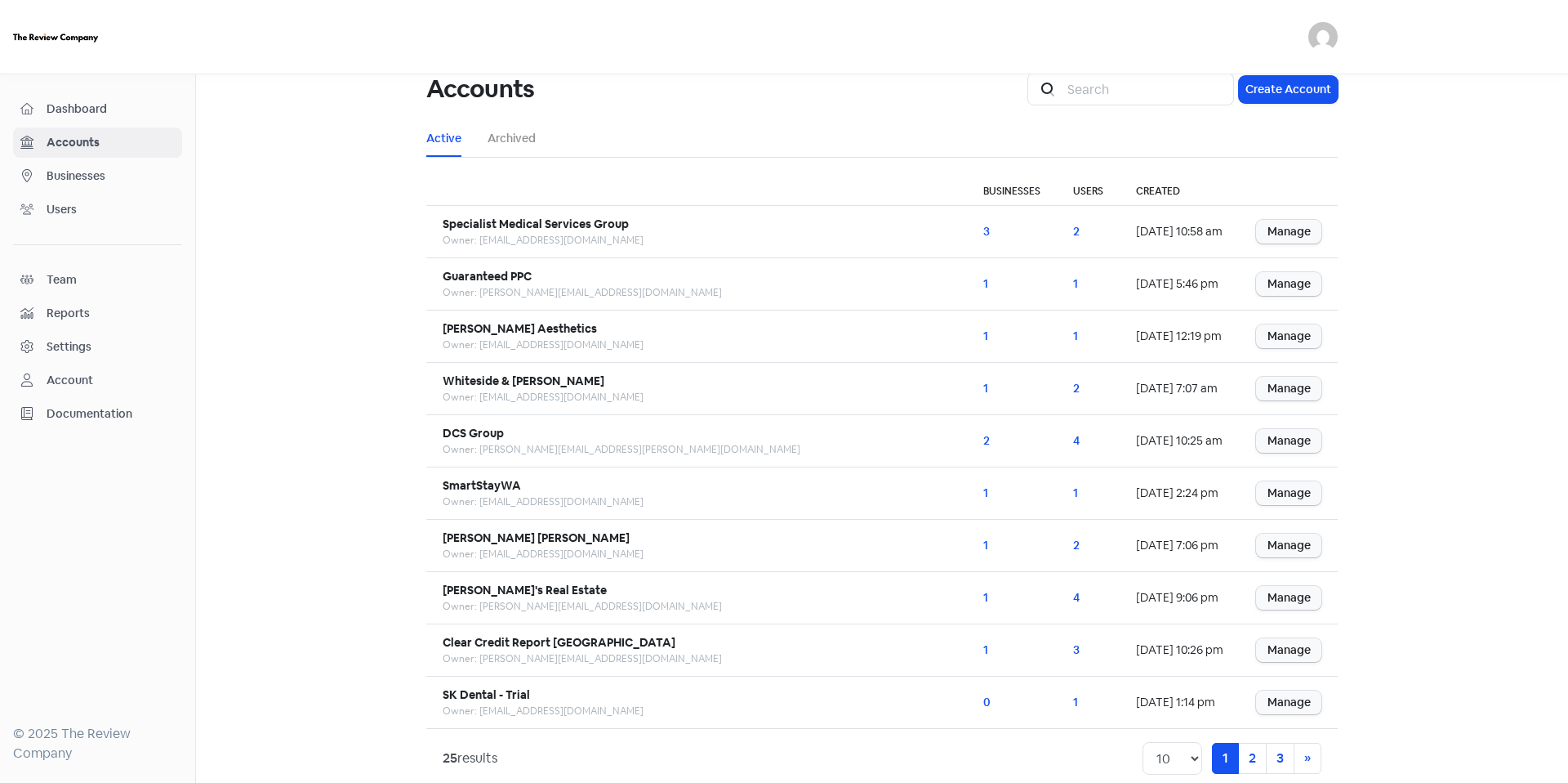
click at [134, 178] on span "Businesses" at bounding box center [110, 176] width 128 height 17
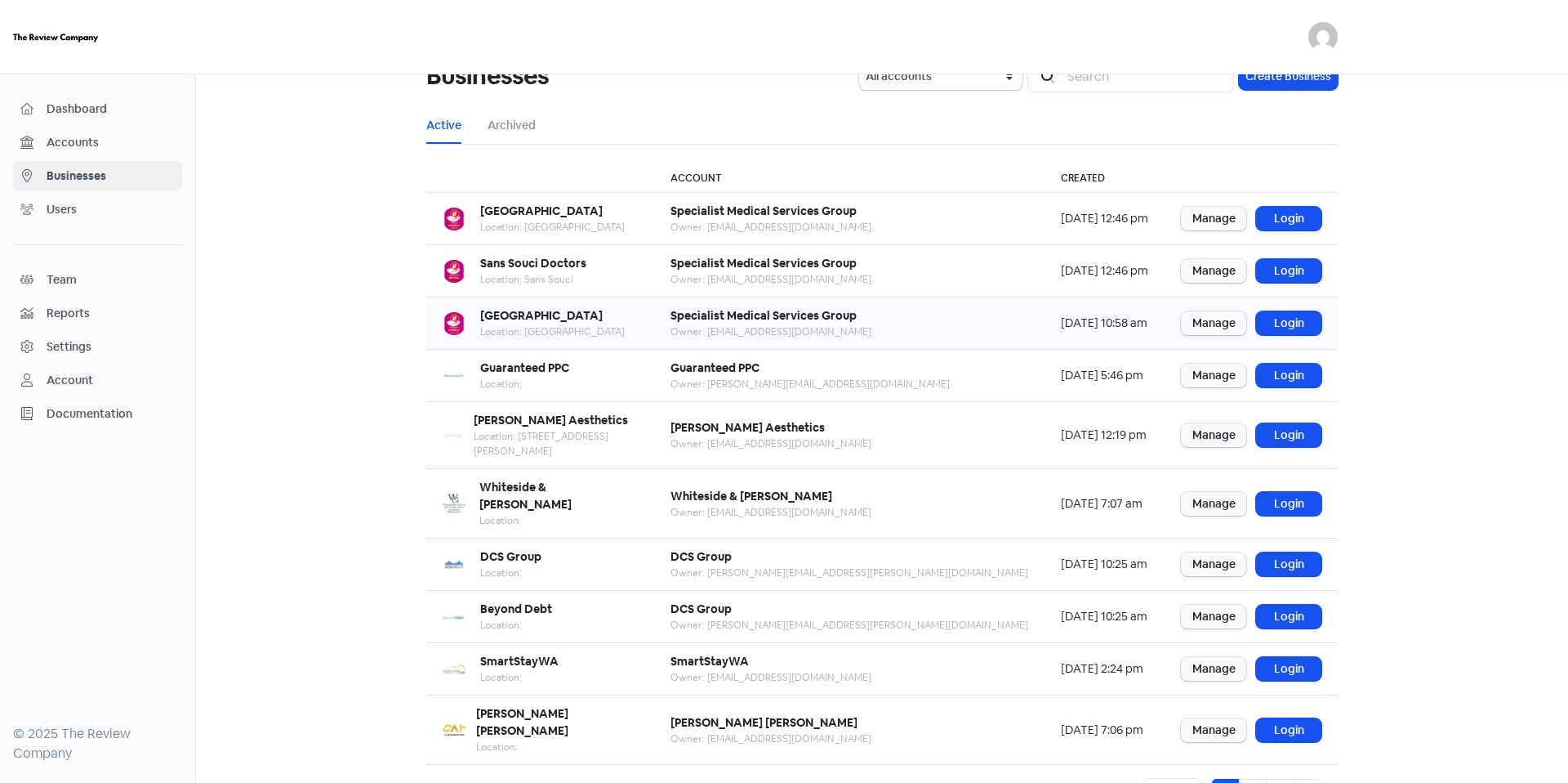
scroll to position [41, 0]
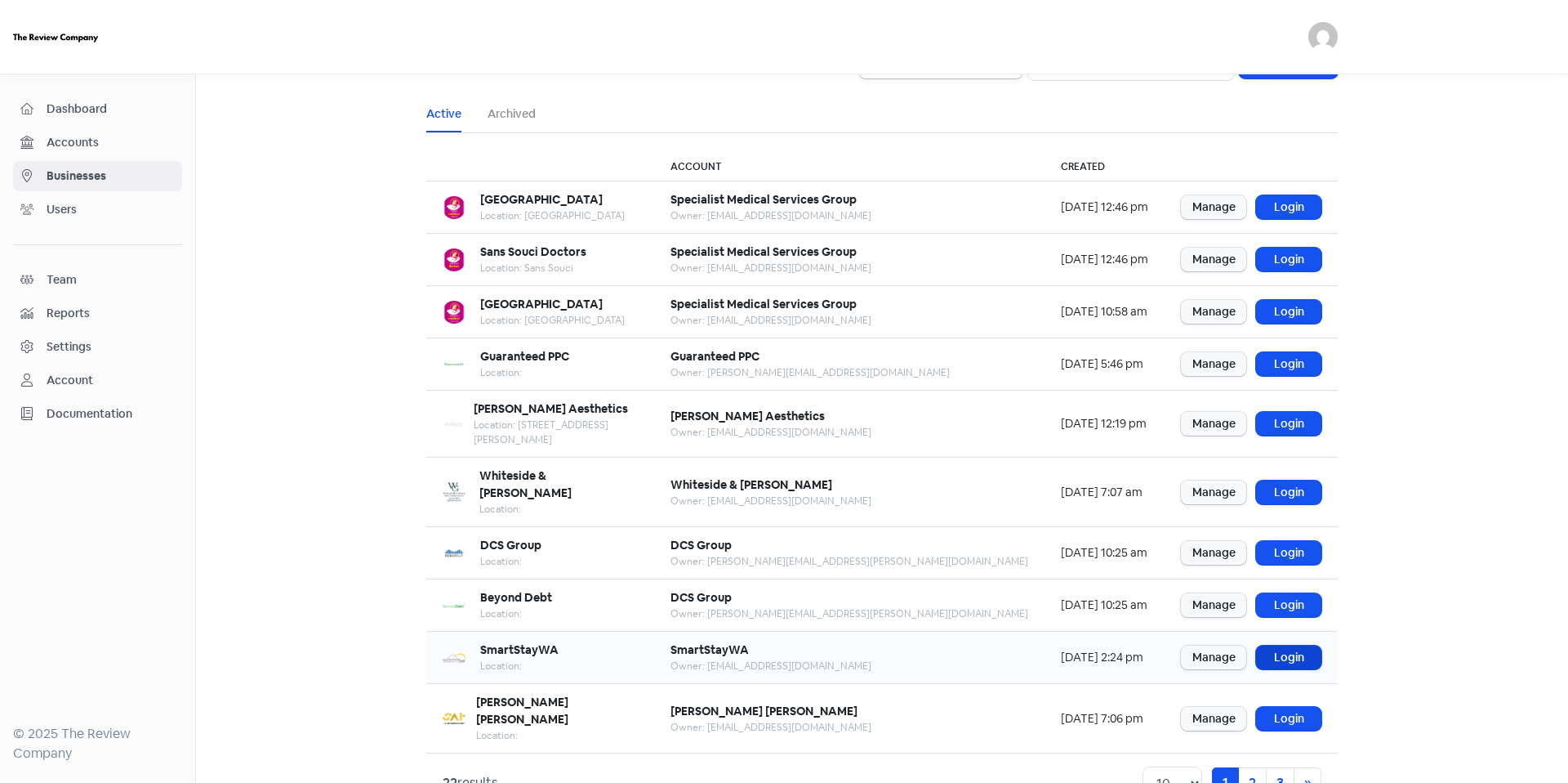
click at [1286, 646] on link "Login" at bounding box center [1288, 657] width 65 height 23
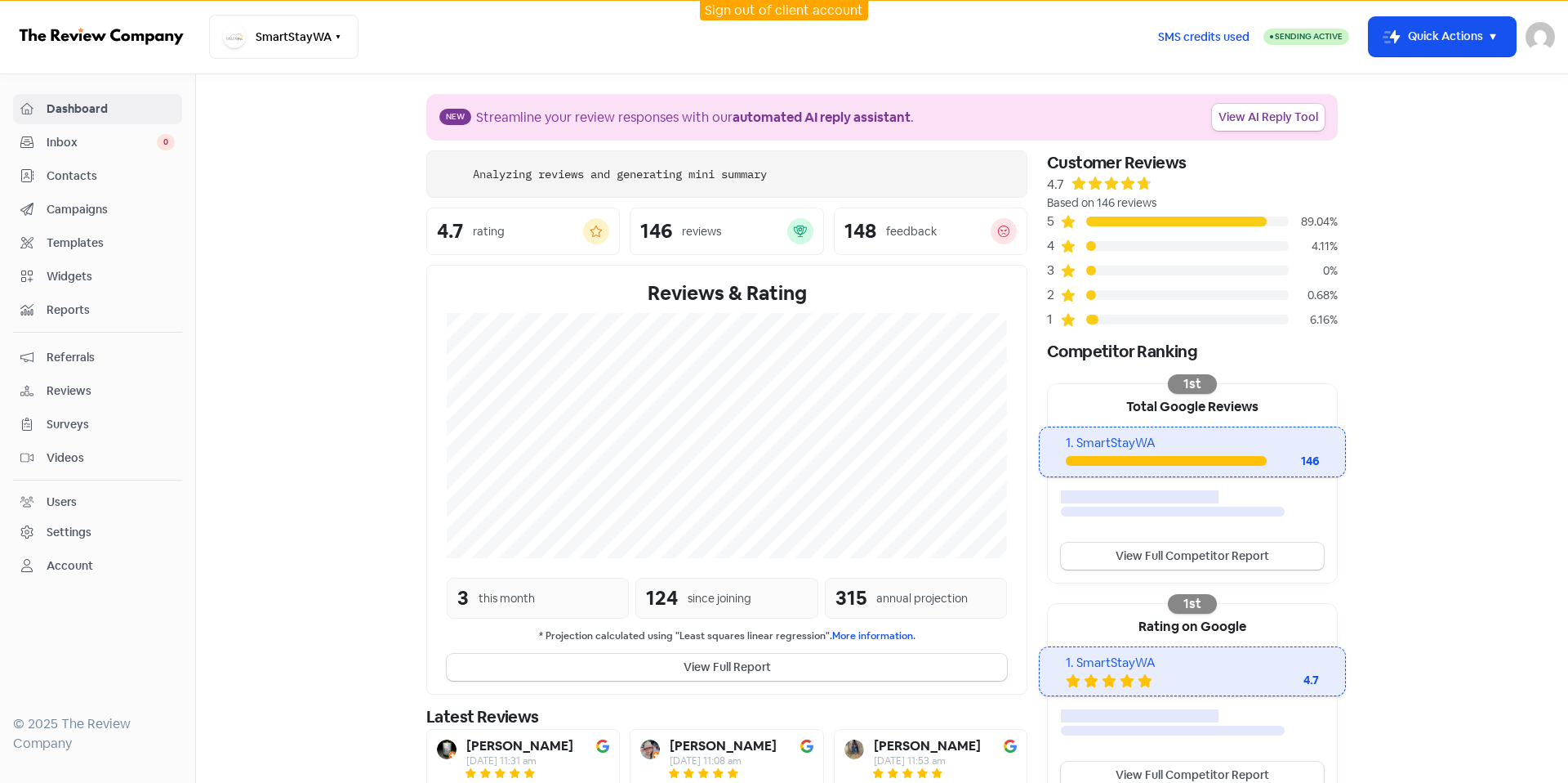
click at [115, 195] on link "Campaigns" at bounding box center [98, 210] width 169 height 30
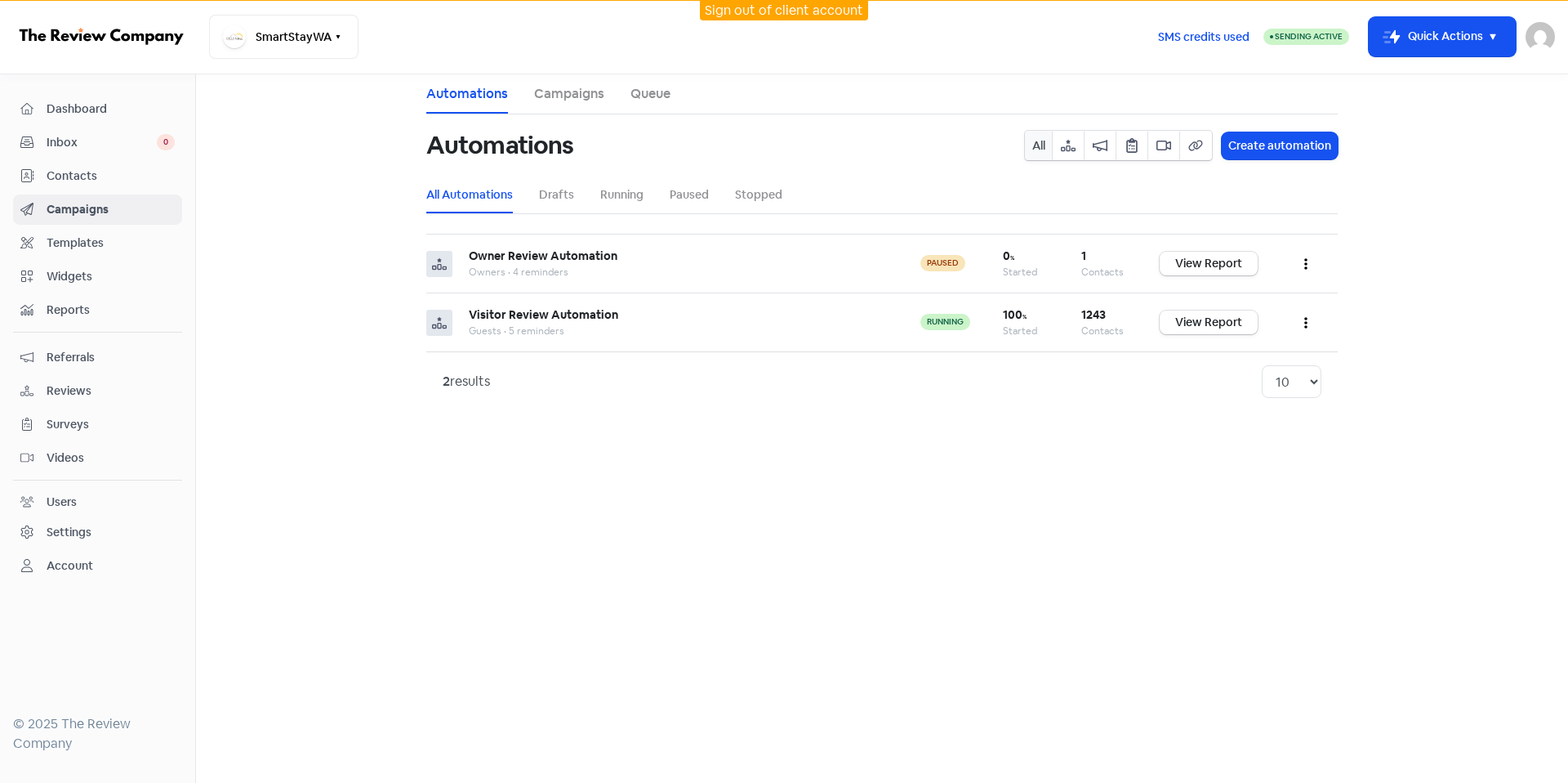
click at [111, 181] on span "Contacts" at bounding box center [110, 176] width 128 height 17
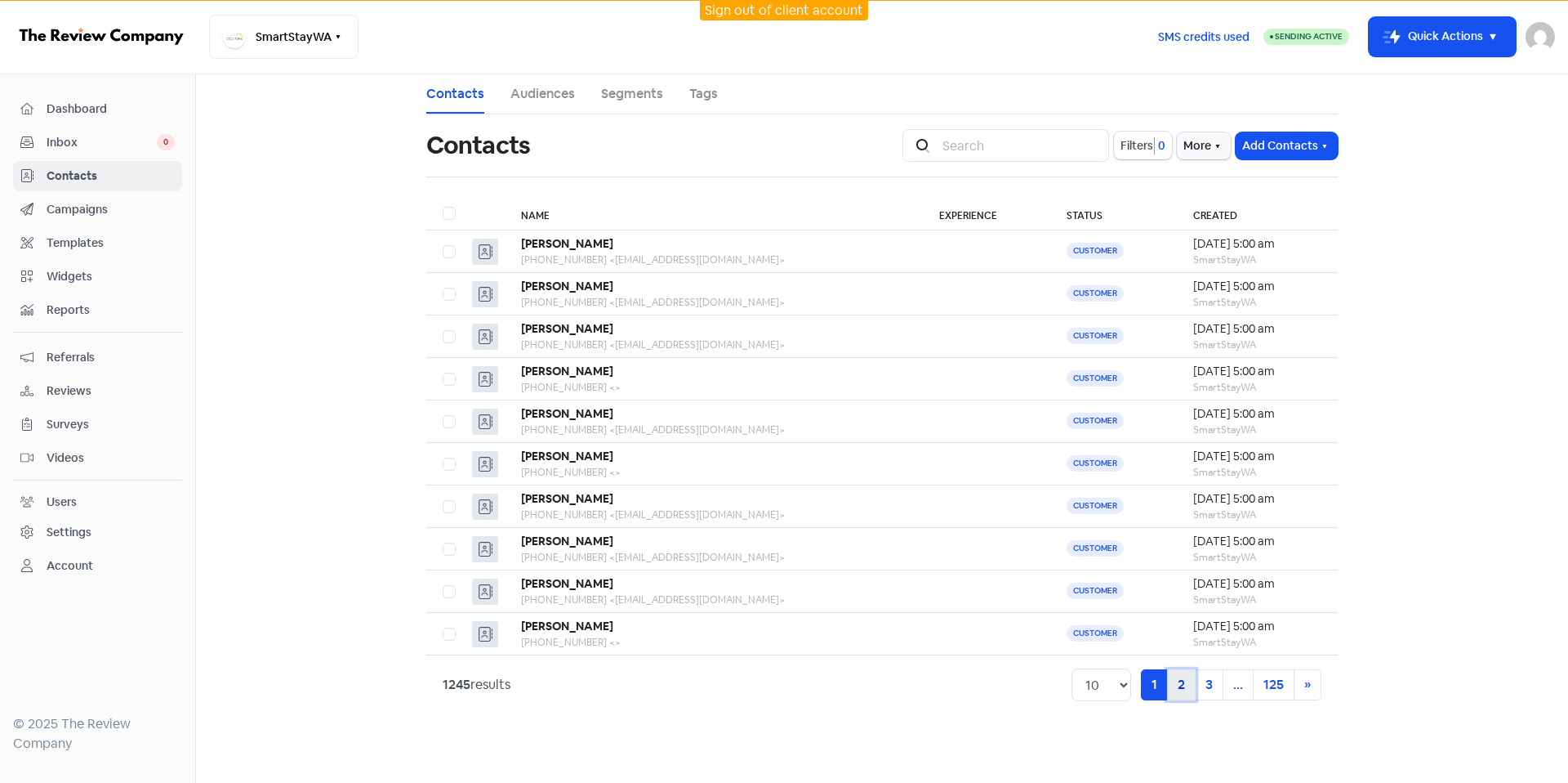
click at [1180, 675] on link "2" at bounding box center [1182, 684] width 29 height 31
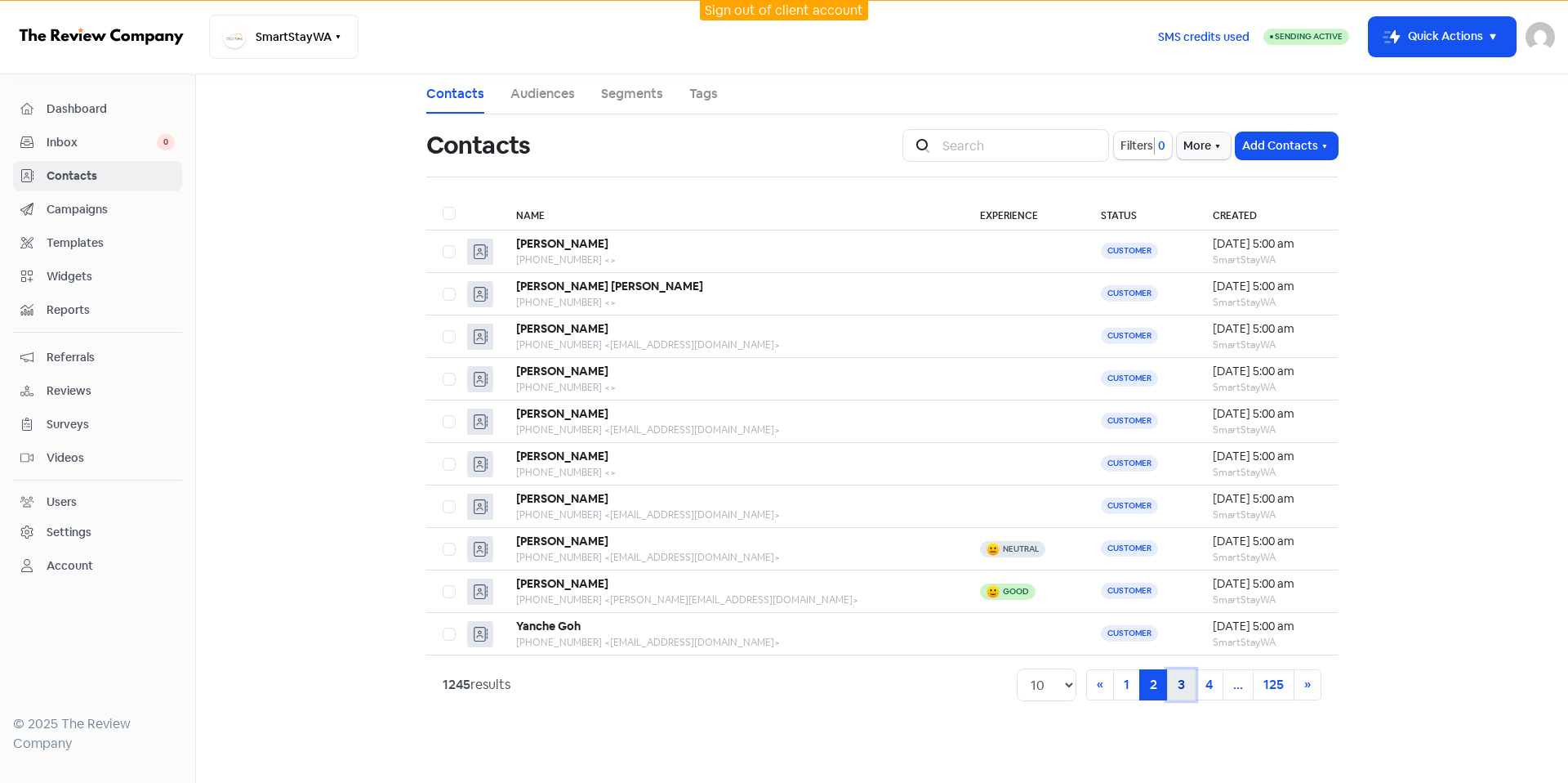
click at [1181, 681] on link "3" at bounding box center [1182, 684] width 29 height 31
click at [1181, 681] on link "4" at bounding box center [1182, 684] width 29 height 31
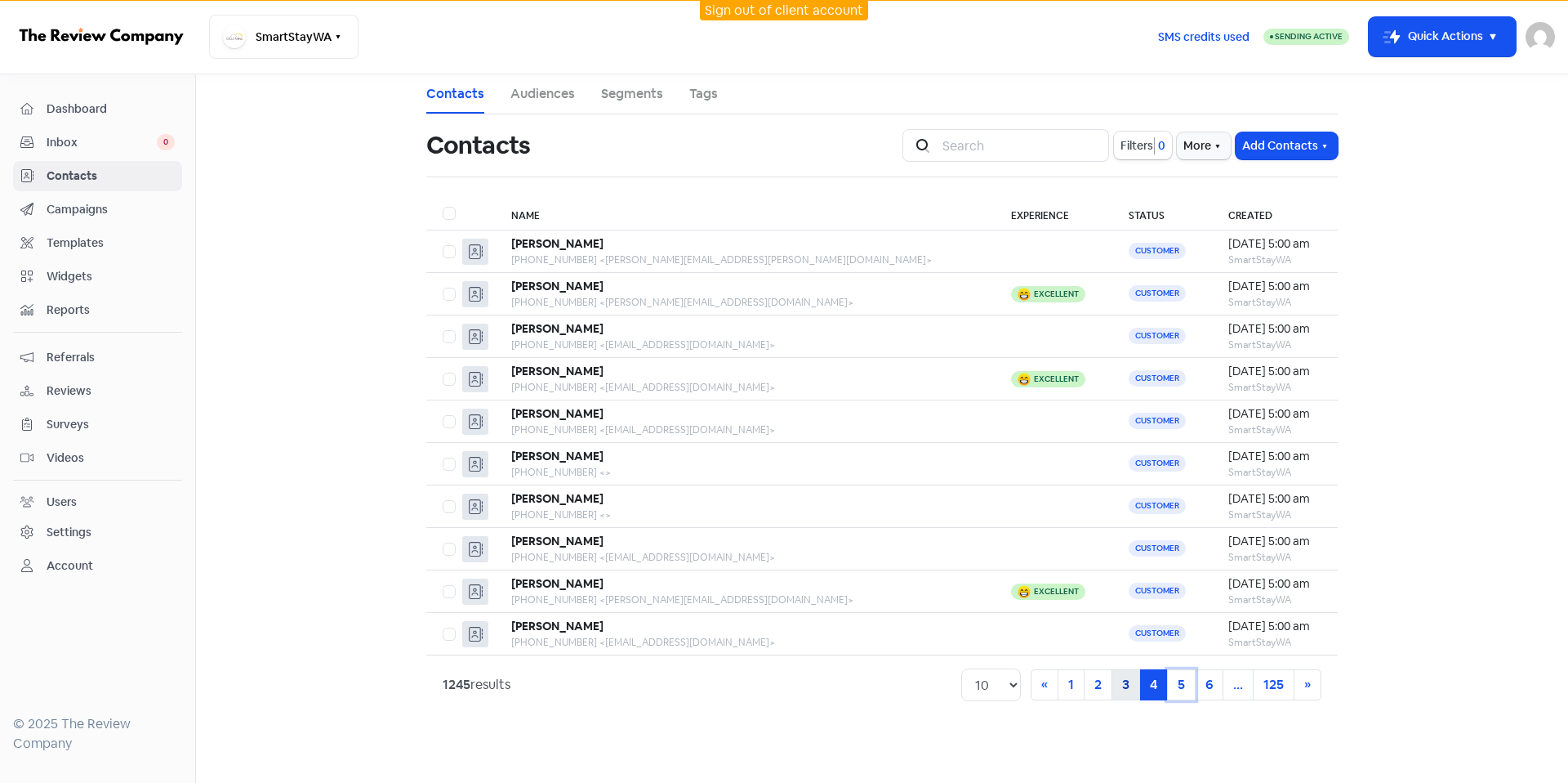
click at [1181, 681] on link "5" at bounding box center [1182, 684] width 29 height 31
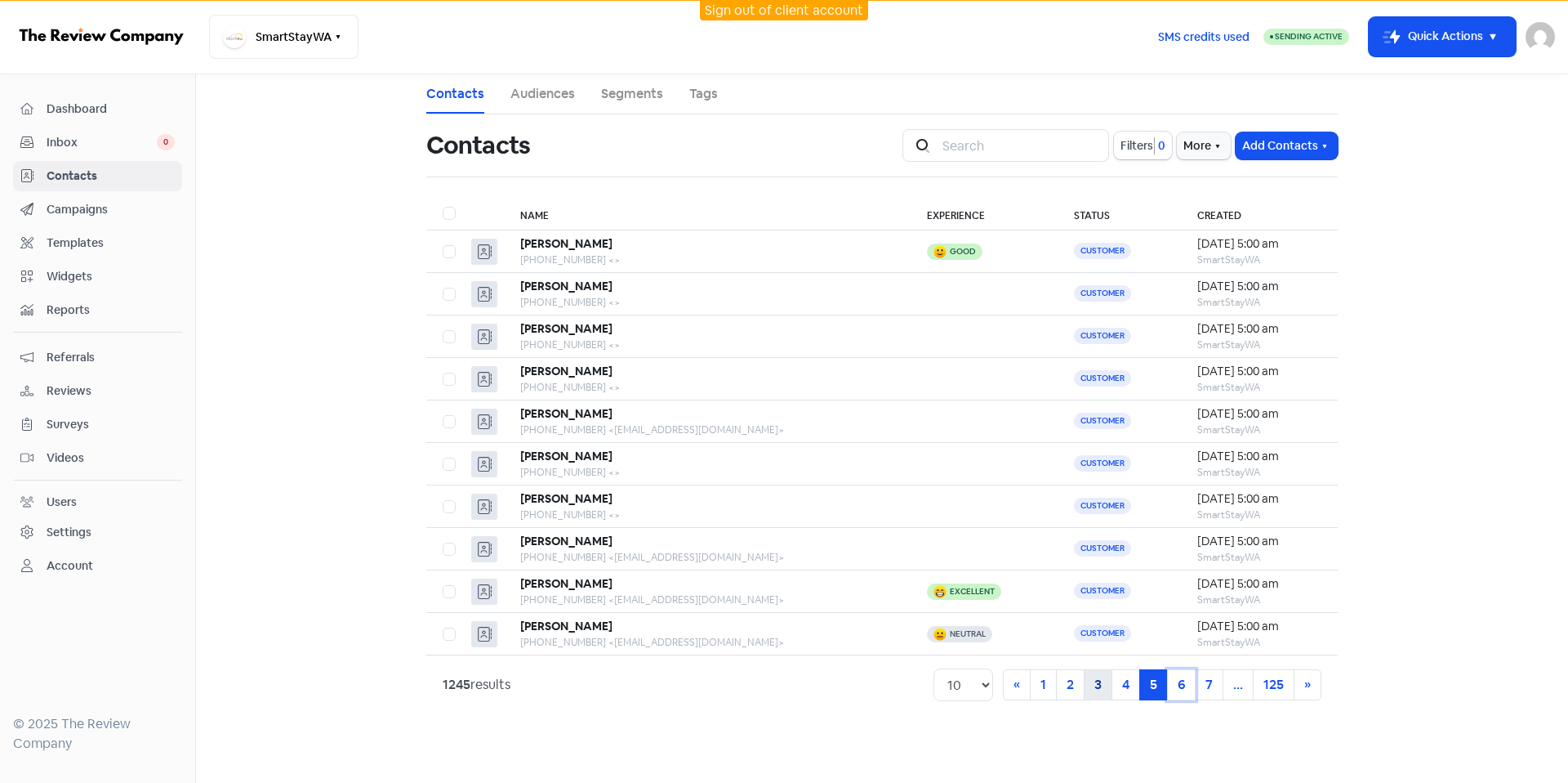
click at [1181, 681] on link "6" at bounding box center [1182, 684] width 29 height 31
click at [1032, 693] on link "1" at bounding box center [1041, 684] width 27 height 31
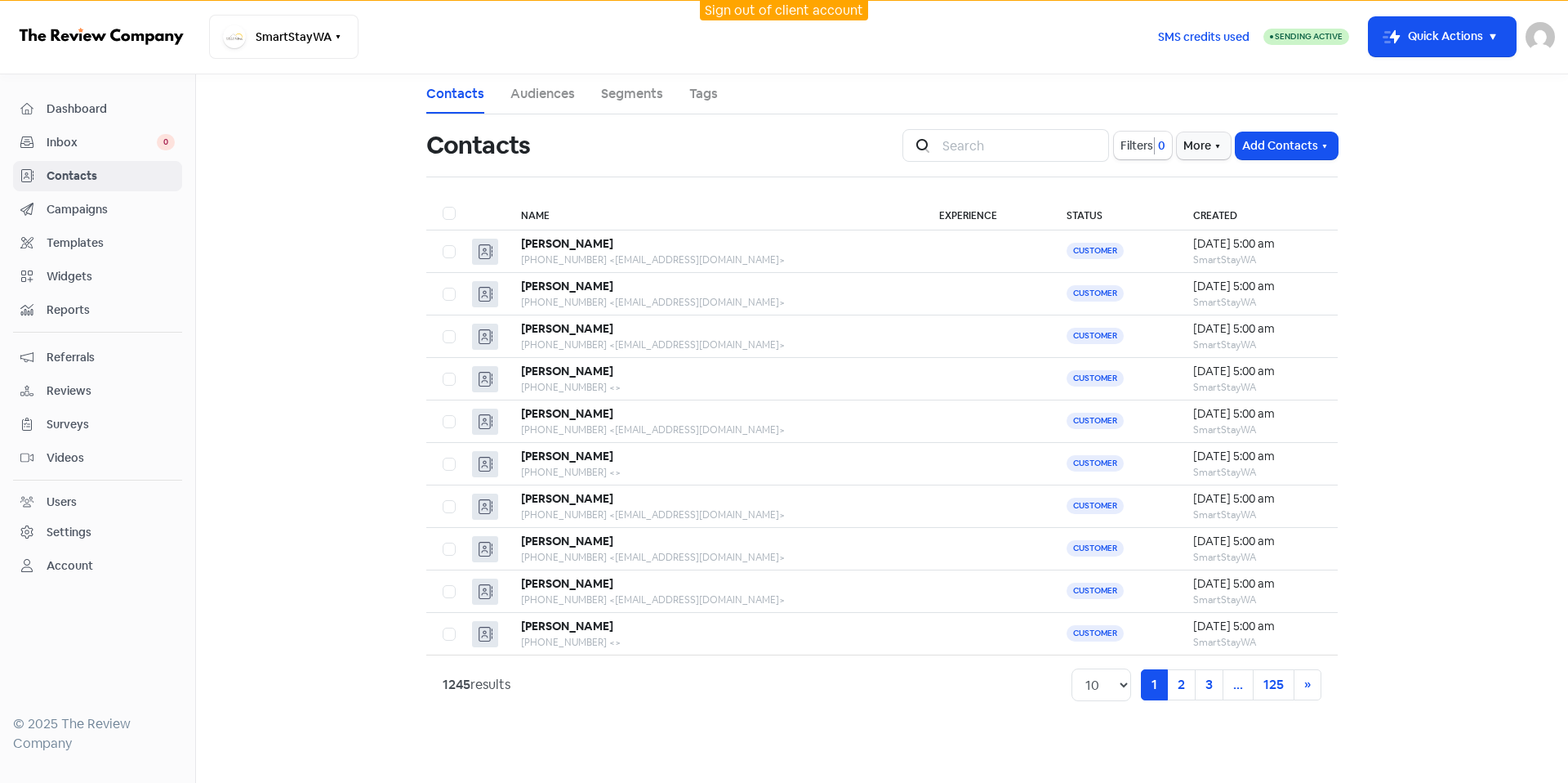
click at [82, 91] on nav "Dashboard Inbox 0 Contacts Campaigns Templates Widgets Reports Referrals Review…" at bounding box center [98, 429] width 196 height 709
click at [117, 106] on span "Dashboard" at bounding box center [110, 109] width 128 height 17
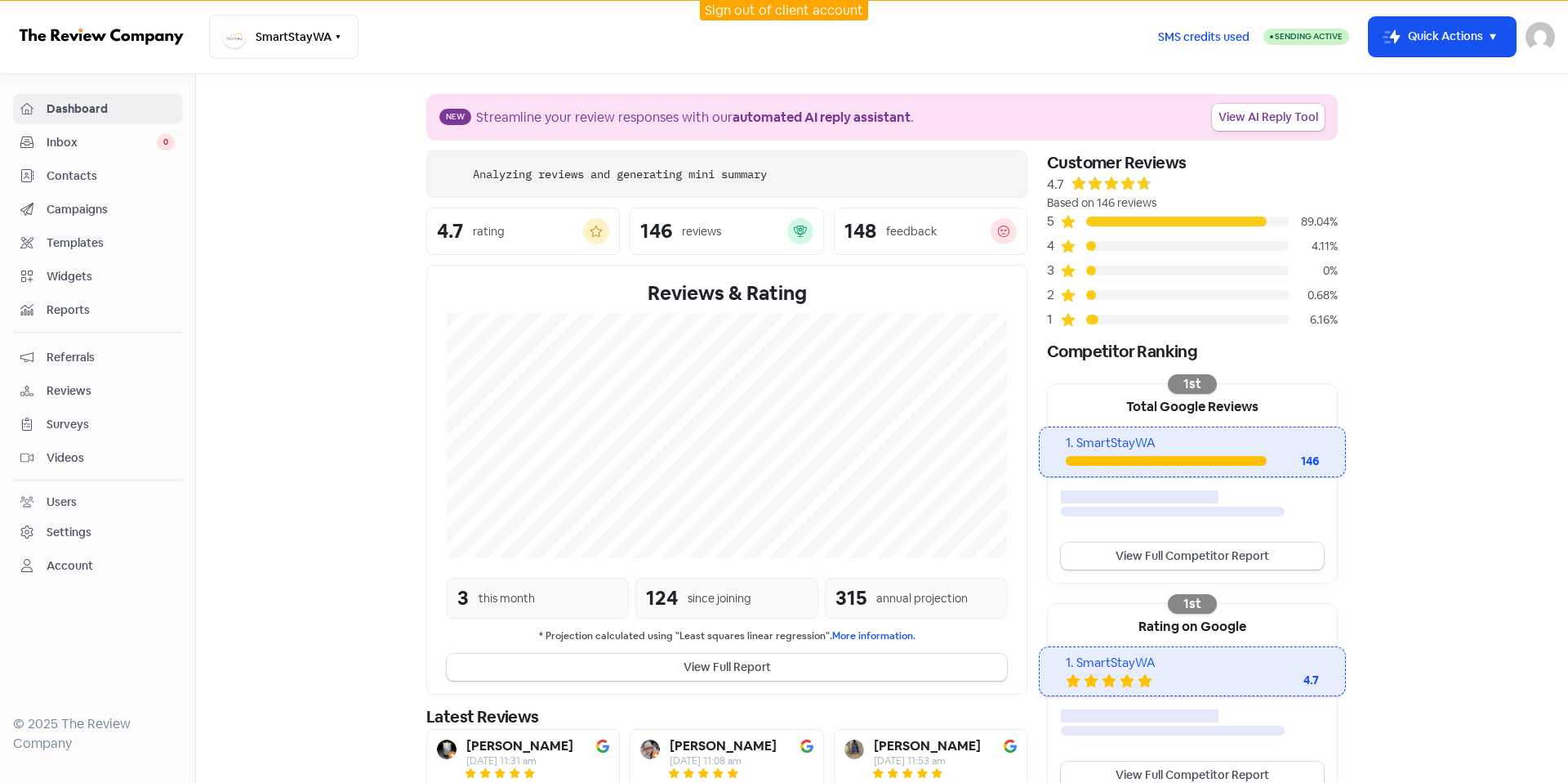
click at [829, 8] on link "Sign out of client account" at bounding box center [784, 10] width 159 height 17
